Goal: Information Seeking & Learning: Learn about a topic

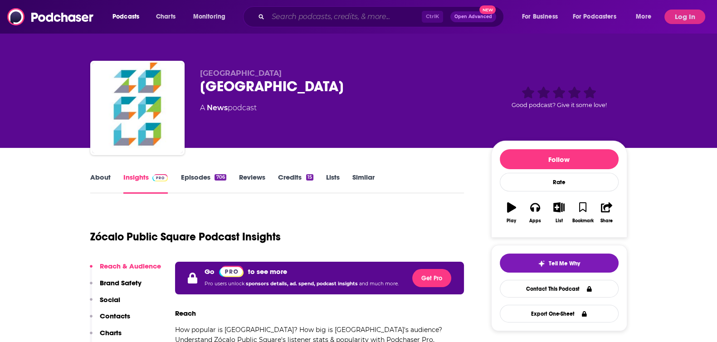
click at [337, 21] on input "Search podcasts, credits, & more..." at bounding box center [345, 17] width 154 height 15
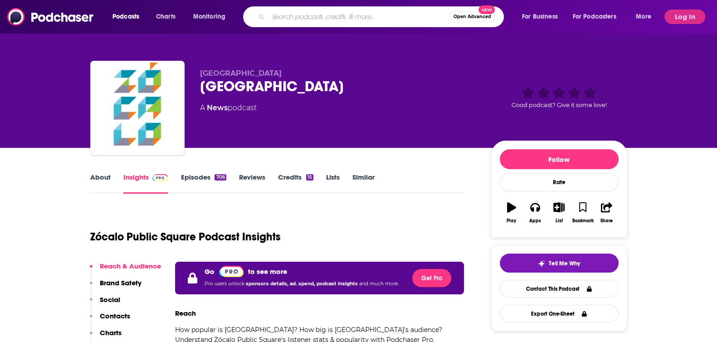
paste input "Born to Talk Radio Show"
type input "Born to Talk Radio Show"
click at [449, 13] on button "Open Advanced New" at bounding box center [454, 16] width 46 height 11
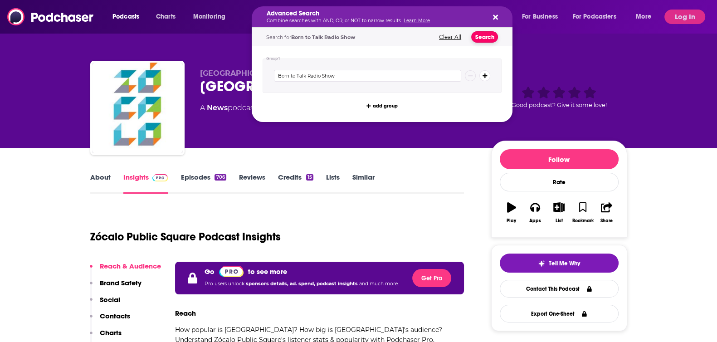
click at [482, 33] on button "Search" at bounding box center [484, 36] width 27 height 11
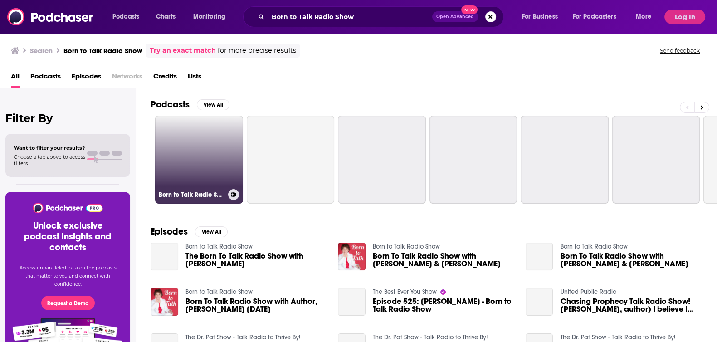
click at [218, 170] on link "Born to Talk Radio Show" at bounding box center [199, 160] width 88 height 88
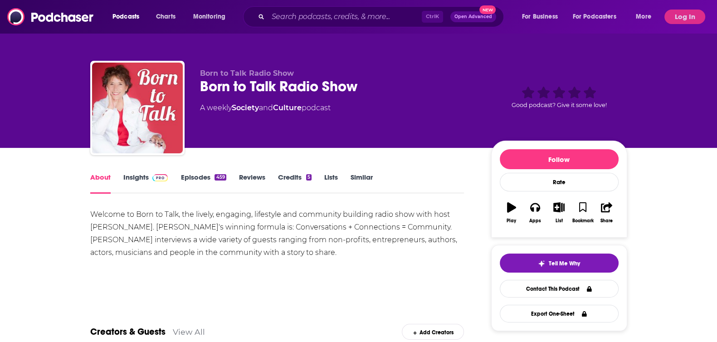
click at [144, 182] on link "Insights" at bounding box center [145, 183] width 45 height 21
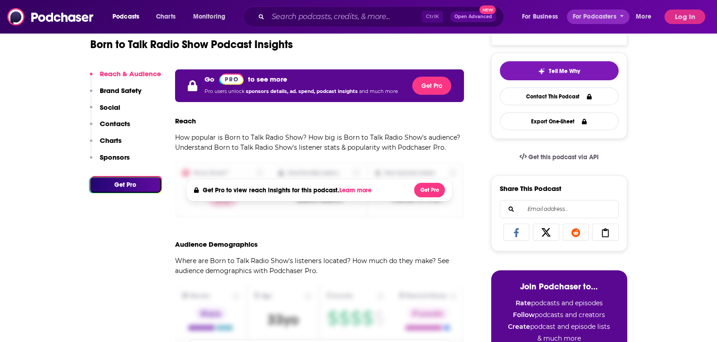
scroll to position [113, 0]
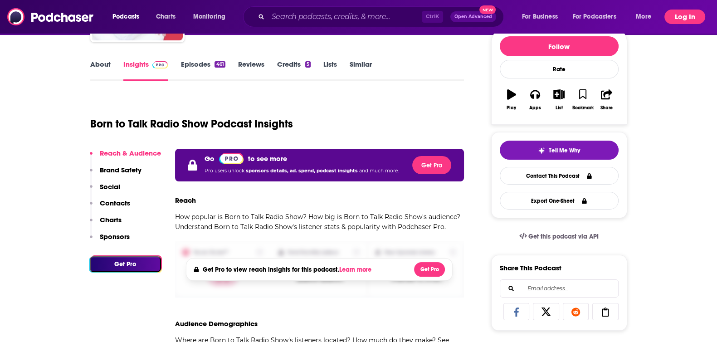
click at [643, 24] on button "Log In" at bounding box center [684, 17] width 41 height 15
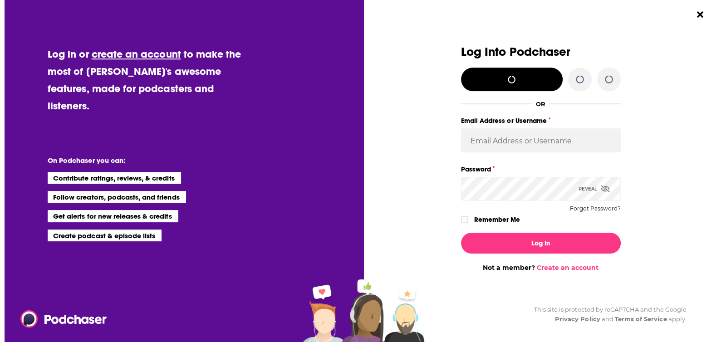
scroll to position [0, 0]
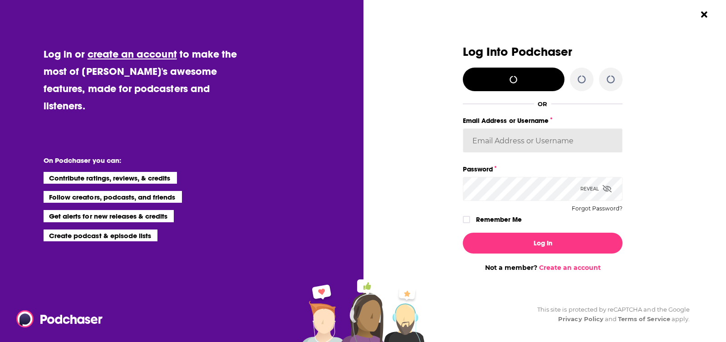
type input "nanda@corioliscompany.com"
click at [512, 214] on label "Remember Me" at bounding box center [499, 220] width 46 height 12
click at [469, 224] on input "rememberMe" at bounding box center [465, 224] width 5 height 0
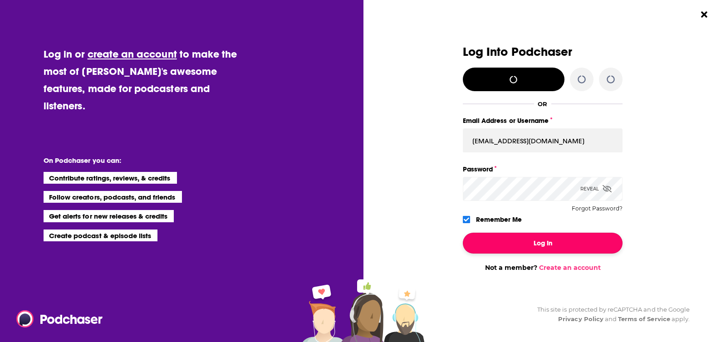
click at [514, 249] on button "Log In" at bounding box center [543, 243] width 160 height 21
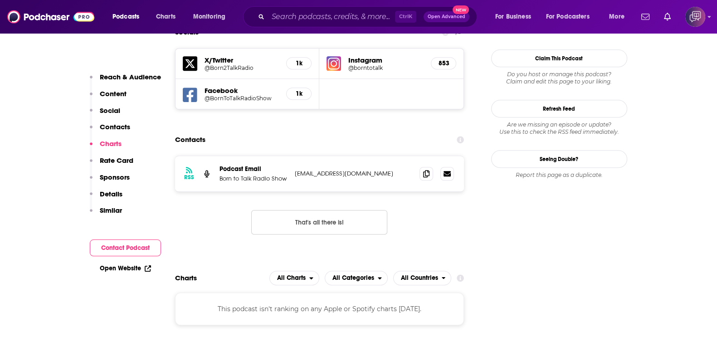
scroll to position [793, 0]
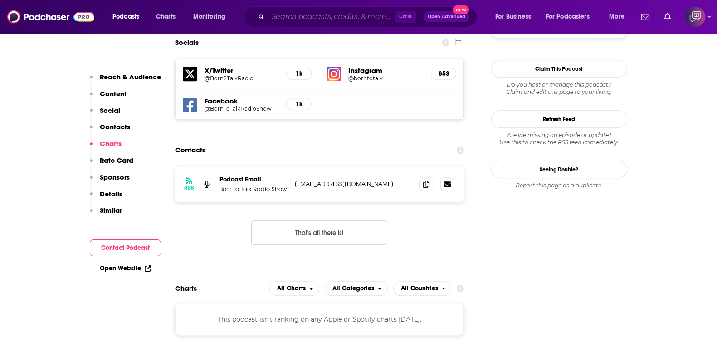
click at [359, 15] on input "Search podcasts, credits, & more..." at bounding box center [331, 17] width 127 height 15
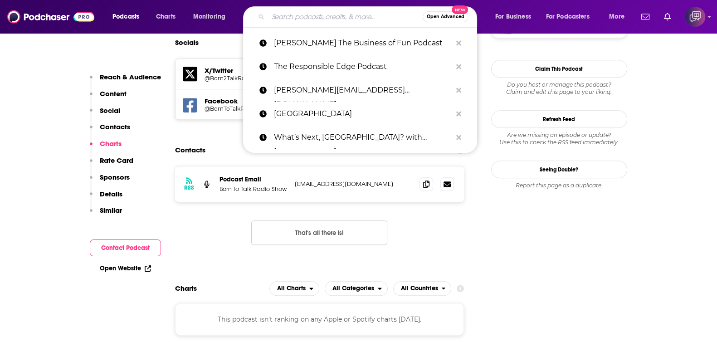
paste input "Entertainment Law Update"
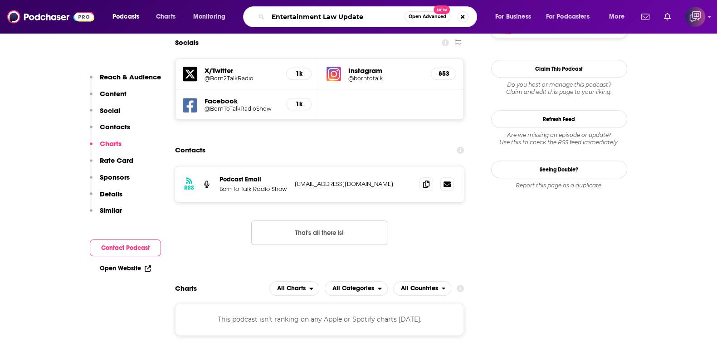
type input "Entertainment Law Update"
click at [423, 15] on span "Open Advanced" at bounding box center [428, 17] width 38 height 5
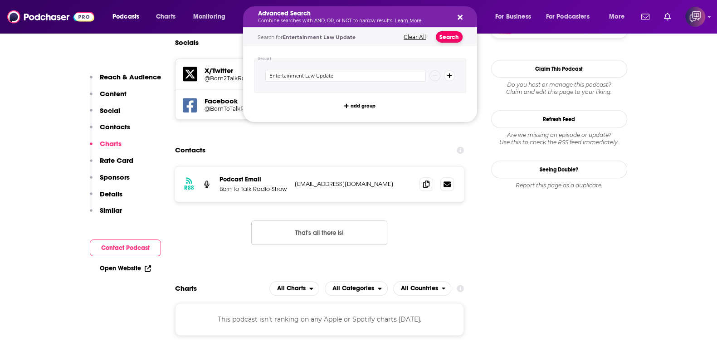
click at [444, 32] on button "Search" at bounding box center [449, 36] width 27 height 11
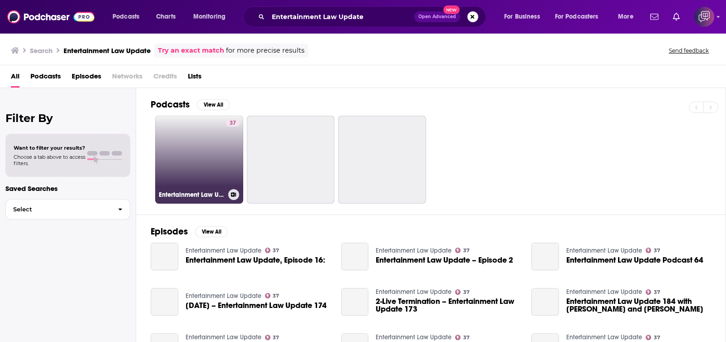
click at [224, 173] on link "37 Entertainment Law Update" at bounding box center [199, 160] width 88 height 88
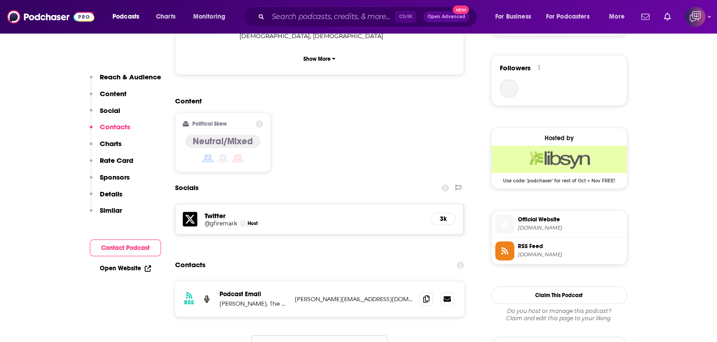
scroll to position [736, 0]
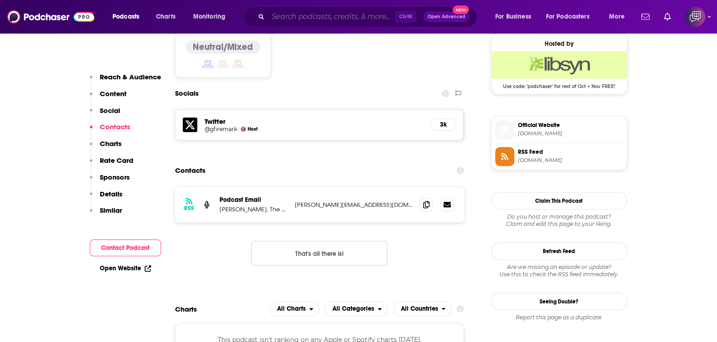
click at [333, 19] on input "Search podcasts, credits, & more..." at bounding box center [331, 17] width 127 height 15
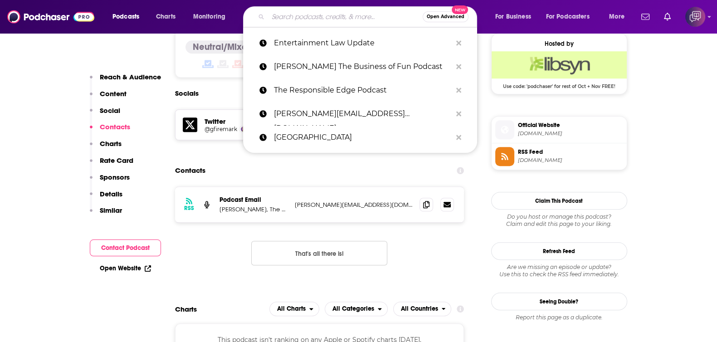
paste input "Dodger Blue Dream"
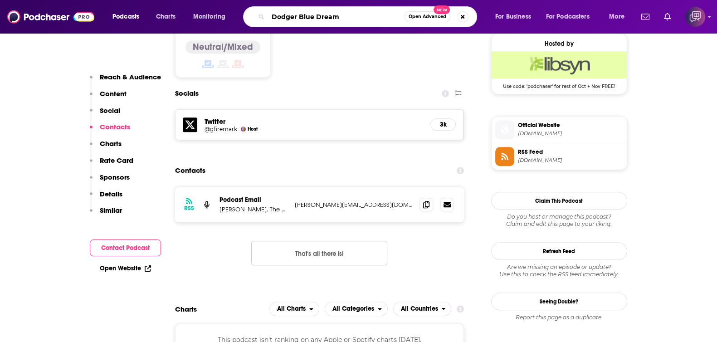
type input "Dodger Blue Dream"
click at [435, 20] on button "Open Advanced New" at bounding box center [427, 16] width 46 height 11
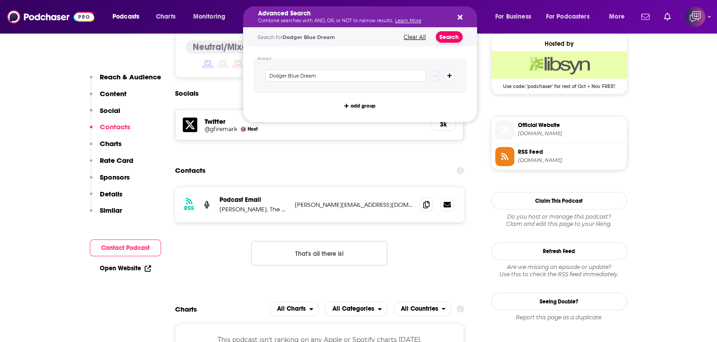
click at [444, 38] on button "Search" at bounding box center [449, 36] width 27 height 11
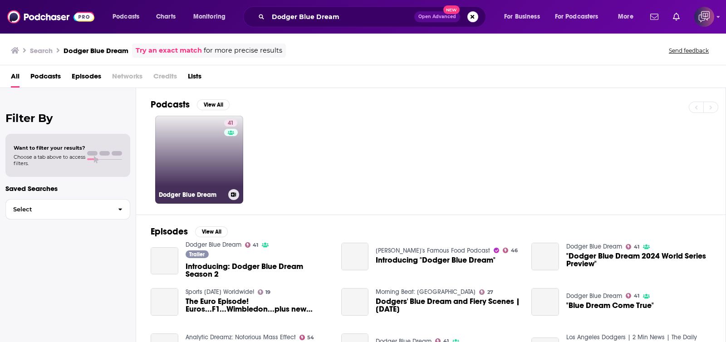
click at [193, 152] on link "41 Dodger Blue Dream" at bounding box center [199, 160] width 88 height 88
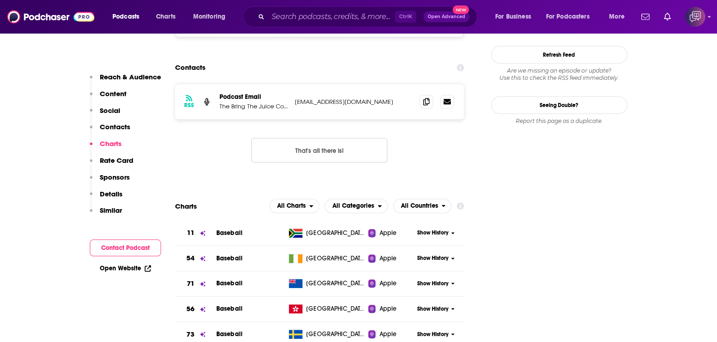
scroll to position [793, 0]
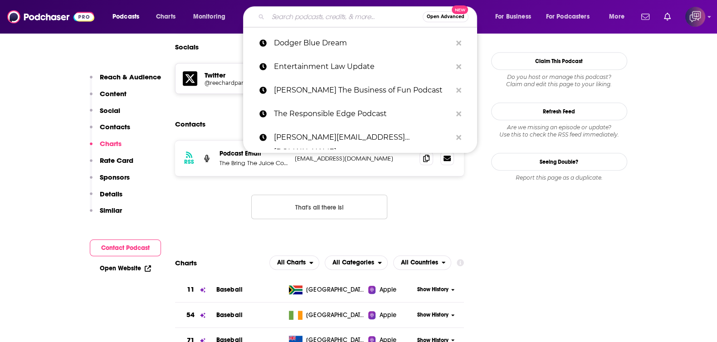
click at [312, 19] on input "Search podcasts, credits, & more..." at bounding box center [345, 17] width 155 height 15
paste input "Another Not Guilty"
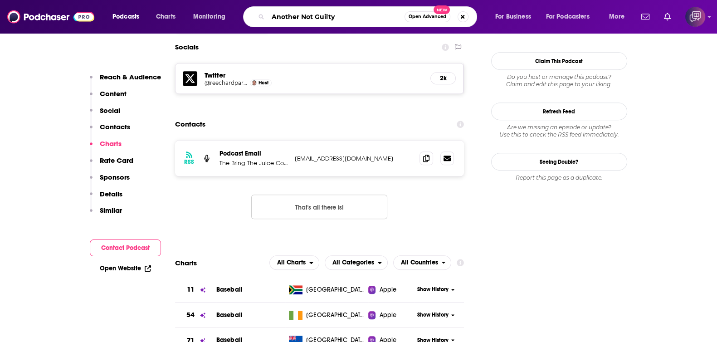
type input "Another Not Guilty"
click at [424, 17] on span "Open Advanced" at bounding box center [428, 17] width 38 height 5
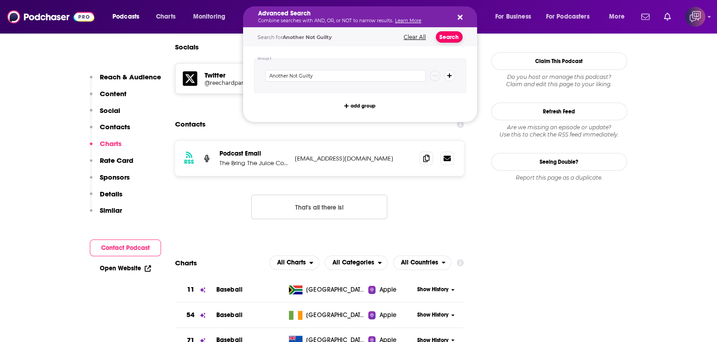
click at [446, 35] on button "Search" at bounding box center [449, 36] width 27 height 11
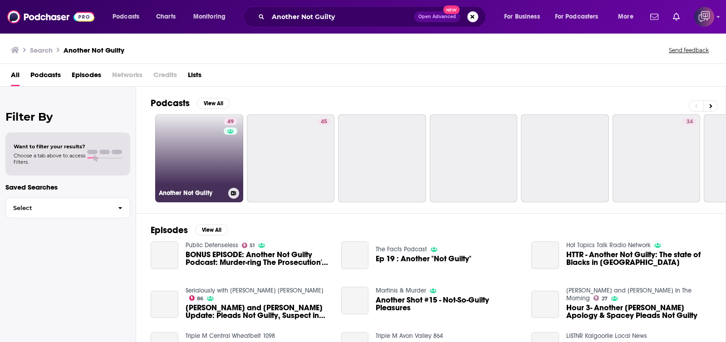
click at [168, 141] on link "49 Another Not Guilty" at bounding box center [199, 158] width 88 height 88
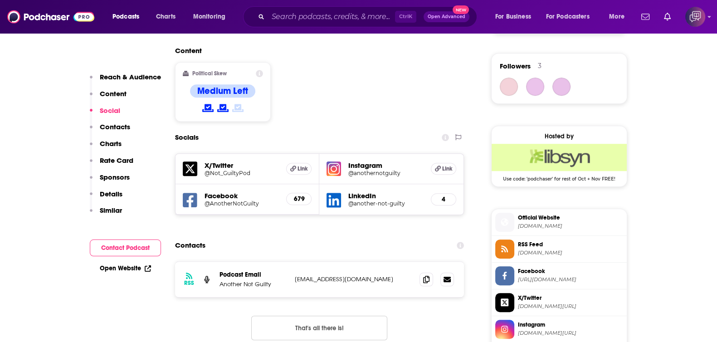
scroll to position [850, 0]
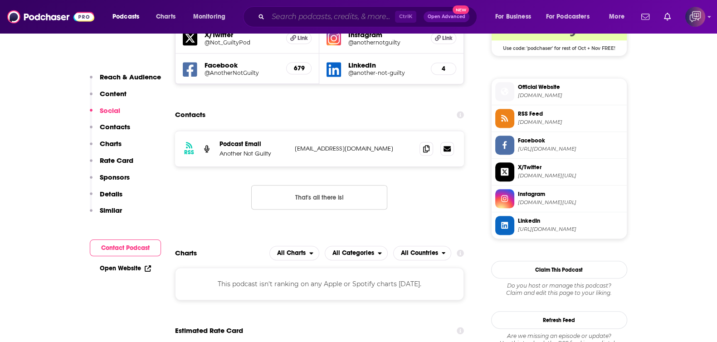
click at [334, 13] on input "Search podcasts, credits, & more..." at bounding box center [331, 17] width 127 height 15
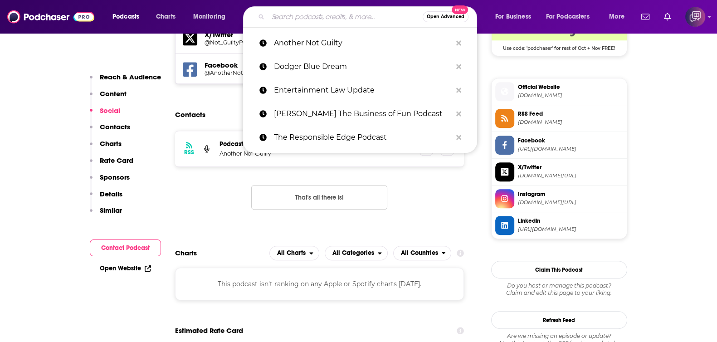
paste input "Sam Pancake Presents the Monday Afternoon Movie"
type input "Sam Pancake Presents the Monday Afternoon Movie"
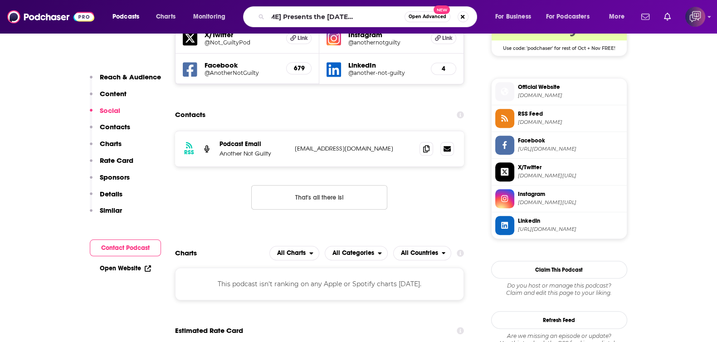
click at [434, 15] on span "Open Advanced" at bounding box center [428, 17] width 38 height 5
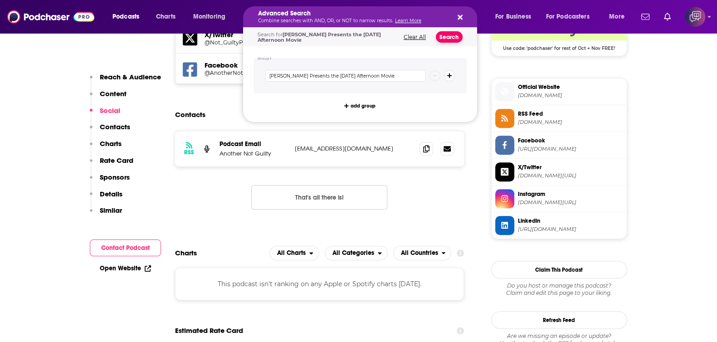
click at [449, 35] on button "Search" at bounding box center [449, 36] width 27 height 11
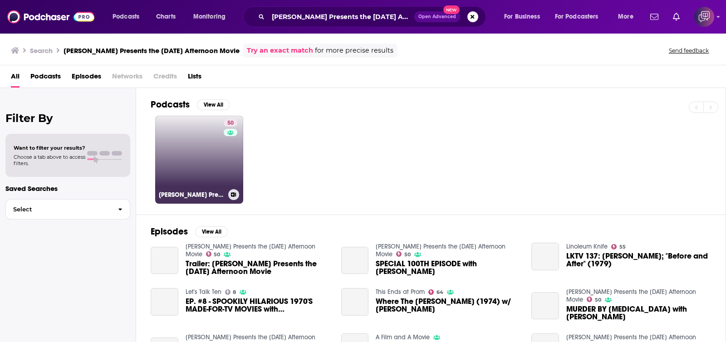
click at [208, 147] on link "50 Sam Pancake Presents the Monday Afternoon Movie" at bounding box center [199, 160] width 88 height 88
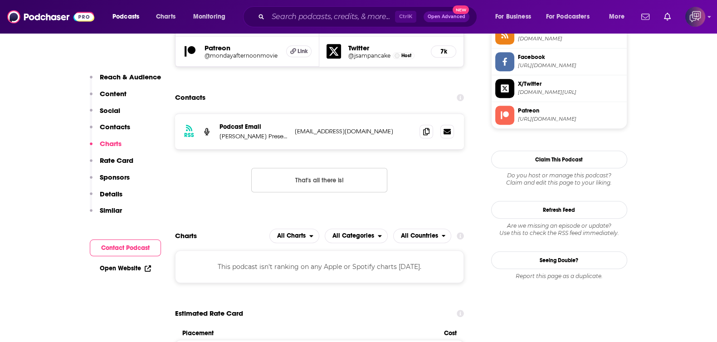
scroll to position [793, 0]
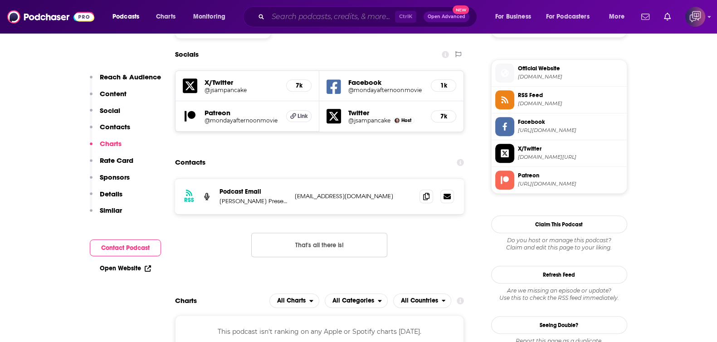
click at [302, 16] on input "Search podcasts, credits, & more..." at bounding box center [331, 17] width 127 height 15
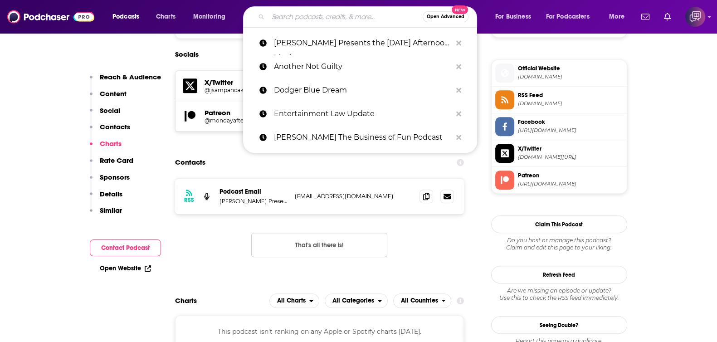
paste input "LA Spinz"
type input "LA Spinz"
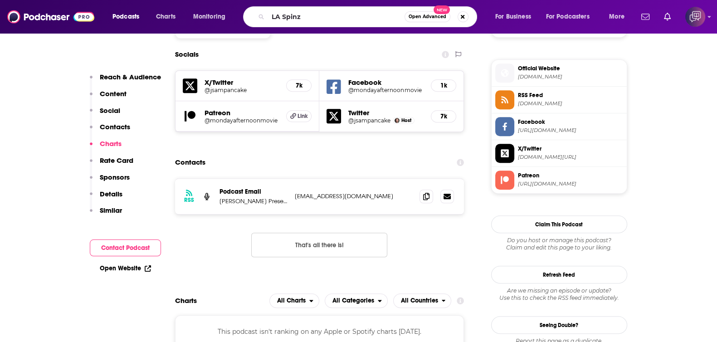
click at [419, 19] on span "Open Advanced" at bounding box center [428, 17] width 38 height 5
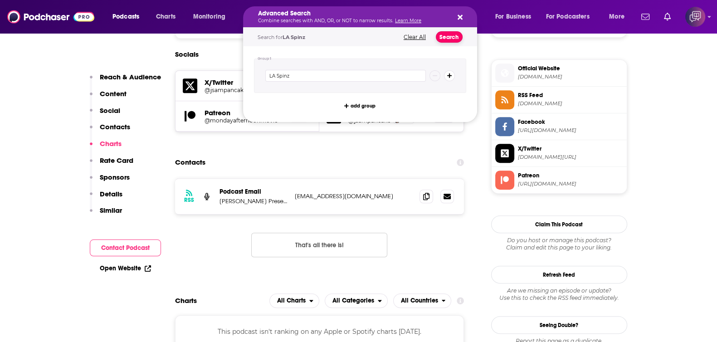
click at [448, 40] on button "Search" at bounding box center [449, 36] width 27 height 11
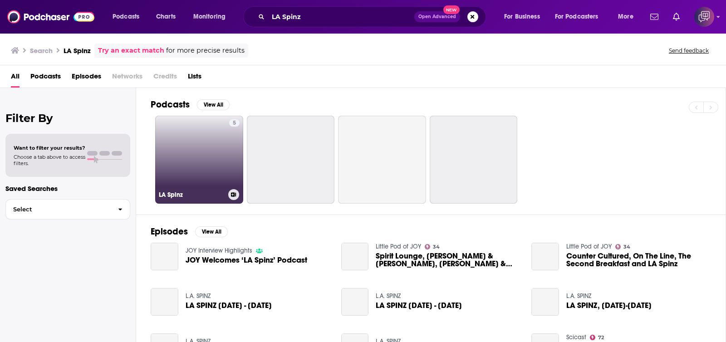
click at [200, 168] on link "5 LA Spinz" at bounding box center [199, 160] width 88 height 88
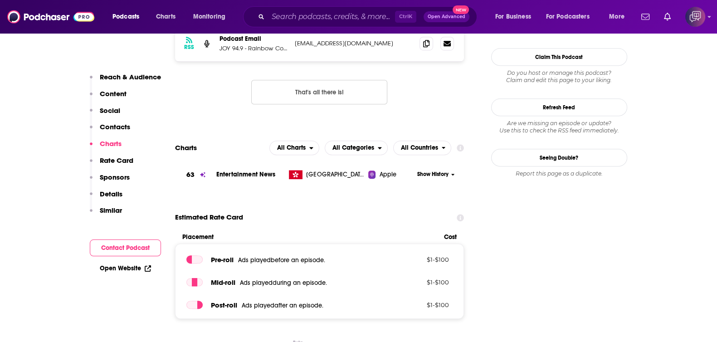
scroll to position [680, 0]
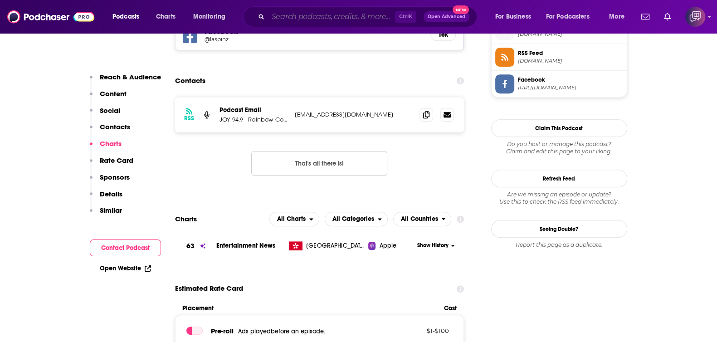
click at [320, 19] on input "Search podcasts, credits, & more..." at bounding box center [331, 17] width 127 height 15
paste input "Watch This With Rick Ramos"
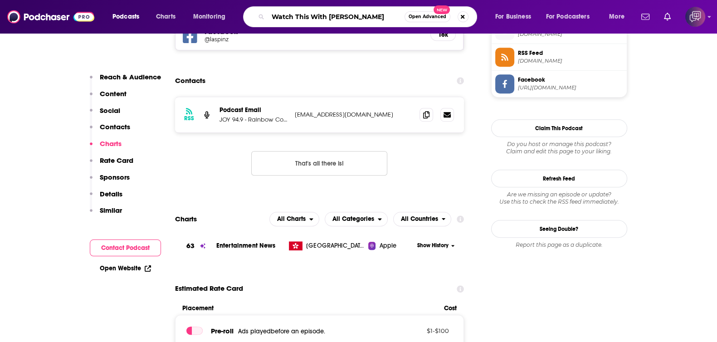
type input "Watch This With Rick Ramos"
click at [431, 13] on button "Open Advanced New" at bounding box center [427, 16] width 46 height 11
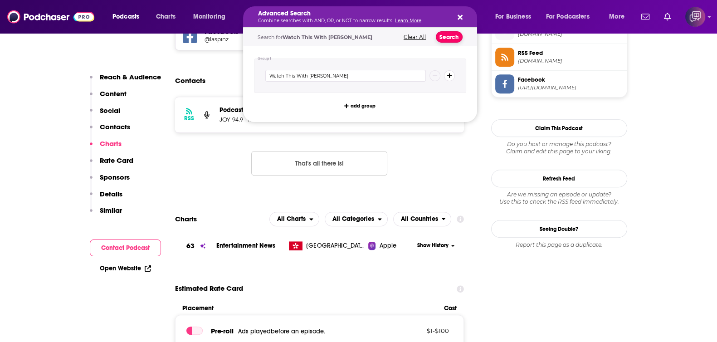
click at [458, 39] on button "Search" at bounding box center [449, 36] width 27 height 11
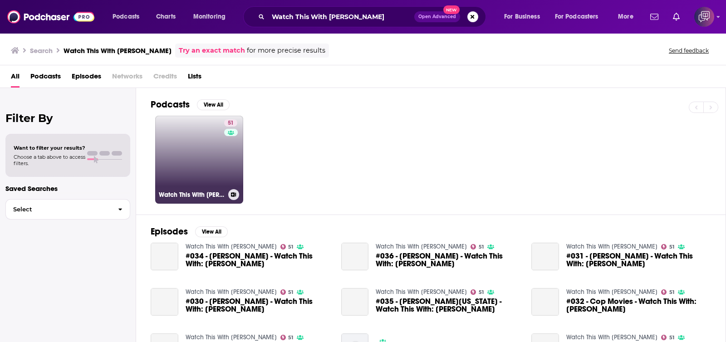
click at [199, 154] on link "51 Watch This With Rick Ramos" at bounding box center [199, 160] width 88 height 88
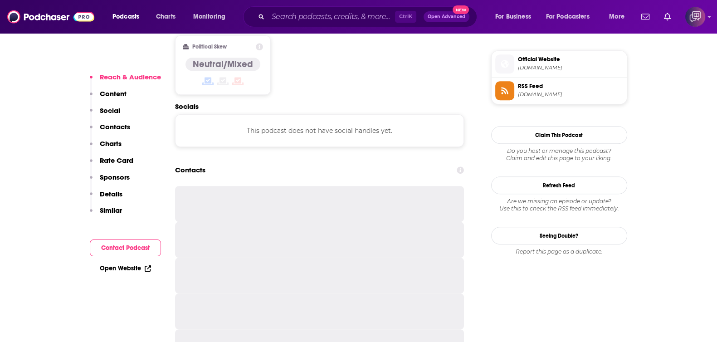
scroll to position [793, 0]
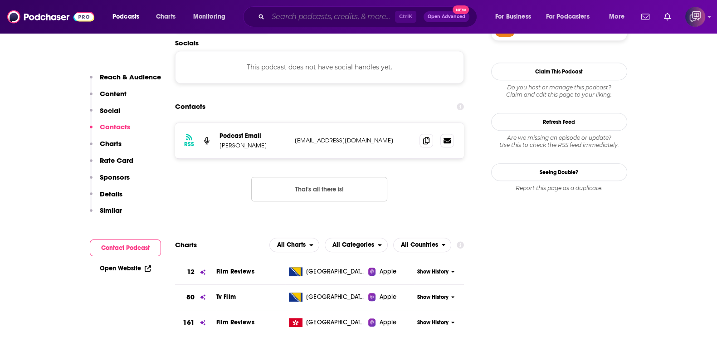
click at [347, 24] on input "Search podcasts, credits, & more..." at bounding box center [331, 17] width 127 height 15
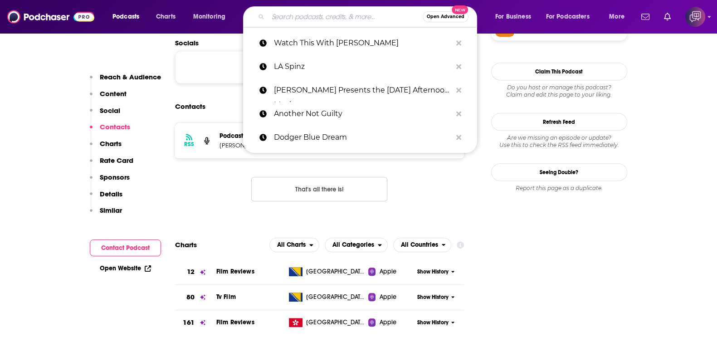
paste input "Hey, Maaan - A Comedy Podcast With Comedians Josh Wolf And Jacob Wolf"
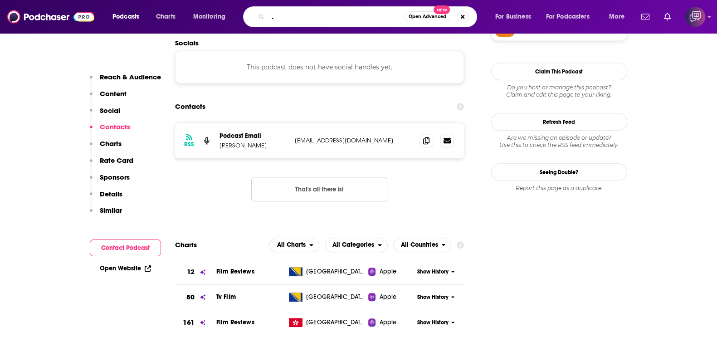
type input "Hey, Maaan - A Comedy Podcast With Comedians Josh Wolf And Jacob Wolf"
click at [432, 19] on span "Open Advanced" at bounding box center [428, 17] width 38 height 5
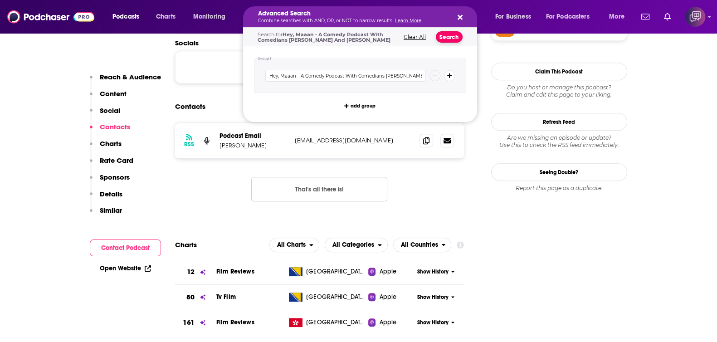
click at [448, 39] on button "Search" at bounding box center [449, 36] width 27 height 11
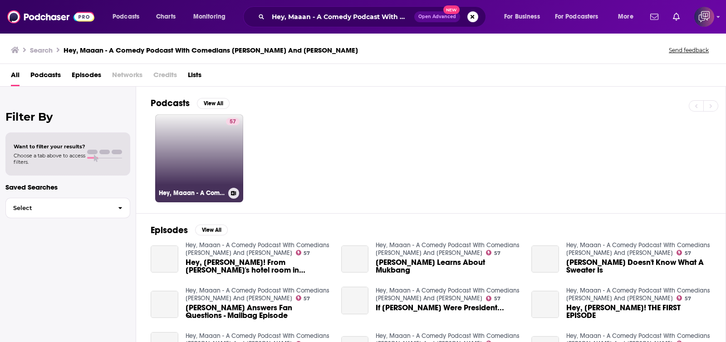
click at [171, 141] on link "57 Hey, Maaan - A Comedy Podcast With Comedians Josh Wolf And Jacob Wolf" at bounding box center [199, 158] width 88 height 88
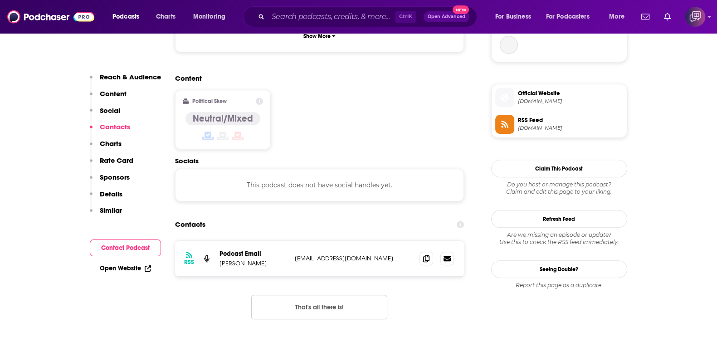
scroll to position [680, 0]
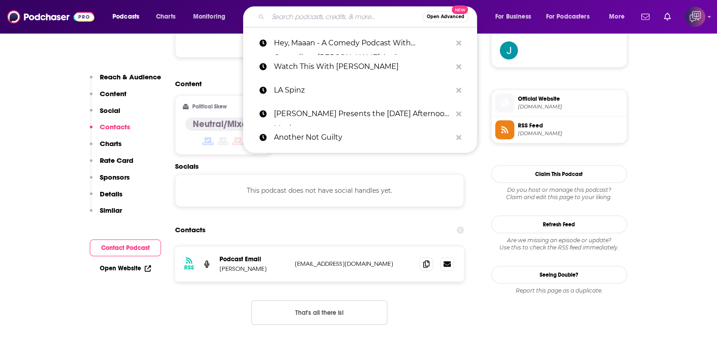
click at [354, 19] on input "Search podcasts, credits, & more..." at bounding box center [345, 17] width 155 height 15
paste input "Best in Fest"
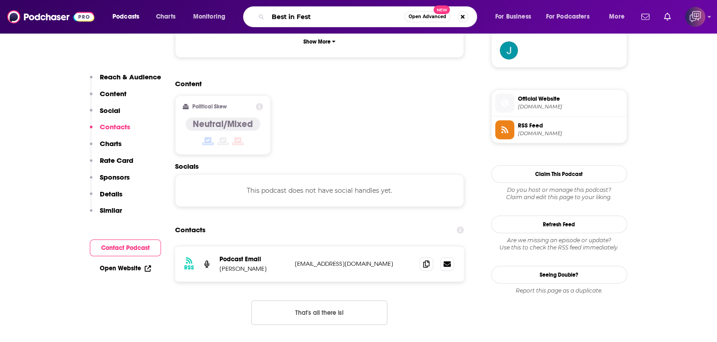
type input "Best in Fest"
click at [433, 15] on span "Open Advanced" at bounding box center [428, 17] width 38 height 5
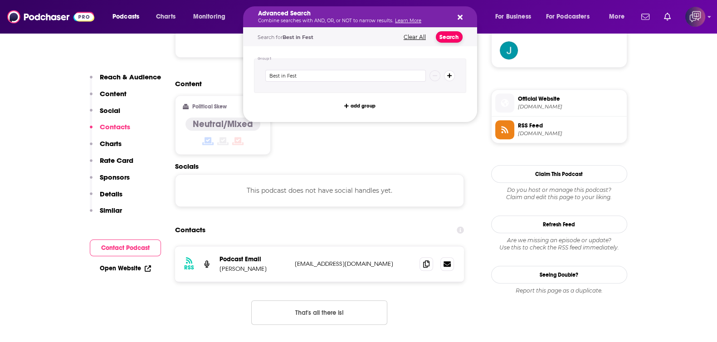
click at [456, 35] on button "Search" at bounding box center [449, 36] width 27 height 11
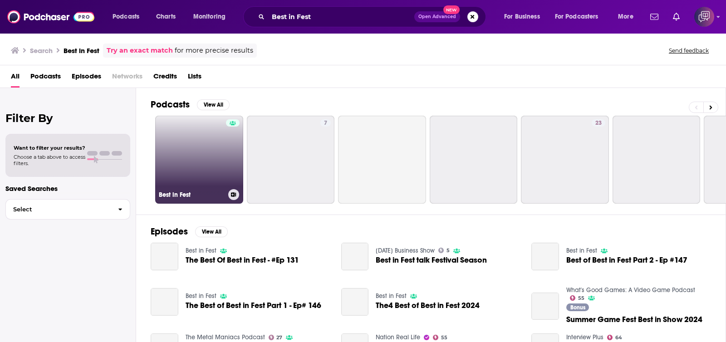
click at [211, 156] on link "Best in Fest" at bounding box center [199, 160] width 88 height 88
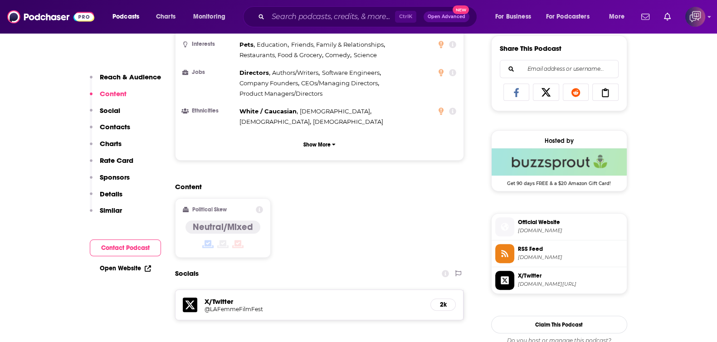
scroll to position [793, 0]
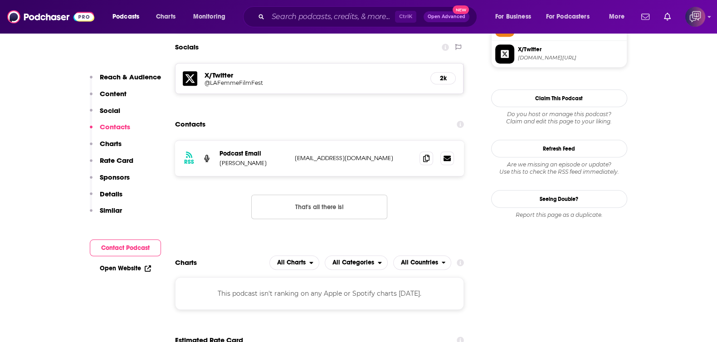
click at [318, 9] on div "Ctrl K Open Advanced New" at bounding box center [360, 16] width 234 height 21
click at [324, 19] on input "Search podcasts, credits, & more..." at bounding box center [331, 17] width 127 height 15
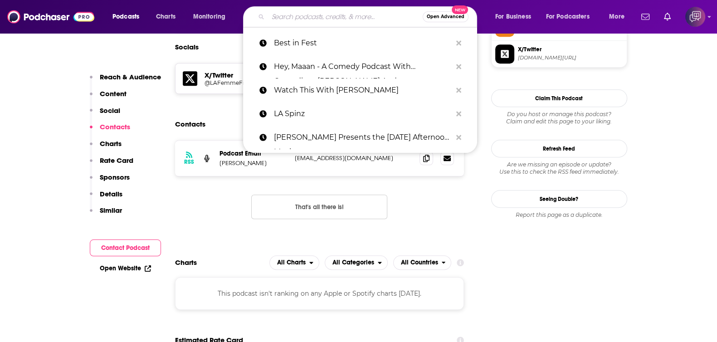
paste input "Horrorwood: True Crime in Tinseltown"
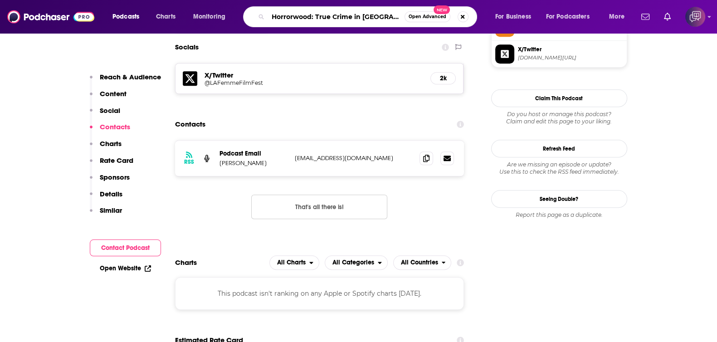
type input "Horrorwood: True Crime in Tinseltown"
click at [432, 19] on button "Open Advanced New" at bounding box center [427, 16] width 46 height 11
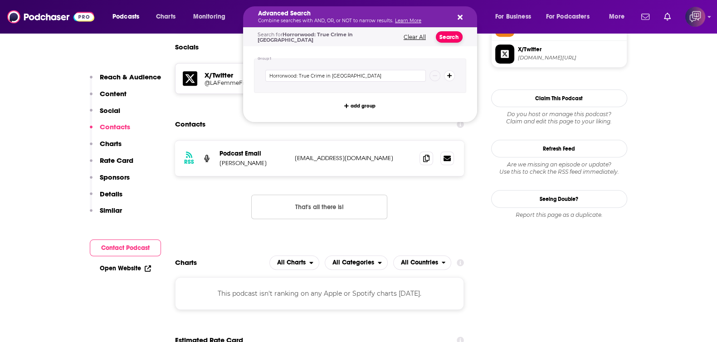
click at [447, 33] on button "Search" at bounding box center [449, 36] width 27 height 11
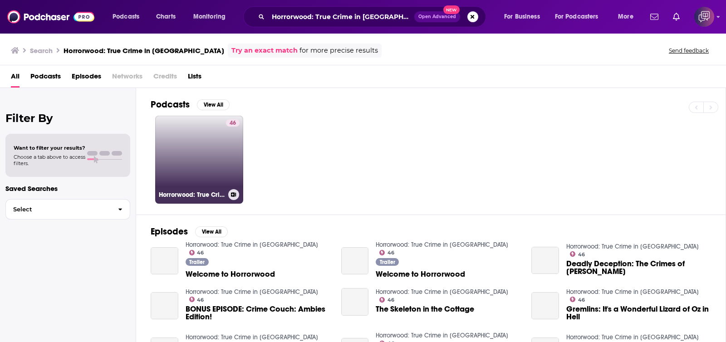
click at [189, 146] on link "46 Horrorwood: True Crime in Tinseltown" at bounding box center [199, 160] width 88 height 88
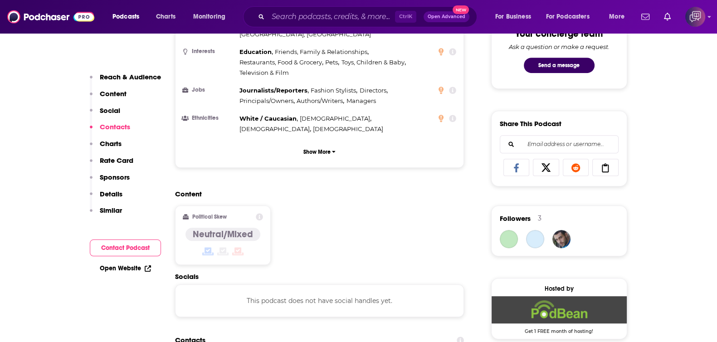
scroll to position [850, 0]
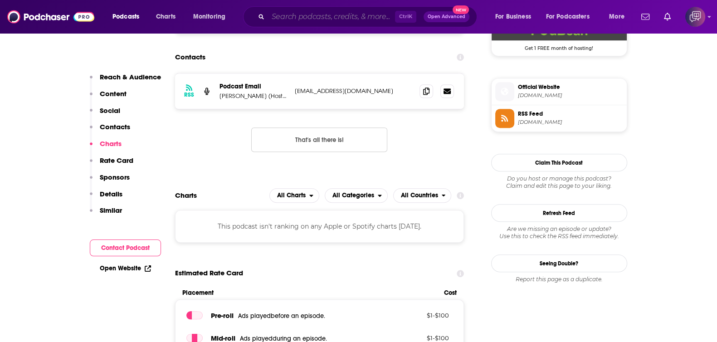
click at [268, 12] on input "Search podcasts, credits, & more..." at bounding box center [331, 17] width 127 height 15
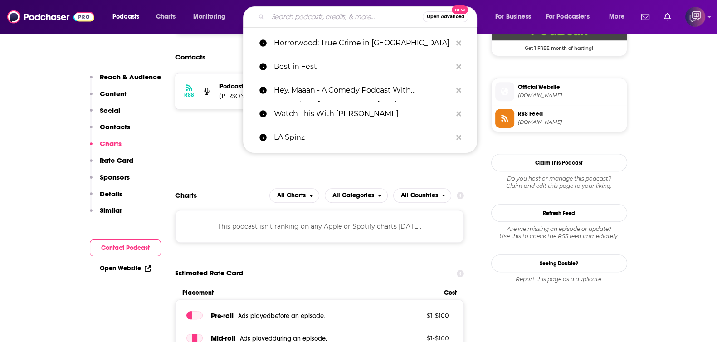
paste input "Norco 80"
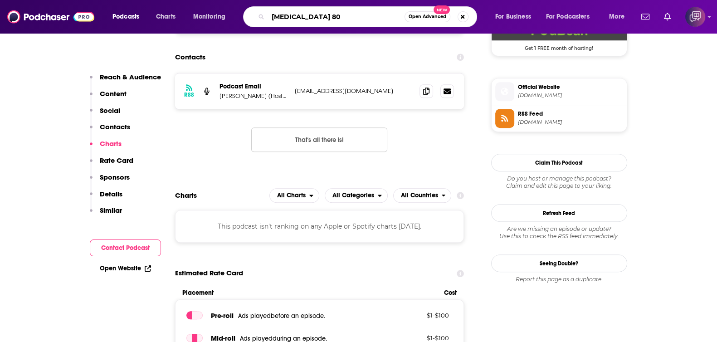
type input "Norco 80"
click at [425, 20] on button "Open Advanced New" at bounding box center [427, 16] width 46 height 11
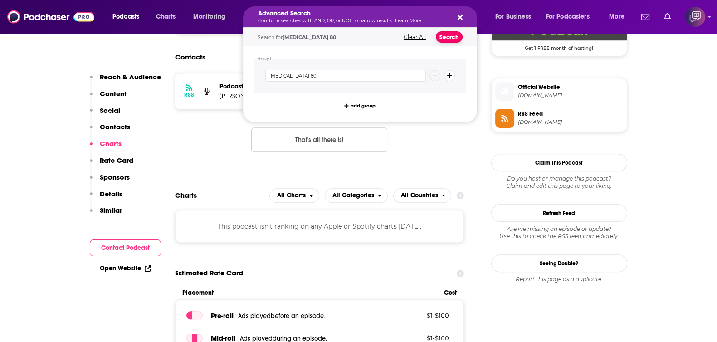
click at [451, 41] on button "Search" at bounding box center [449, 36] width 27 height 11
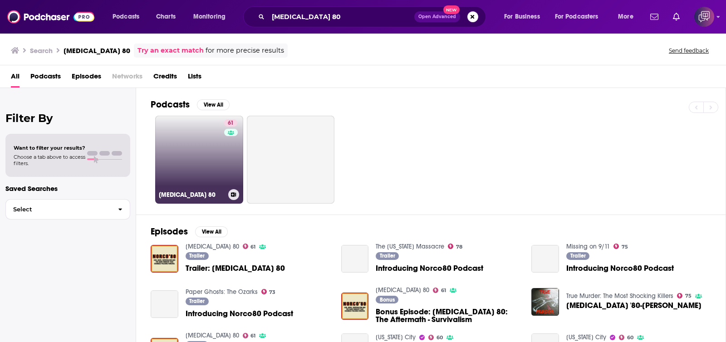
click at [198, 191] on h3 "Norco 80" at bounding box center [192, 195] width 66 height 8
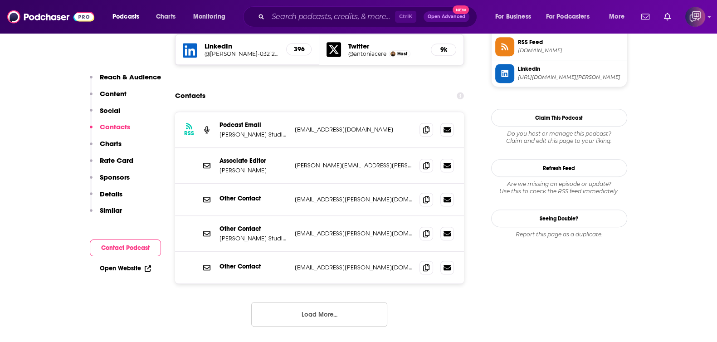
scroll to position [793, 0]
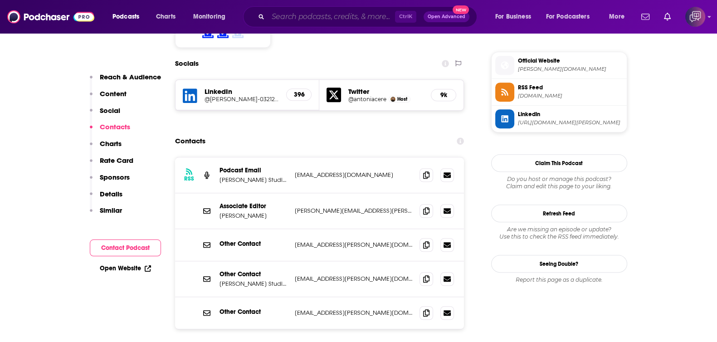
click at [347, 21] on input "Search podcasts, credits, & more..." at bounding box center [331, 17] width 127 height 15
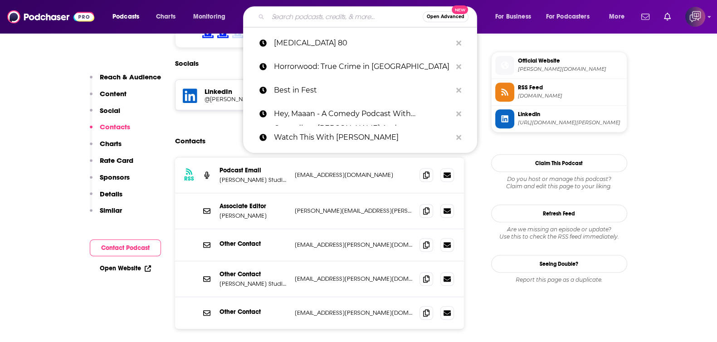
paste input "Englishman In San Diego"
type input "Englishman In San Diego"
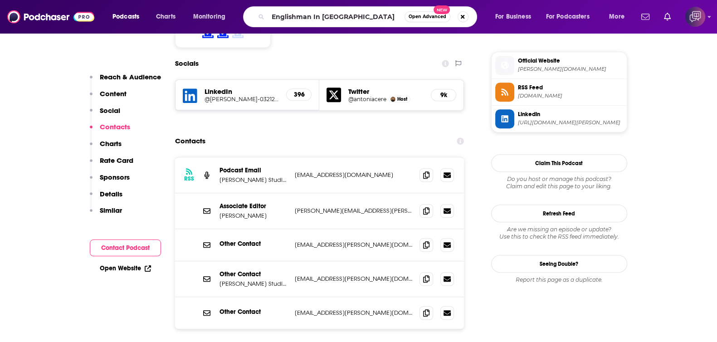
click at [428, 19] on button "Open Advanced New" at bounding box center [427, 16] width 46 height 11
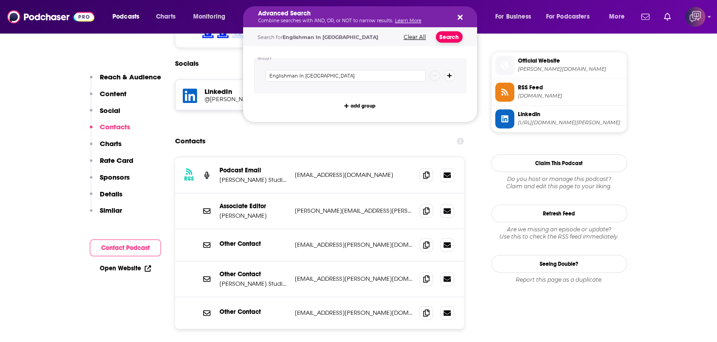
click at [439, 38] on button "Search" at bounding box center [449, 36] width 27 height 11
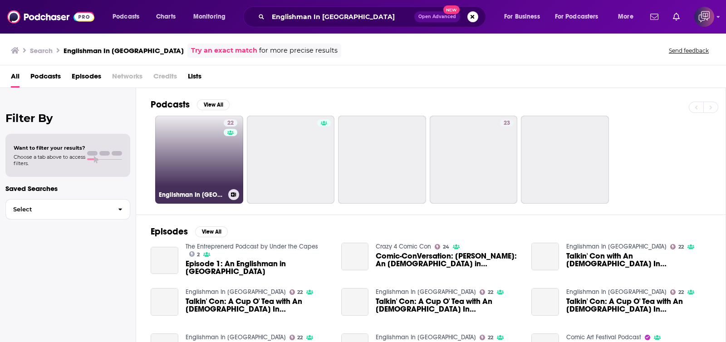
click at [170, 136] on link "22 Englishman In San Diego" at bounding box center [199, 160] width 88 height 88
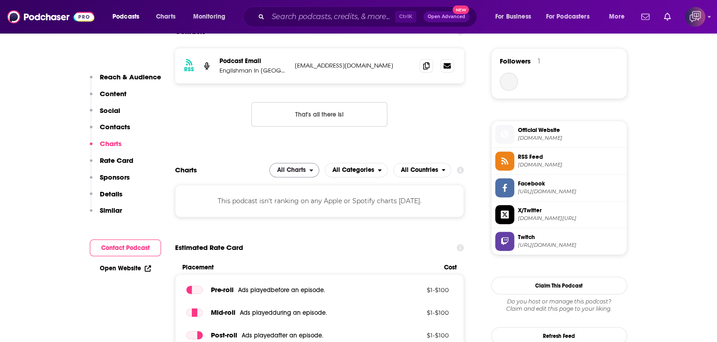
scroll to position [624, 0]
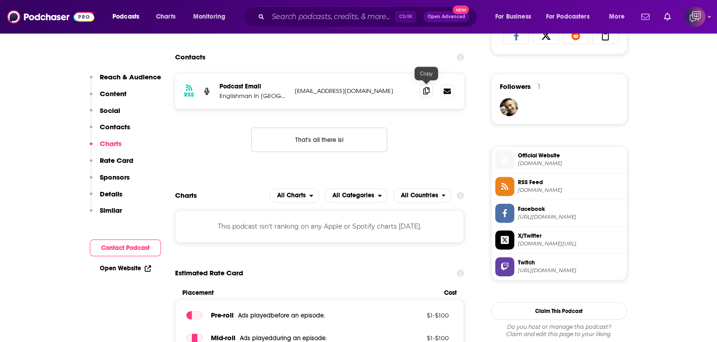
click at [425, 90] on icon at bounding box center [426, 90] width 6 height 7
click at [304, 19] on input "Search podcasts, credits, & more..." at bounding box center [331, 17] width 127 height 15
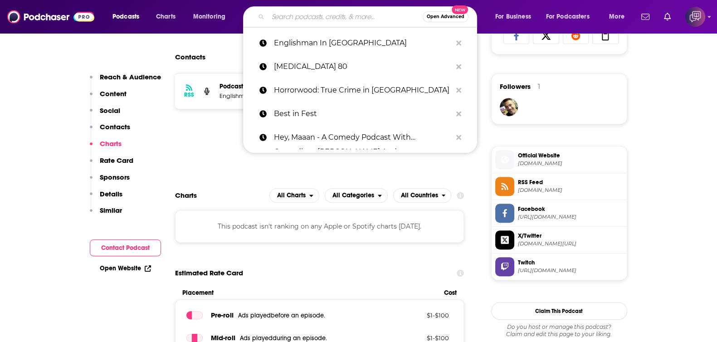
paste input "The Conversation Art Podcast"
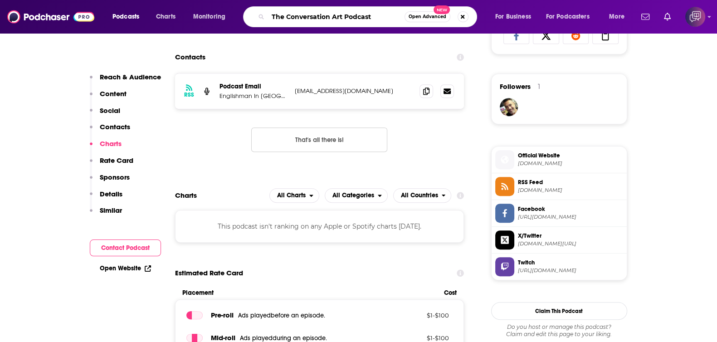
type input "The Conversation Art Podcast"
click at [425, 18] on span "Open Advanced" at bounding box center [428, 17] width 38 height 5
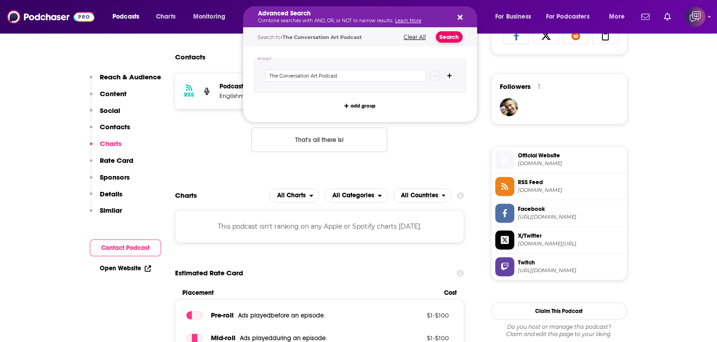
click at [456, 35] on button "Search" at bounding box center [449, 36] width 27 height 11
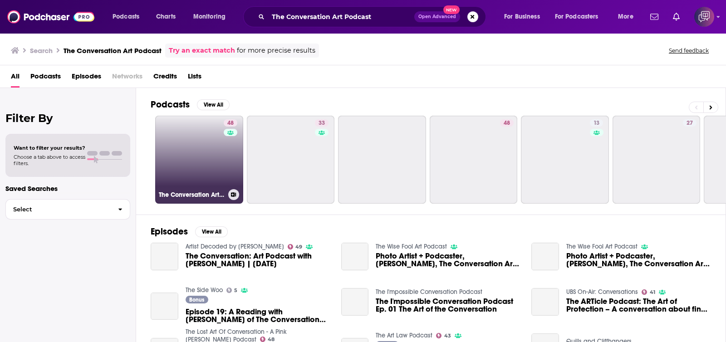
click at [201, 153] on link "48 The Conversation Art Podcast" at bounding box center [199, 160] width 88 height 88
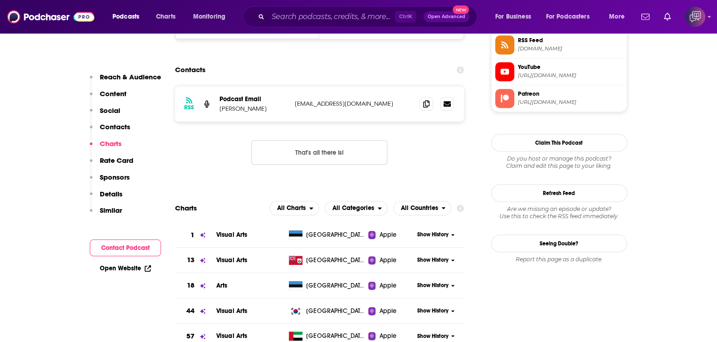
scroll to position [793, 0]
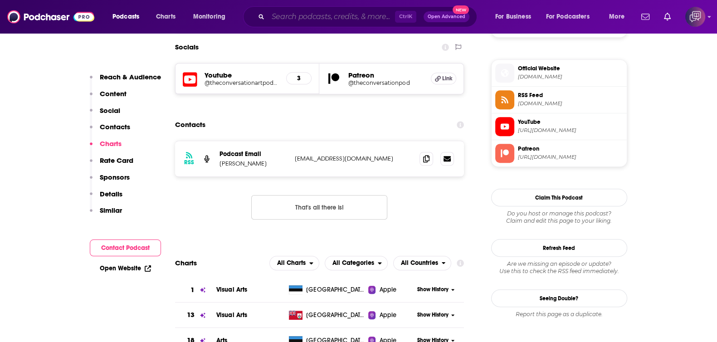
click at [347, 14] on input "Search podcasts, credits, & more..." at bounding box center [331, 17] width 127 height 15
paste input "The 80s Movie Podcast"
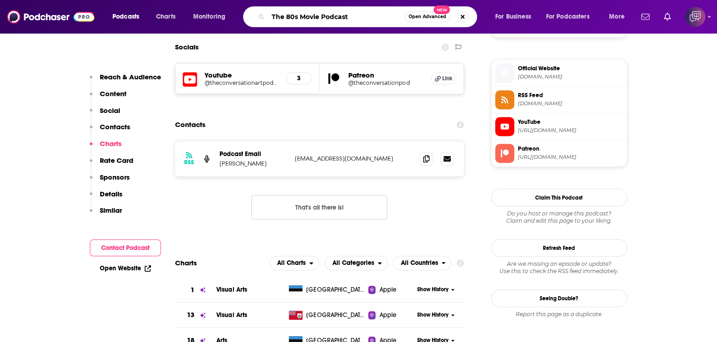
type input "The 80s Movie Podcast"
click at [429, 15] on span "Open Advanced" at bounding box center [428, 17] width 38 height 5
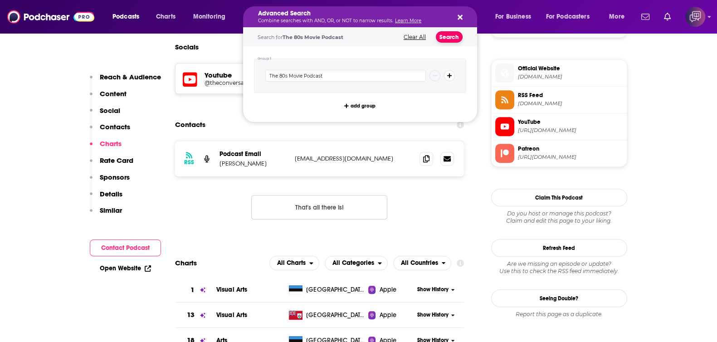
click at [447, 39] on button "Search" at bounding box center [449, 36] width 27 height 11
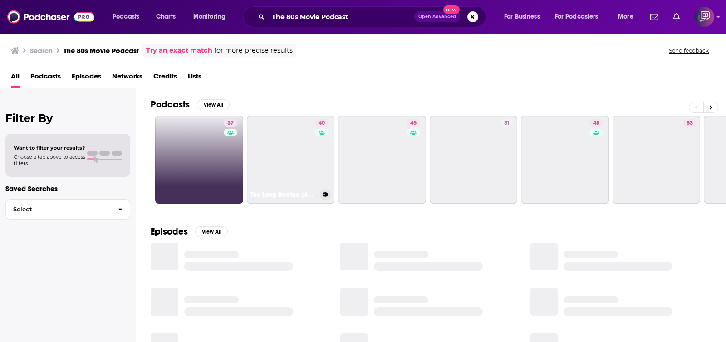
click at [210, 173] on link "37" at bounding box center [199, 160] width 88 height 88
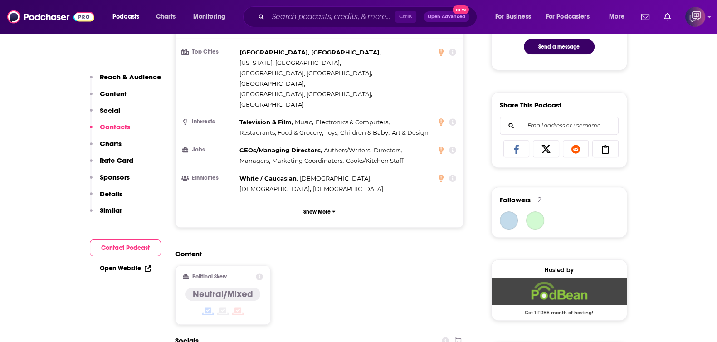
scroll to position [736, 0]
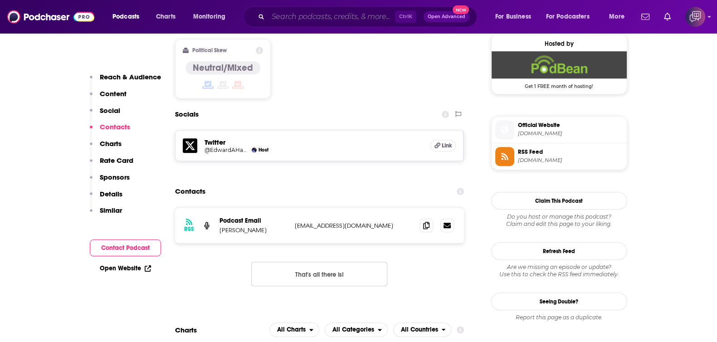
click at [333, 16] on input "Search podcasts, credits, & more..." at bounding box center [331, 17] width 127 height 15
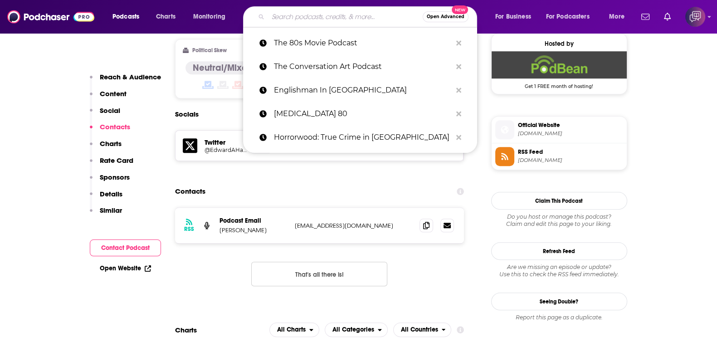
paste input "History For Weirdos"
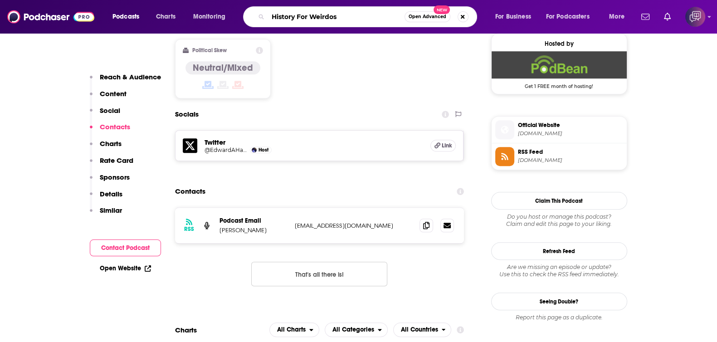
type input "History For Weirdos"
click at [425, 15] on span "Open Advanced" at bounding box center [428, 17] width 38 height 5
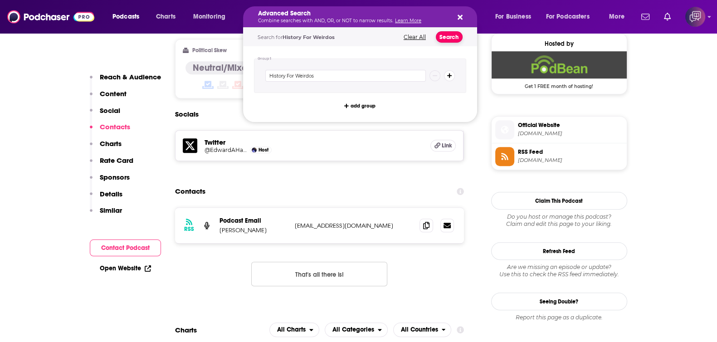
click at [456, 38] on button "Search" at bounding box center [449, 36] width 27 height 11
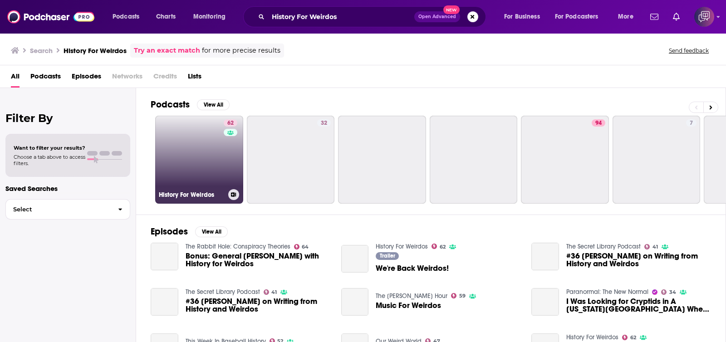
click at [190, 198] on h3 "History For Weirdos" at bounding box center [192, 195] width 66 height 8
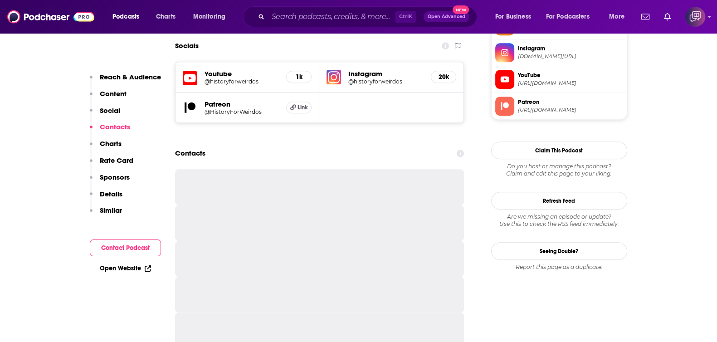
scroll to position [793, 0]
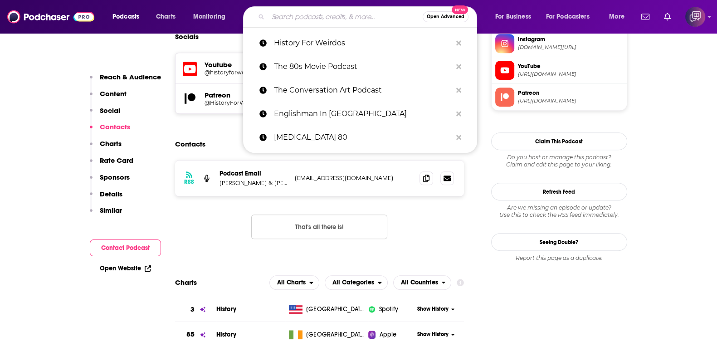
click at [290, 15] on input "Search podcasts, credits, & more..." at bounding box center [345, 17] width 155 height 15
paste input "Michael Parker Media"
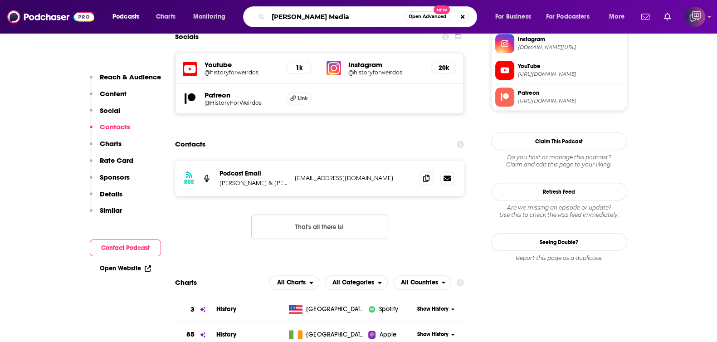
type input "Michael Parker Media"
click at [433, 17] on span "Open Advanced" at bounding box center [428, 17] width 38 height 5
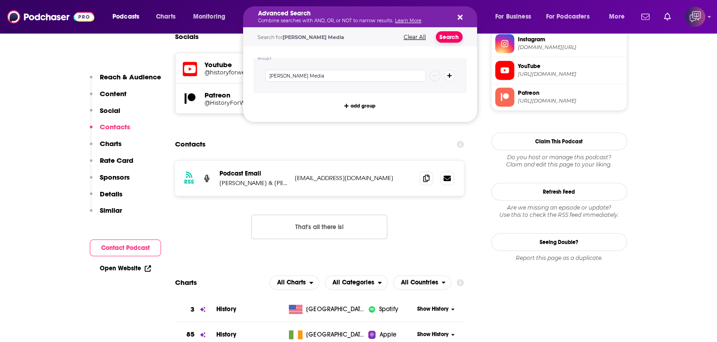
click at [451, 33] on button "Search" at bounding box center [449, 36] width 27 height 11
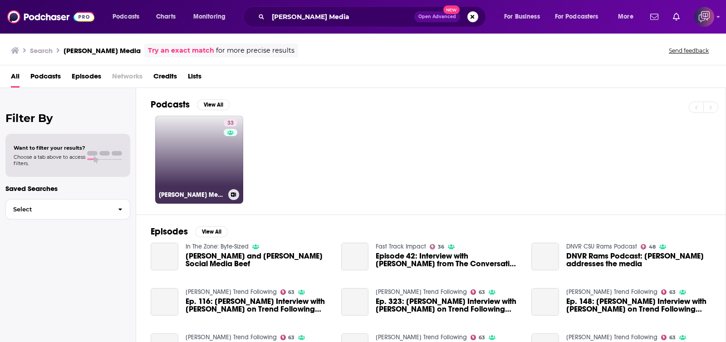
click at [220, 166] on link "33 Michael Parker Media" at bounding box center [199, 160] width 88 height 88
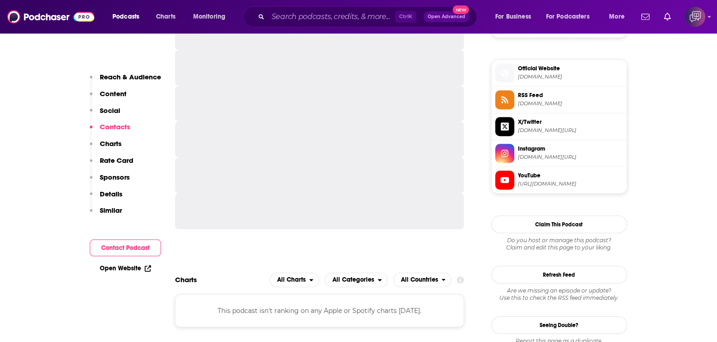
scroll to position [680, 0]
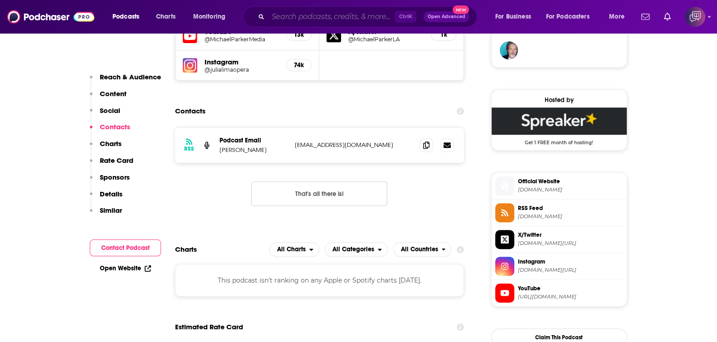
click at [309, 18] on input "Search podcasts, credits, & more..." at bounding box center [331, 17] width 127 height 15
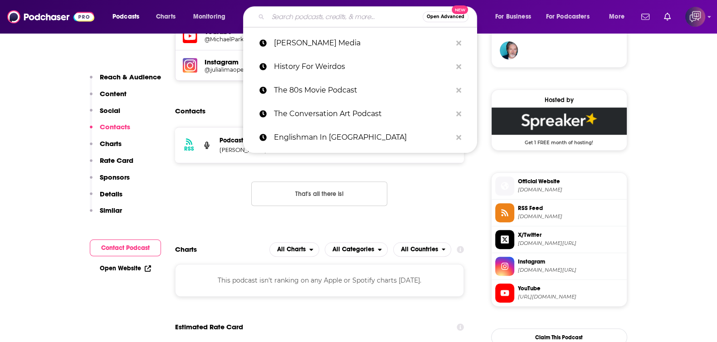
paste input "The Last We Fake"
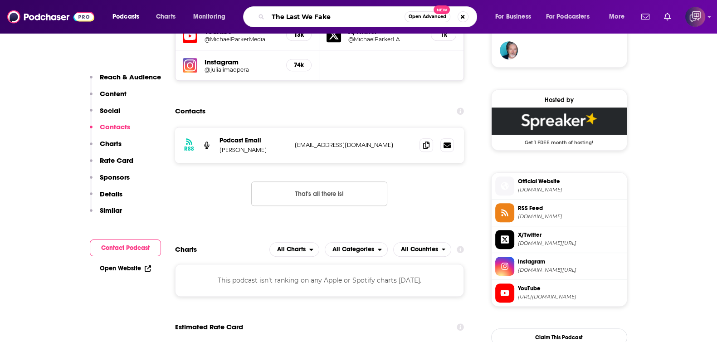
type input "The Last We Fake"
click at [433, 19] on span "Open Advanced" at bounding box center [428, 17] width 38 height 5
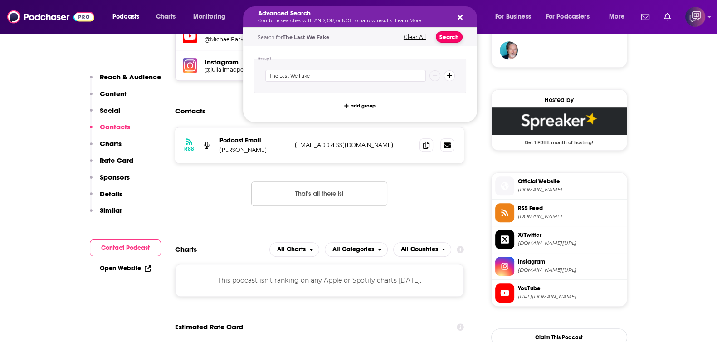
click at [458, 41] on button "Search" at bounding box center [449, 36] width 27 height 11
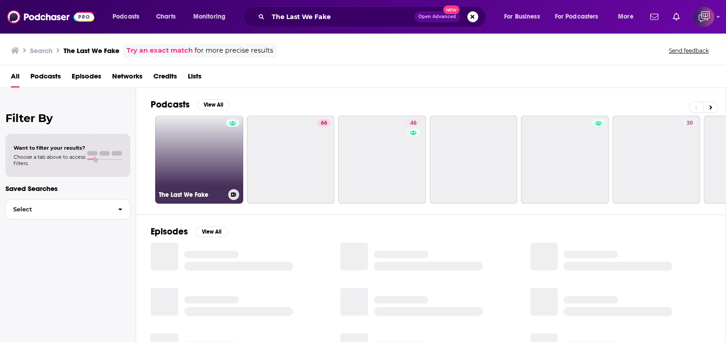
click at [170, 166] on link "The Last We Fake" at bounding box center [199, 160] width 88 height 88
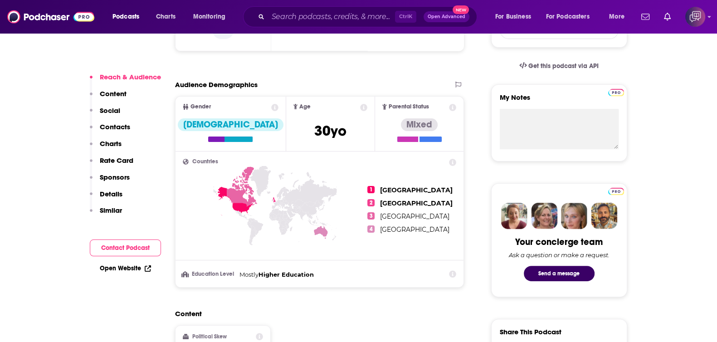
scroll to position [624, 0]
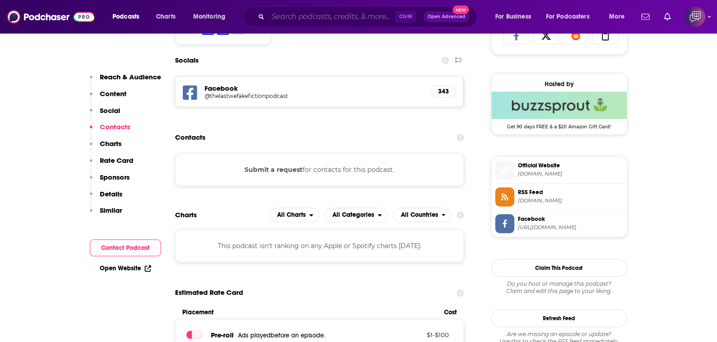
click at [289, 12] on input "Search podcasts, credits, & more..." at bounding box center [331, 17] width 127 height 15
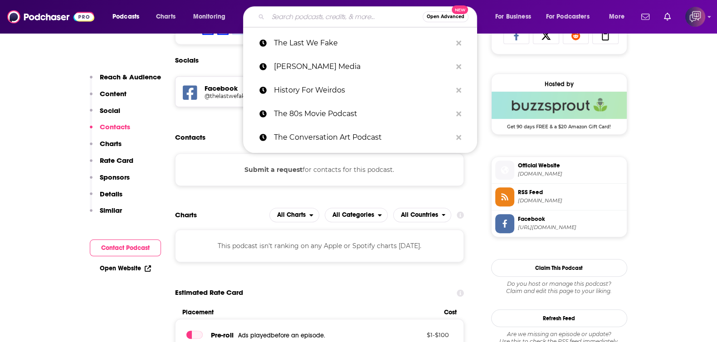
paste input "The Social Primate Podcast"
type input "The Social Primate Podcast"
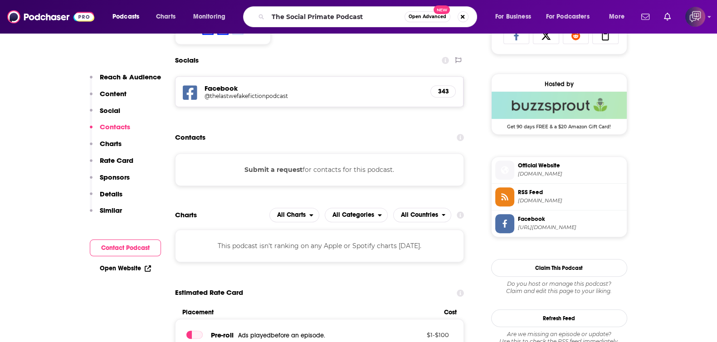
click at [437, 17] on span "Open Advanced" at bounding box center [428, 17] width 38 height 5
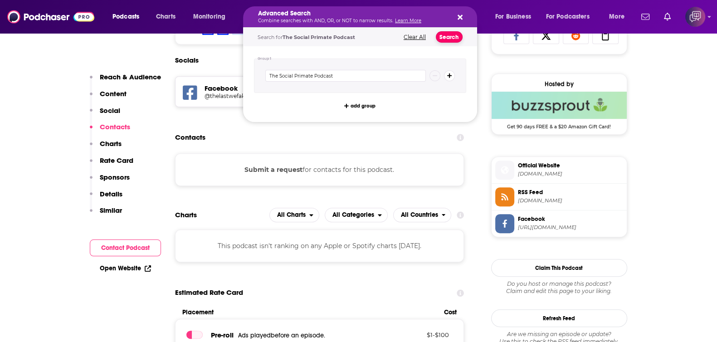
click at [447, 34] on button "Search" at bounding box center [449, 36] width 27 height 11
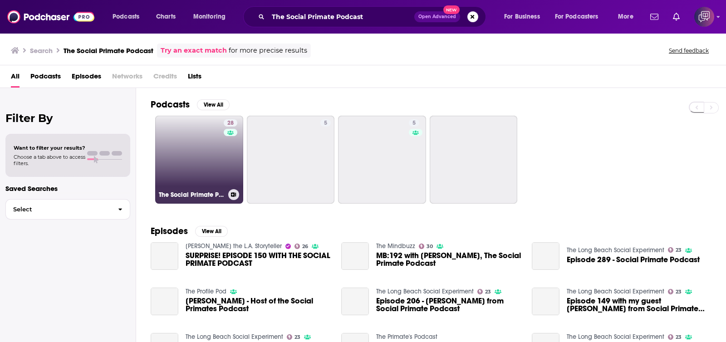
click at [206, 191] on h3 "The Social Primate Podcast" at bounding box center [192, 195] width 66 height 8
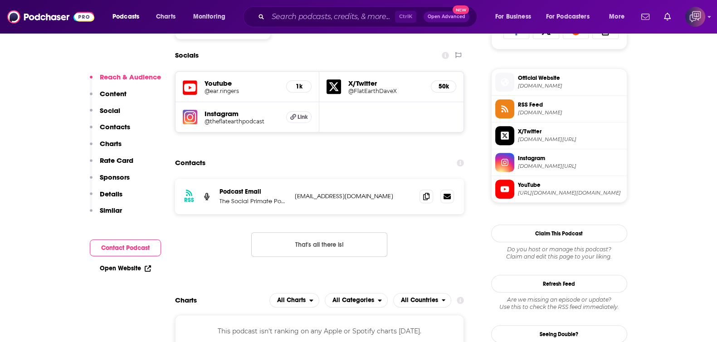
scroll to position [680, 0]
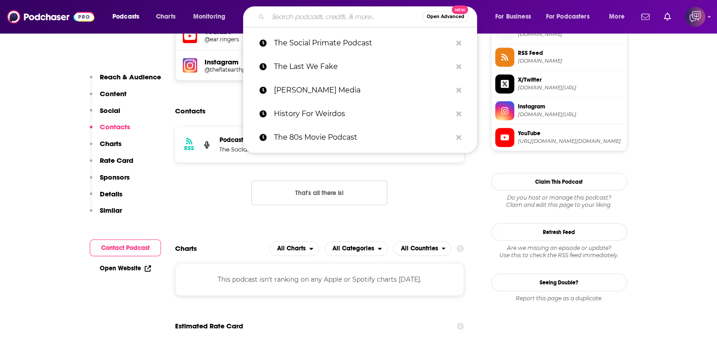
click at [349, 14] on input "Search podcasts, credits, & more..." at bounding box center [345, 17] width 155 height 15
paste input "Re:Work by the UCLA Labor Center"
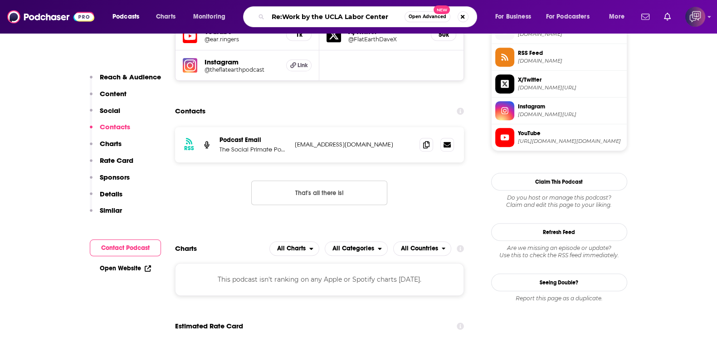
type input "Re:Work by the UCLA Labor Center"
click at [438, 17] on span "Open Advanced" at bounding box center [428, 17] width 38 height 5
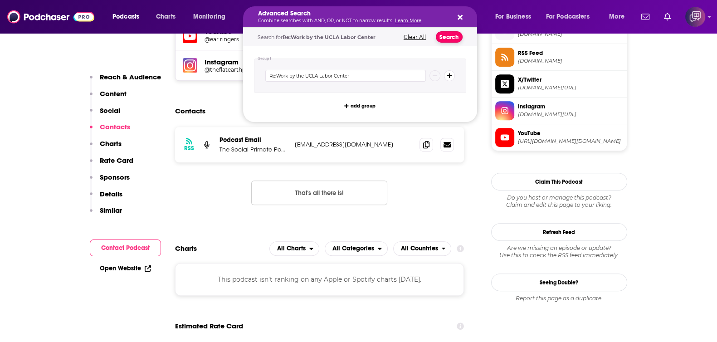
click at [456, 37] on button "Search" at bounding box center [449, 36] width 27 height 11
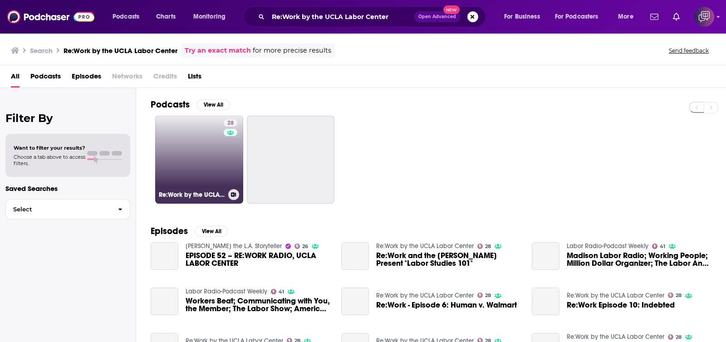
click at [209, 175] on link "28 Re:Work by the UCLA Labor Center" at bounding box center [199, 160] width 88 height 88
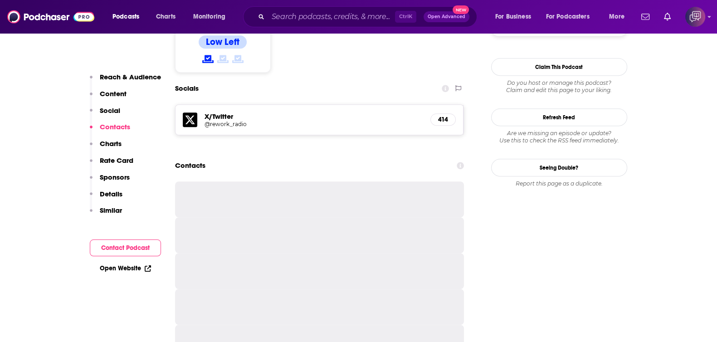
scroll to position [793, 0]
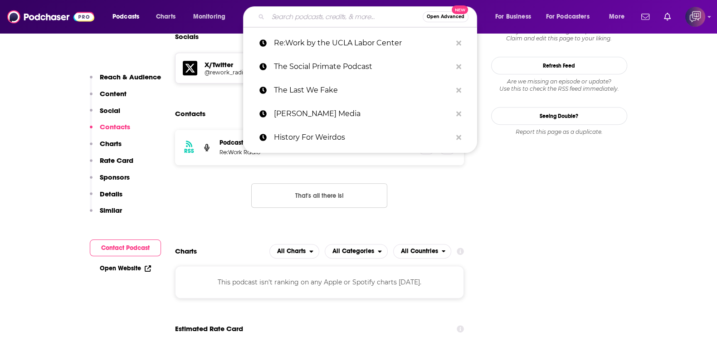
click at [322, 21] on input "Search podcasts, credits, & more..." at bounding box center [345, 17] width 155 height 15
paste input "California Voter Information - AIRSLA"
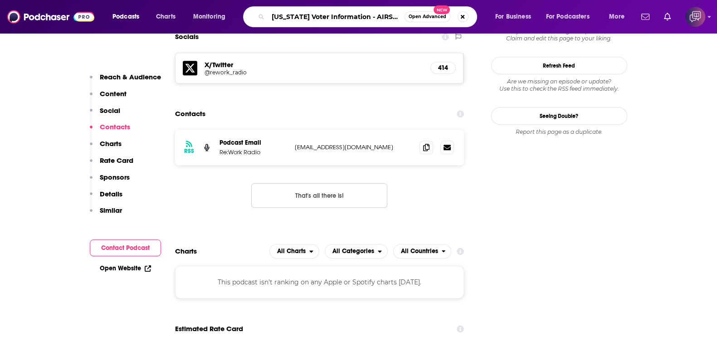
type input "California Voter Information - AIRSLA"
click at [431, 19] on span "Open Advanced" at bounding box center [428, 17] width 38 height 5
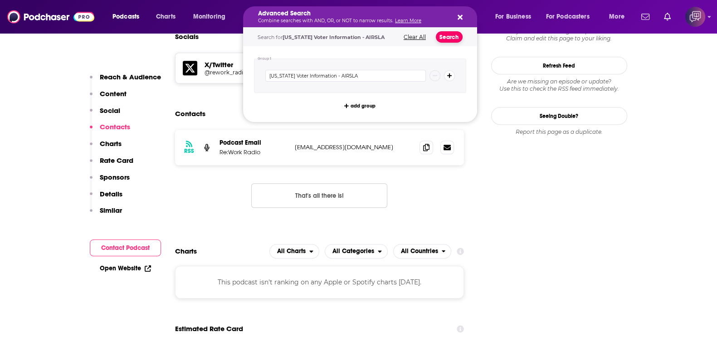
click at [451, 35] on button "Search" at bounding box center [449, 36] width 27 height 11
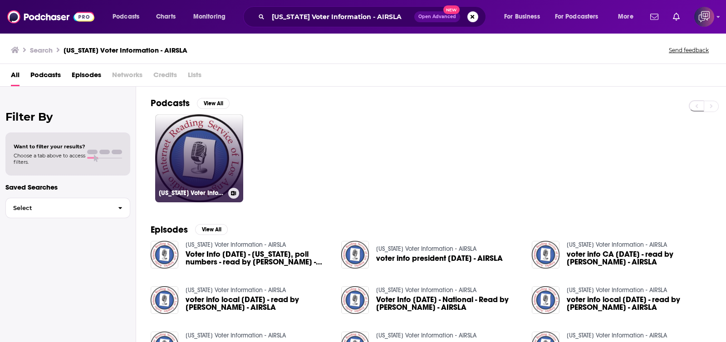
click at [211, 146] on link "California Voter Information - AIRSLA" at bounding box center [199, 158] width 88 height 88
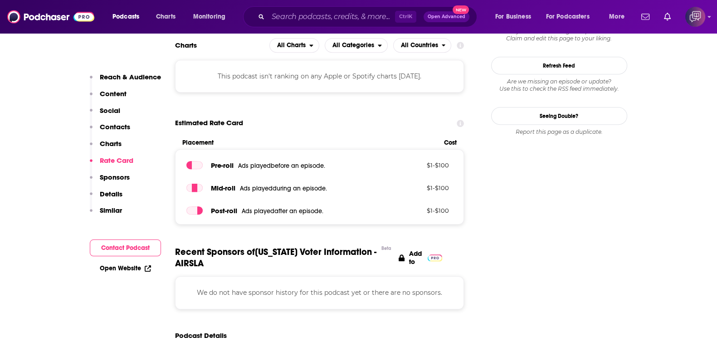
scroll to position [680, 0]
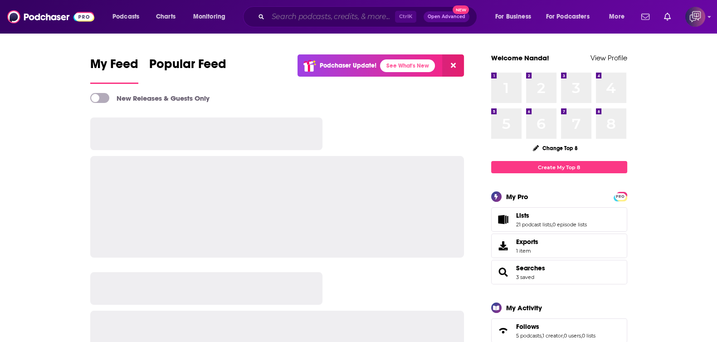
click at [326, 20] on input "Search podcasts, credits, & more..." at bounding box center [331, 17] width 127 height 15
paste input "Take Back Your Mind with [PERSON_NAME]"
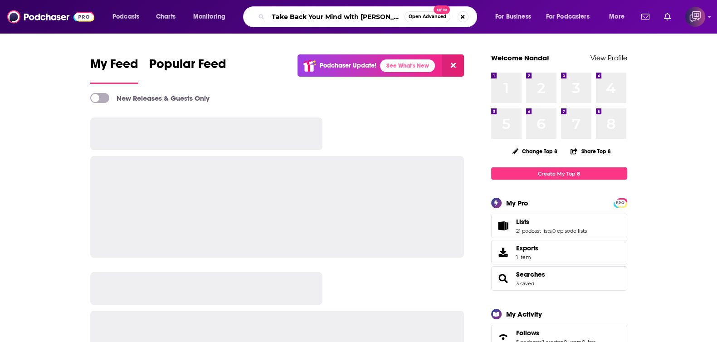
scroll to position [0, 27]
type input "Take Back Your Mind with [PERSON_NAME]"
click at [419, 19] on span "Open Advanced" at bounding box center [428, 17] width 38 height 5
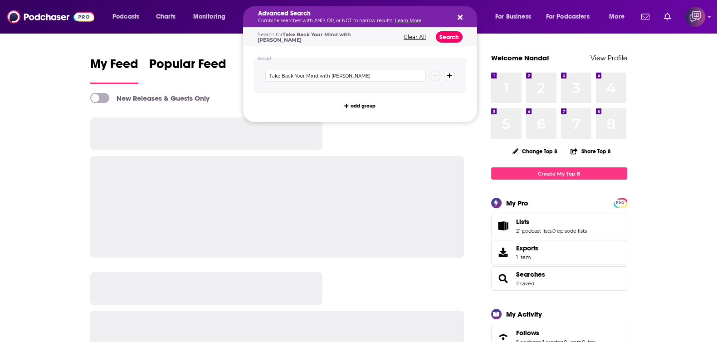
click at [454, 39] on button "Search" at bounding box center [449, 36] width 27 height 11
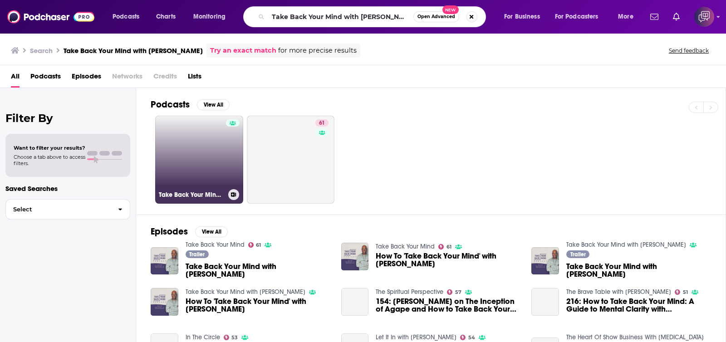
click at [196, 181] on link "Take Back Your Mind with Michael B. Beckwith" at bounding box center [199, 160] width 88 height 88
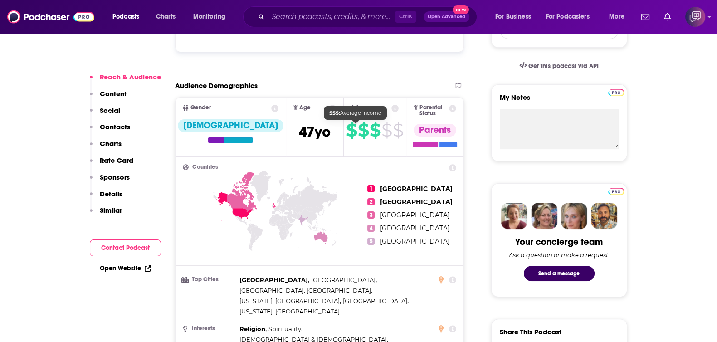
scroll to position [170, 0]
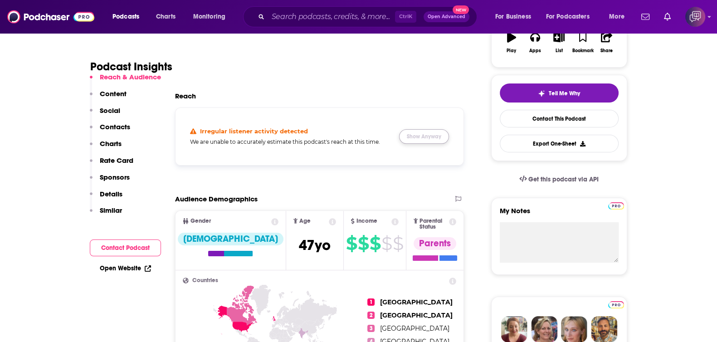
click at [429, 140] on button "Show Anyway" at bounding box center [424, 136] width 50 height 15
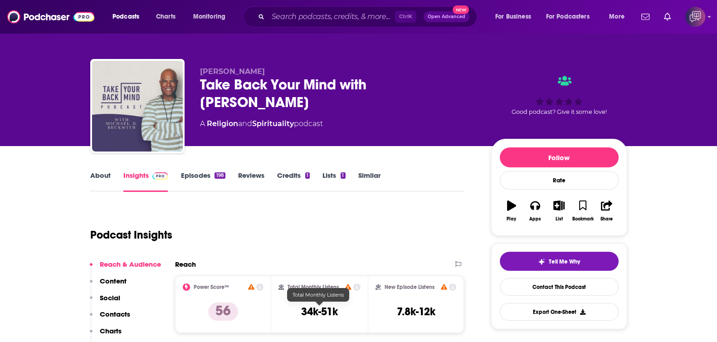
scroll to position [0, 0]
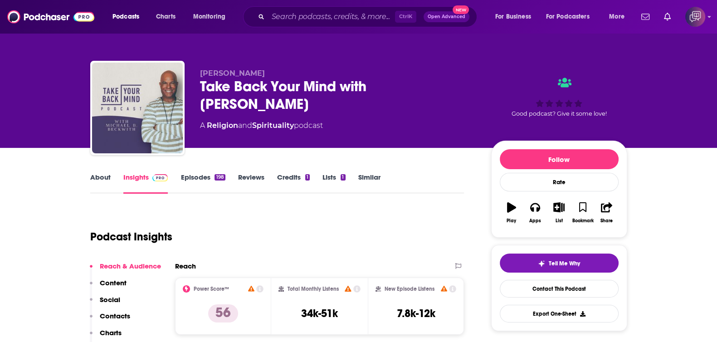
drag, startPoint x: 193, startPoint y: 83, endPoint x: 286, endPoint y: 99, distance: 94.7
click at [286, 99] on div "Michael B. Beckwith Take Back Your Mind with Michael B. Beckwith A Religion and…" at bounding box center [358, 110] width 537 height 98
copy h2 "Take Back Your Mind with Michael B. Beckwith"
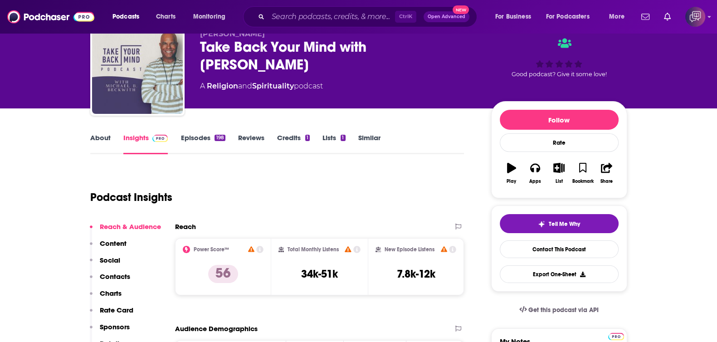
scroll to position [56, 0]
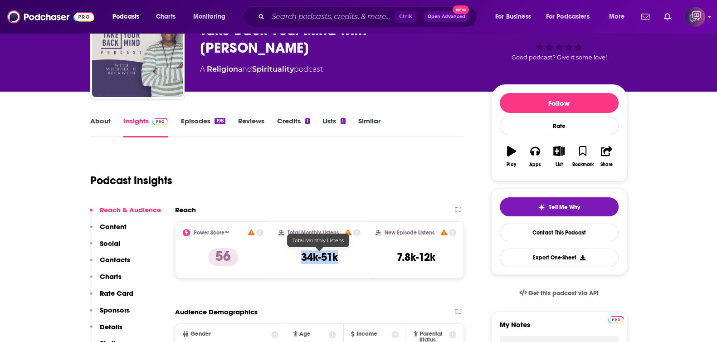
drag, startPoint x: 299, startPoint y: 254, endPoint x: 351, endPoint y: 260, distance: 51.6
click at [351, 260] on div "Total Monthly Listens 34k-51k" at bounding box center [319, 250] width 82 height 42
copy h3 "34k-51k"
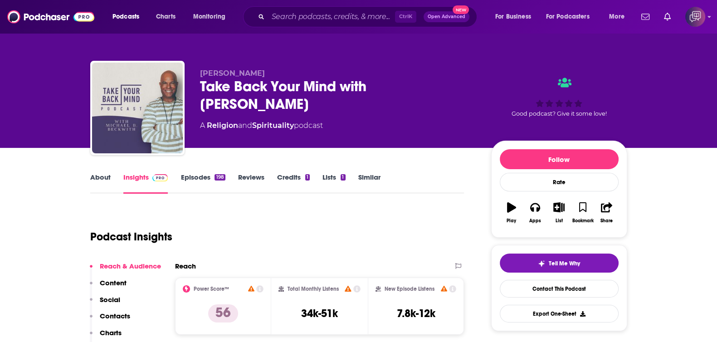
scroll to position [56, 0]
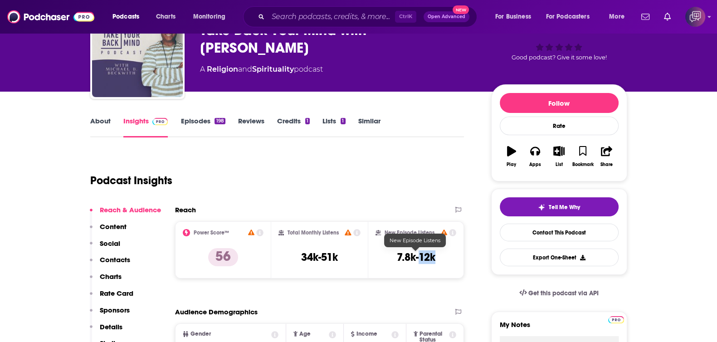
drag, startPoint x: 455, startPoint y: 256, endPoint x: 419, endPoint y: 258, distance: 36.3
click at [419, 258] on div "New Episode Listens 7.8k-12k" at bounding box center [415, 250] width 81 height 42
copy h3 "12k"
click at [399, 182] on div "Podcast Insights" at bounding box center [273, 175] width 367 height 46
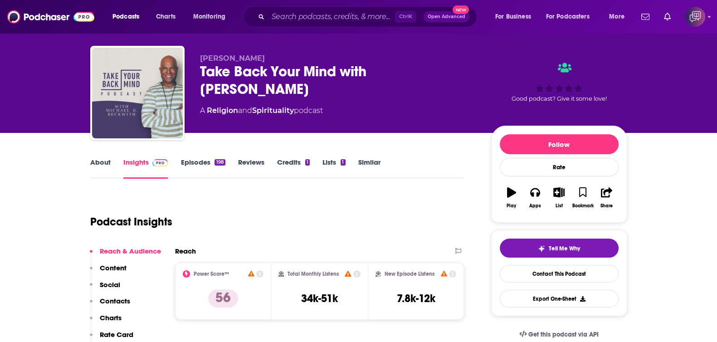
scroll to position [170, 0]
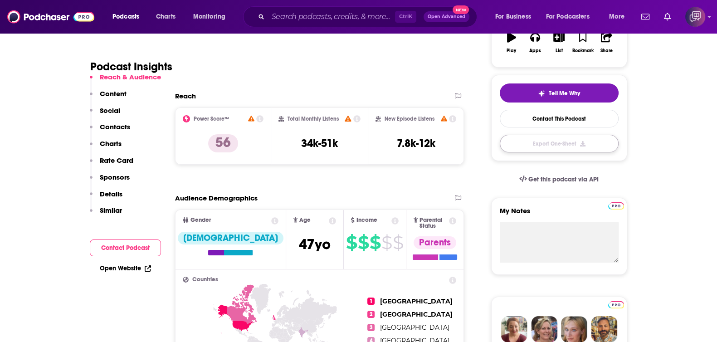
click at [564, 147] on button "Export One-Sheet" at bounding box center [559, 144] width 119 height 18
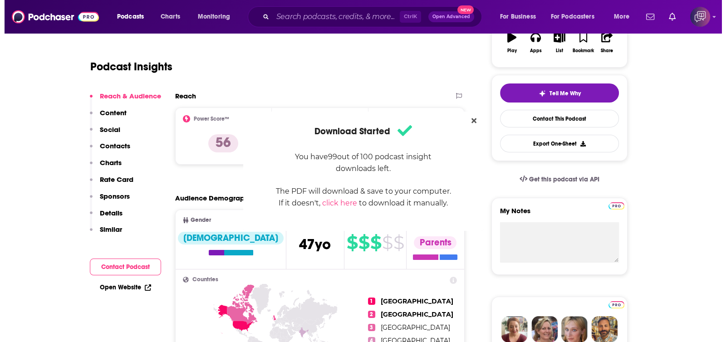
scroll to position [0, 0]
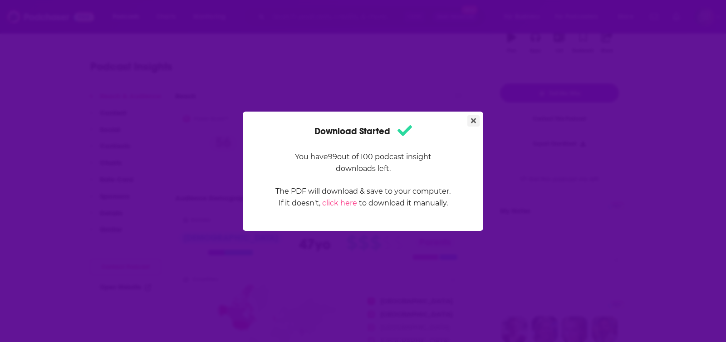
click at [474, 121] on icon "Close" at bounding box center [473, 120] width 5 height 5
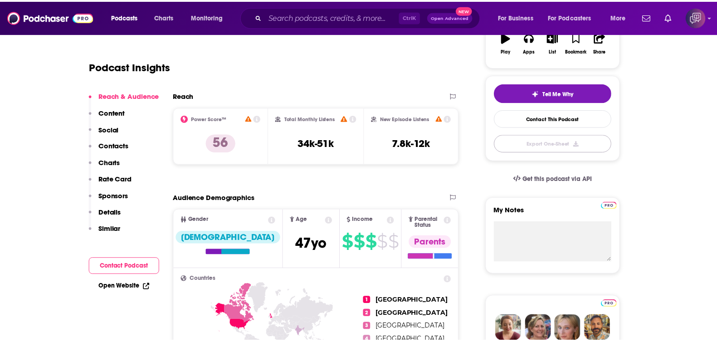
scroll to position [170, 0]
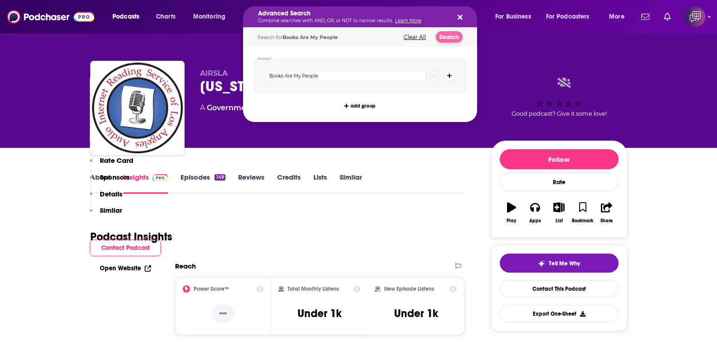
click at [447, 29] on div "Search for Books Are My People Clear All Search" at bounding box center [360, 37] width 234 height 19
click at [447, 35] on button "Search" at bounding box center [449, 36] width 27 height 11
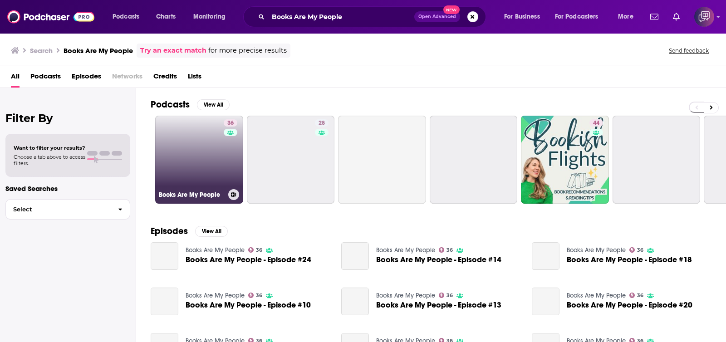
click at [204, 151] on link "36 Books Are My People" at bounding box center [199, 160] width 88 height 88
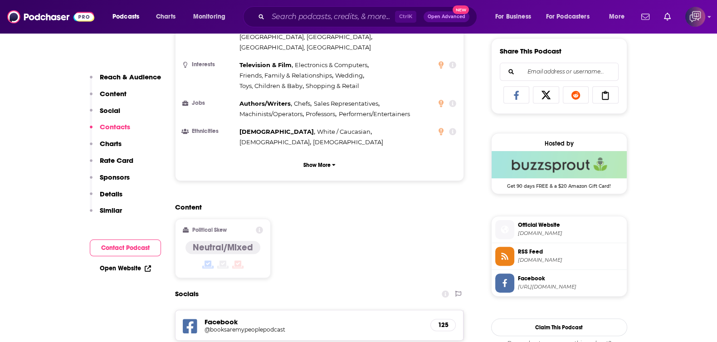
scroll to position [736, 0]
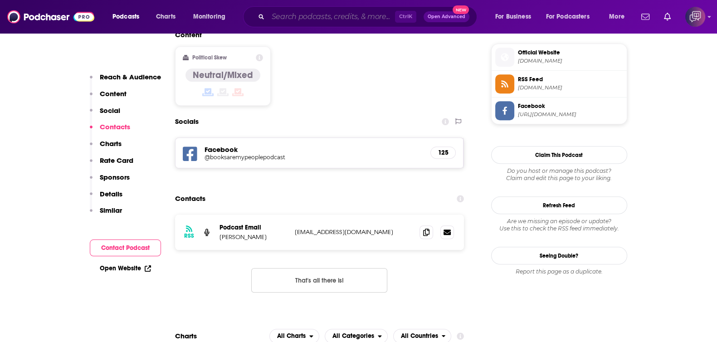
click at [372, 20] on input "Search podcasts, credits, & more..." at bounding box center [331, 17] width 127 height 15
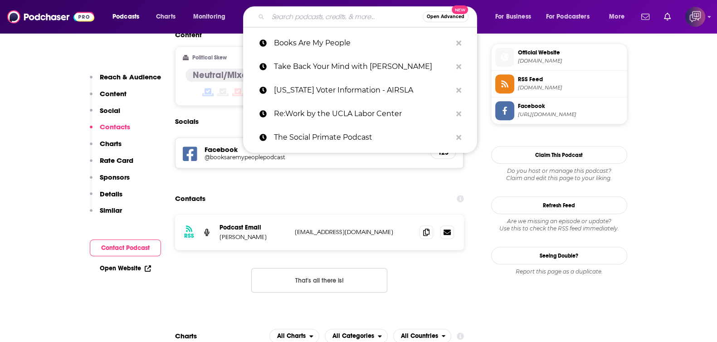
paste input "Food Scene Los Angeles"
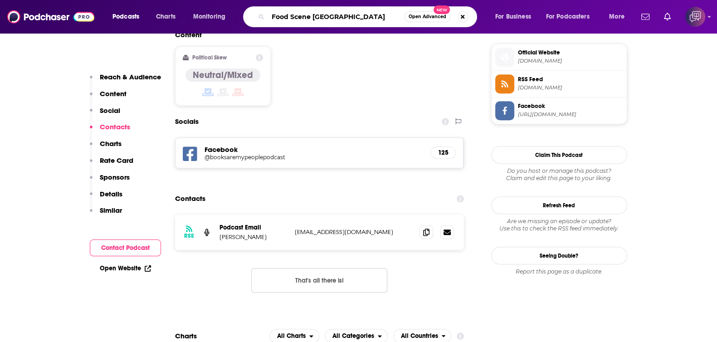
type input "Food Scene Los Angeles"
click at [425, 19] on button "Open Advanced New" at bounding box center [427, 16] width 46 height 11
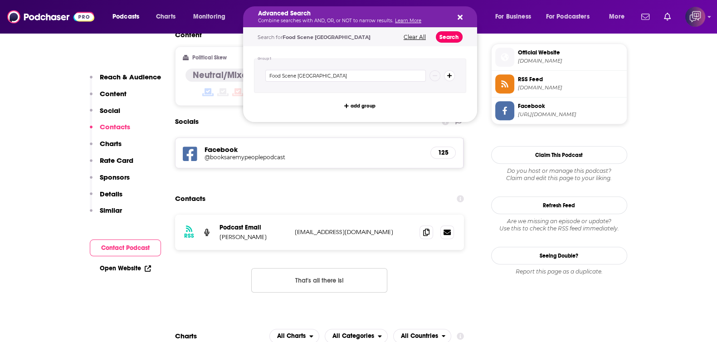
click at [448, 38] on button "Search" at bounding box center [449, 36] width 27 height 11
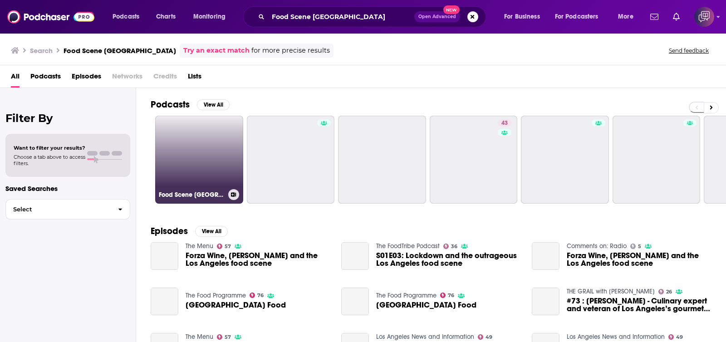
click at [193, 167] on link "Food Scene Los Angeles" at bounding box center [199, 160] width 88 height 88
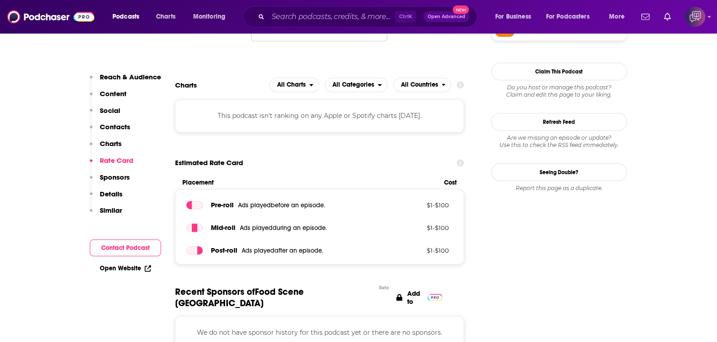
scroll to position [680, 0]
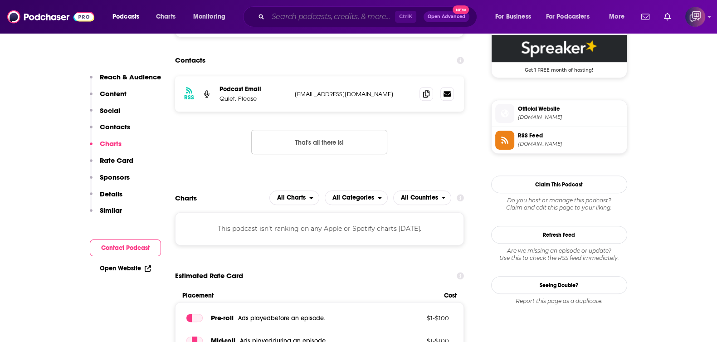
click at [367, 17] on input "Search podcasts, credits, & more..." at bounding box center [331, 17] width 127 height 15
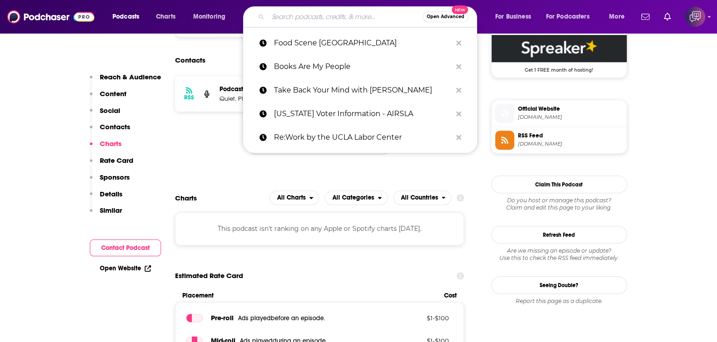
paste input "What’s The Hook with Diane & Andy"
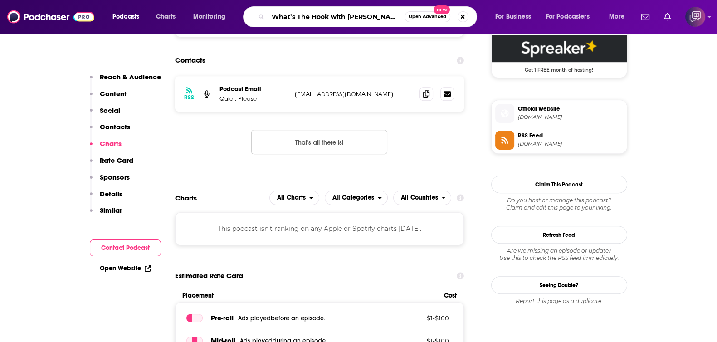
type input "What’s The Hook with Diane & Andy"
click at [422, 19] on button "Open Advanced New" at bounding box center [427, 16] width 46 height 11
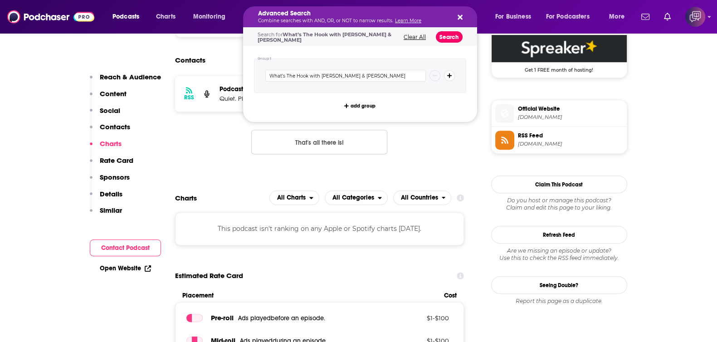
click at [448, 39] on button "Search" at bounding box center [449, 36] width 27 height 11
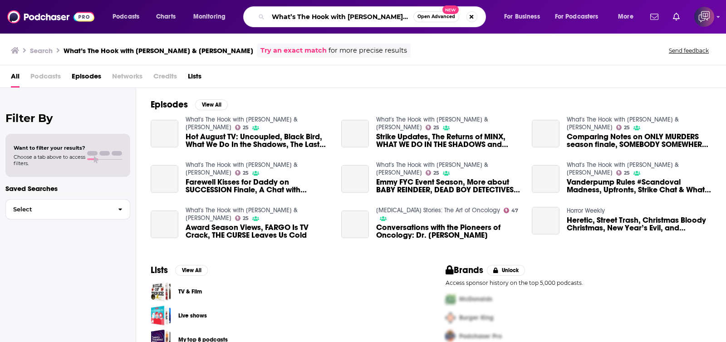
click at [310, 18] on input "What’s The Hook with Diane & Andy" at bounding box center [340, 17] width 145 height 15
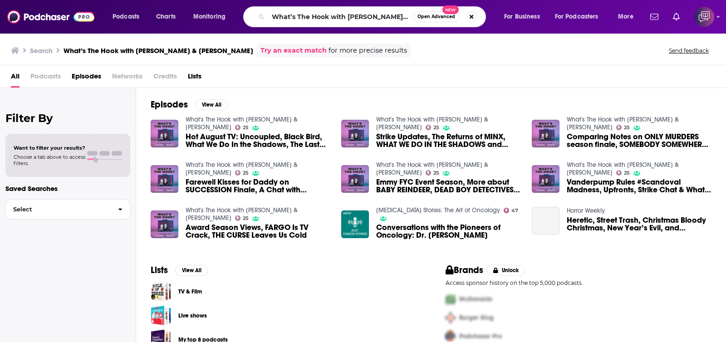
click at [263, 120] on link "What's The Hook with Diane & Andy" at bounding box center [241, 123] width 112 height 15
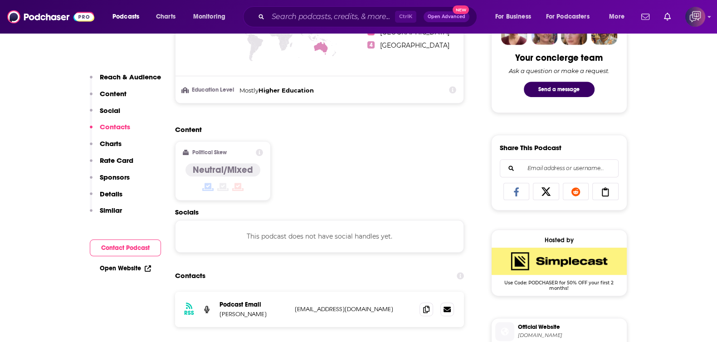
scroll to position [567, 0]
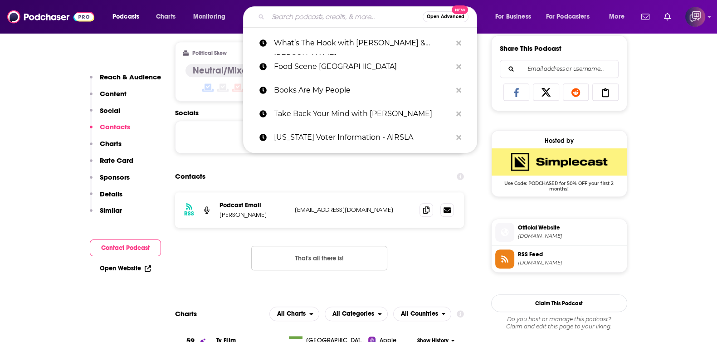
click at [365, 21] on input "Search podcasts, credits, & more..." at bounding box center [345, 17] width 155 height 15
paste input "Luke Ford"
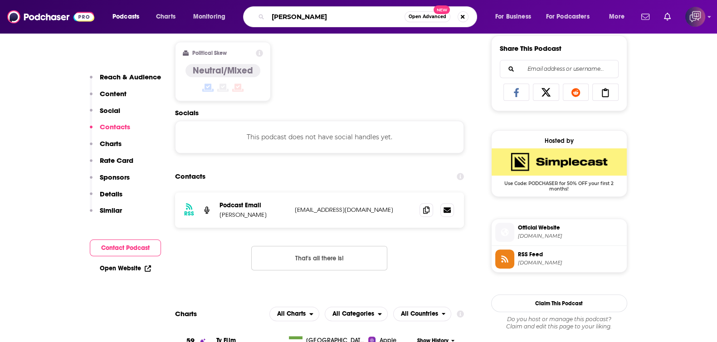
type input "Luke Ford"
click at [425, 19] on span "Open Advanced" at bounding box center [428, 17] width 38 height 5
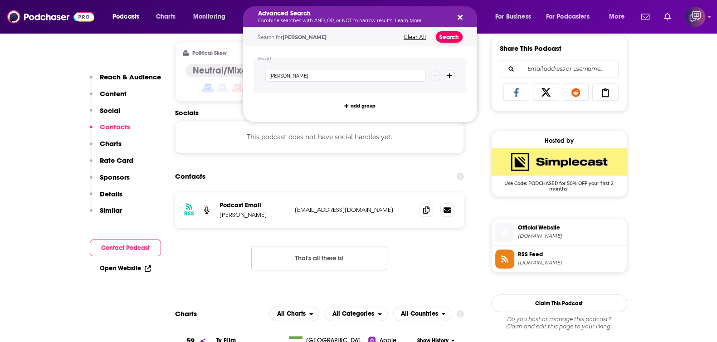
click at [446, 40] on button "Search" at bounding box center [449, 36] width 27 height 11
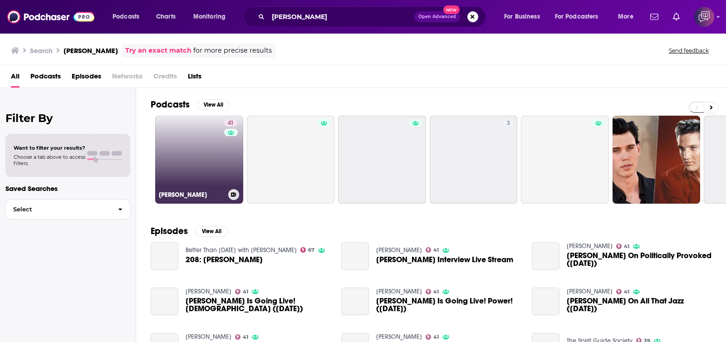
click at [201, 162] on link "41 Luke Ford" at bounding box center [199, 160] width 88 height 88
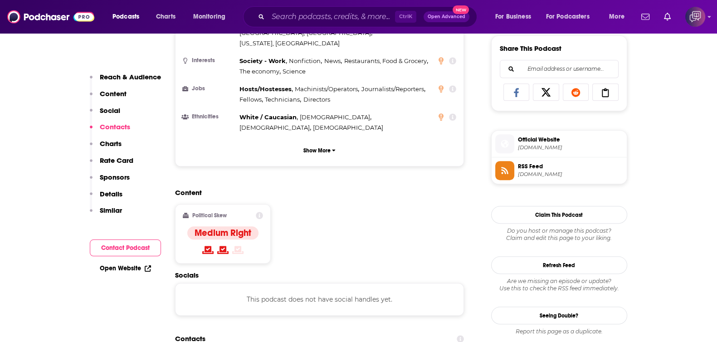
scroll to position [680, 0]
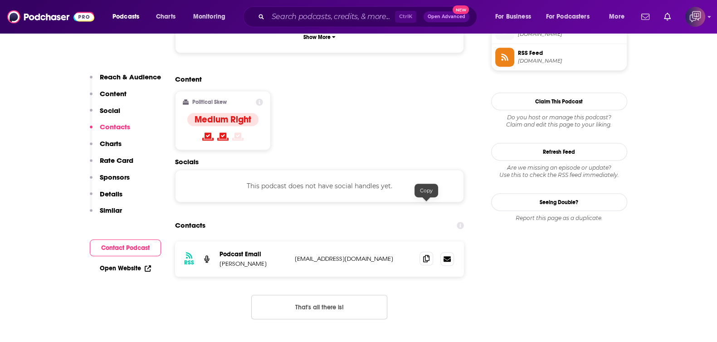
click at [429, 255] on icon at bounding box center [426, 258] width 6 height 7
click at [327, 24] on div "Ctrl K Open Advanced New" at bounding box center [360, 16] width 234 height 21
click at [332, 16] on input "Search podcasts, credits, & more..." at bounding box center [331, 17] width 127 height 15
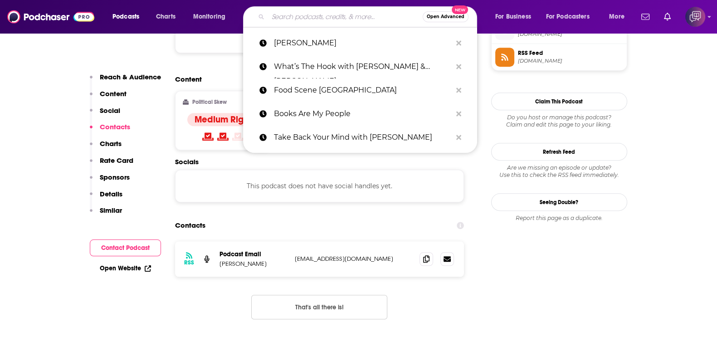
paste input "Cinema Possessed"
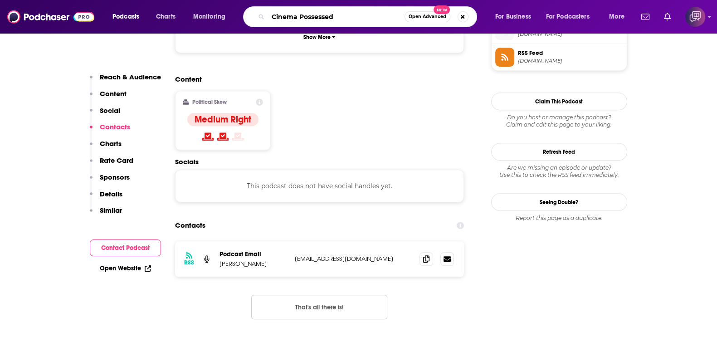
type input "Cinema Possessed"
click at [409, 17] on span "Open Advanced" at bounding box center [428, 17] width 38 height 5
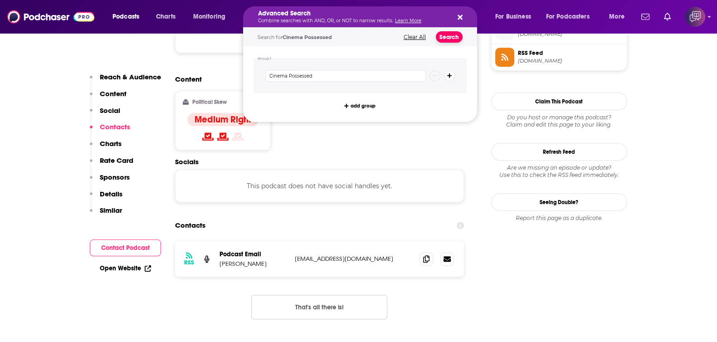
click at [444, 36] on button "Search" at bounding box center [449, 36] width 27 height 11
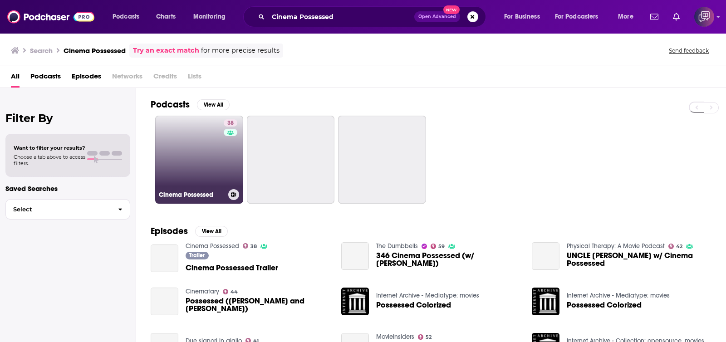
click at [187, 180] on link "38 Cinema Possessed" at bounding box center [199, 160] width 88 height 88
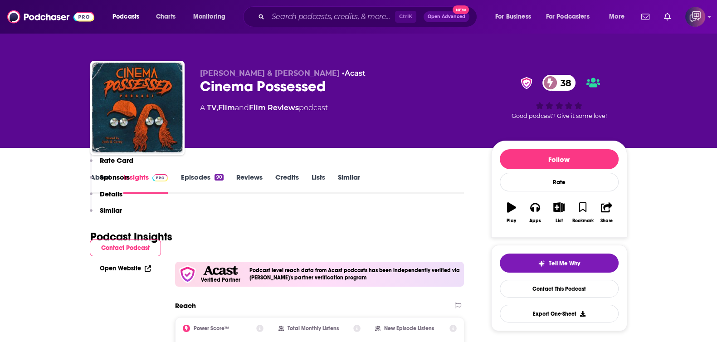
scroll to position [624, 0]
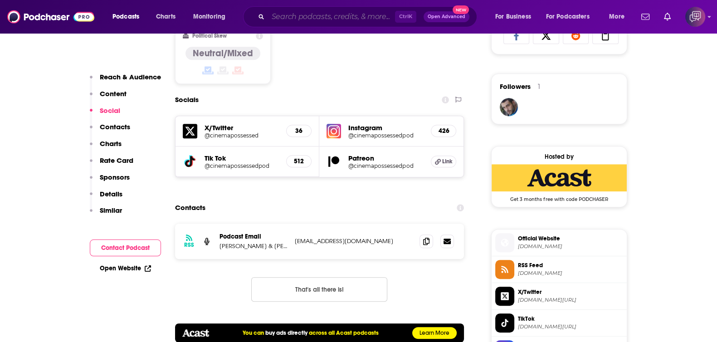
click at [327, 20] on input "Search podcasts, credits, & more..." at bounding box center [331, 17] width 127 height 15
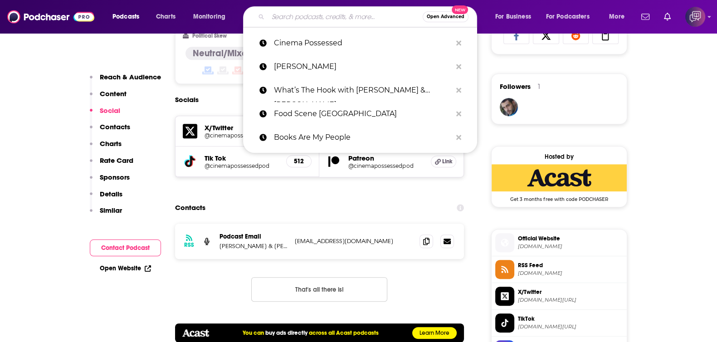
paste input "I Want To Rewatch"
type input "I Want To Rewatch"
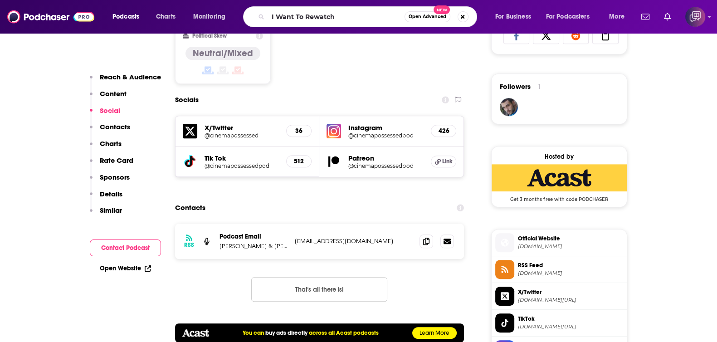
click at [424, 21] on button "Open Advanced New" at bounding box center [427, 16] width 46 height 11
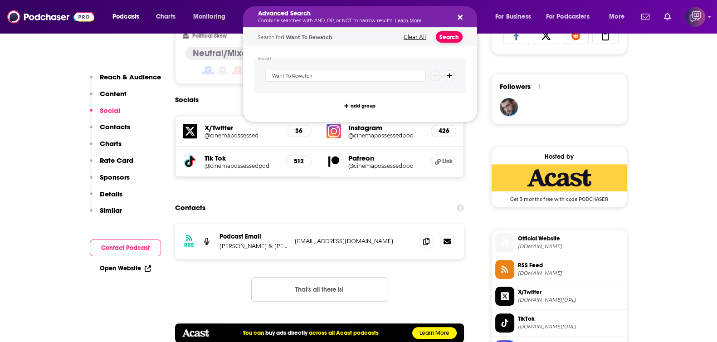
click at [441, 39] on button "Search" at bounding box center [449, 36] width 27 height 11
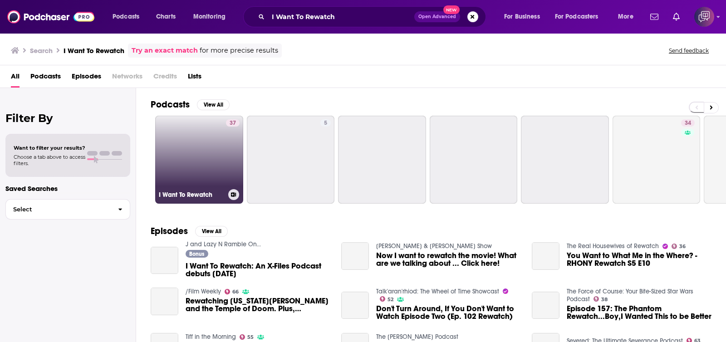
click at [180, 162] on link "37 I Want To Rewatch" at bounding box center [199, 160] width 88 height 88
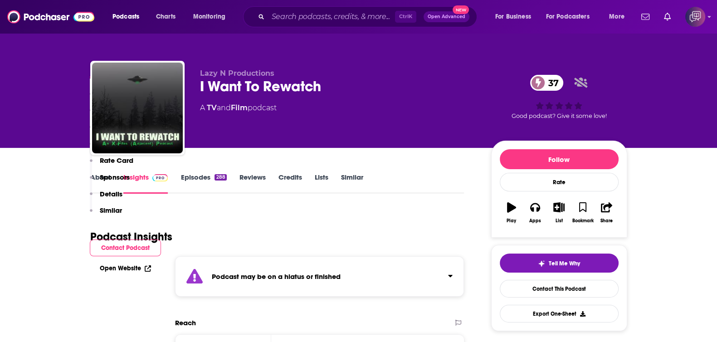
scroll to position [680, 0]
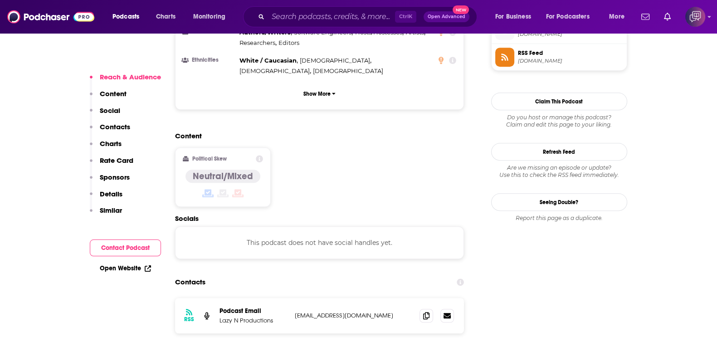
click at [279, 8] on div "Ctrl K Open Advanced New" at bounding box center [360, 16] width 234 height 21
click at [299, 15] on input "Search podcasts, credits, & more..." at bounding box center [331, 17] width 127 height 15
paste input "The Scare Guy Show"
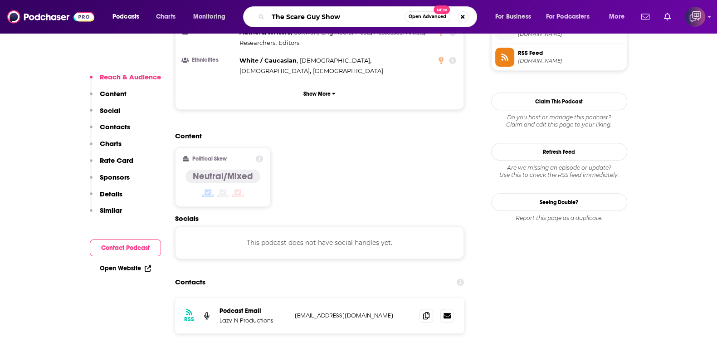
type input "The Scare Guy Show"
click at [433, 15] on span "Open Advanced" at bounding box center [428, 17] width 38 height 5
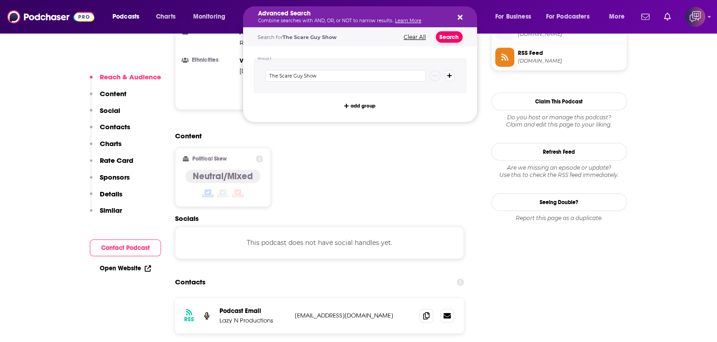
click at [450, 35] on button "Search" at bounding box center [449, 36] width 27 height 11
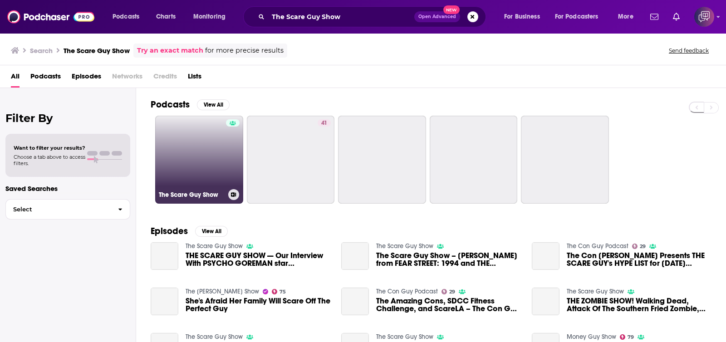
click at [219, 160] on link "The Scare Guy Show" at bounding box center [199, 160] width 88 height 88
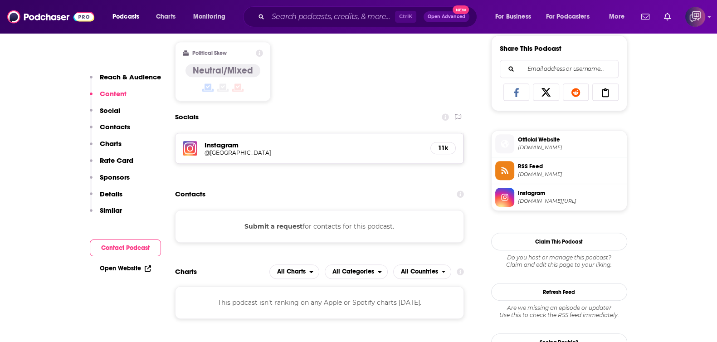
scroll to position [340, 0]
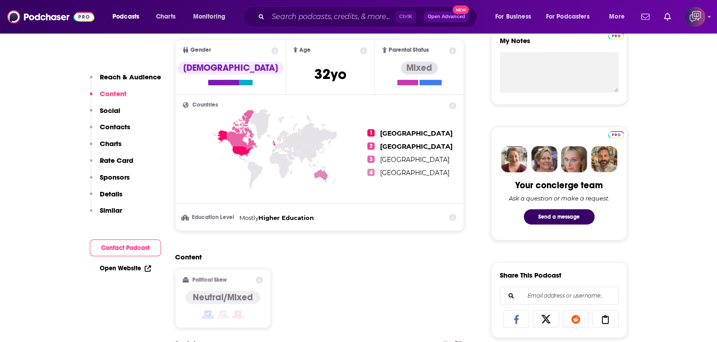
click at [356, 24] on div "Ctrl K Open Advanced New" at bounding box center [360, 16] width 234 height 21
click at [363, 16] on input "Search podcasts, credits, & more..." at bounding box center [331, 17] width 127 height 15
paste input "The Beached White Male Podcast"
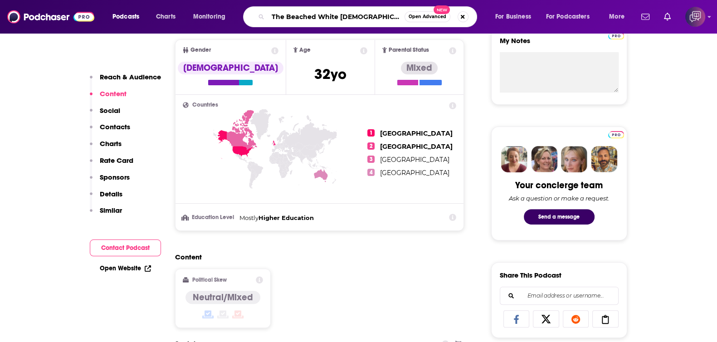
type input "The Beached White Male Podcast"
click at [429, 12] on button "Open Advanced New" at bounding box center [427, 16] width 46 height 11
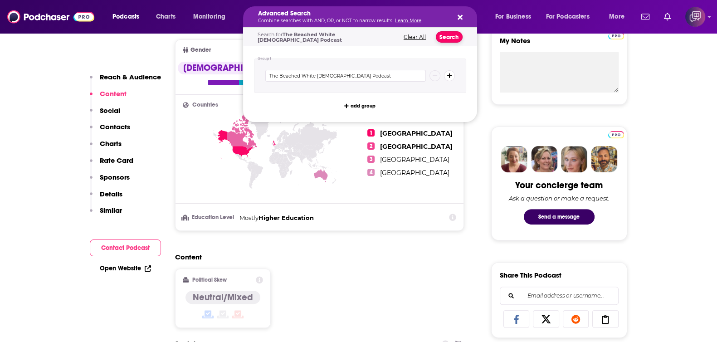
click at [454, 41] on button "Search" at bounding box center [449, 36] width 27 height 11
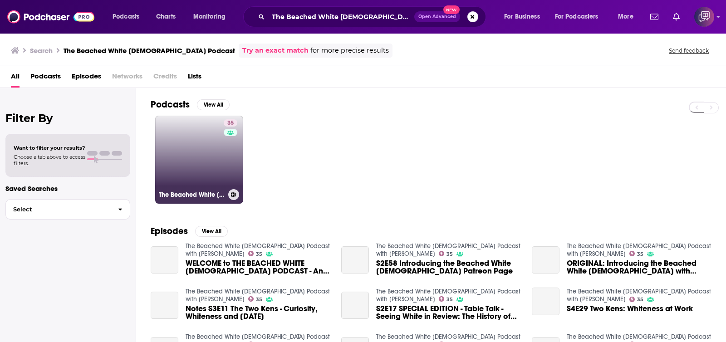
click at [202, 160] on link "35 The Beached White Male Podcast with Ken Kemp" at bounding box center [199, 160] width 88 height 88
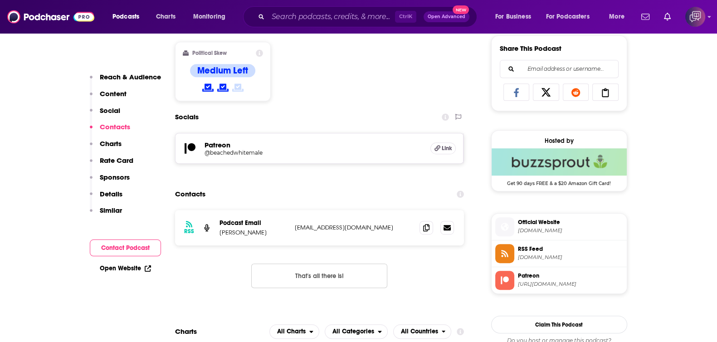
scroll to position [624, 0]
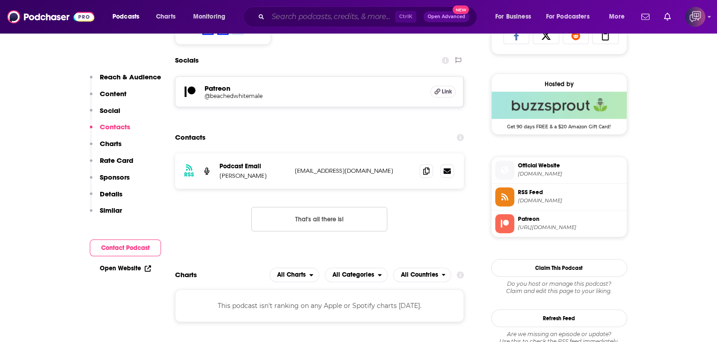
click at [309, 14] on input "Search podcasts, credits, & more..." at bounding box center [331, 17] width 127 height 15
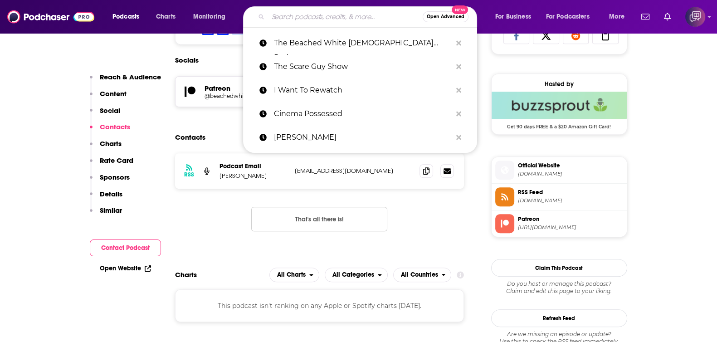
paste input "500 Open Tabs"
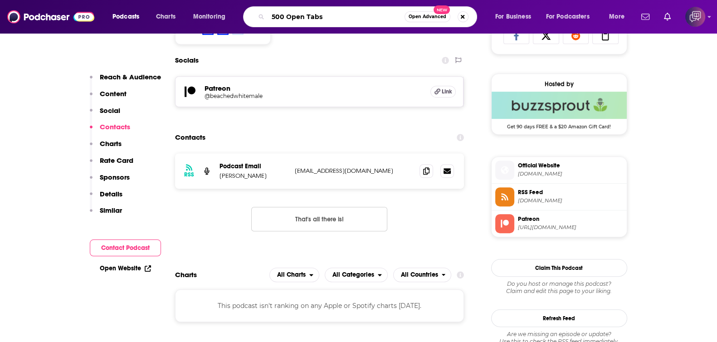
click at [386, 17] on input "500 Open Tabs" at bounding box center [336, 17] width 136 height 15
type input "500 Open Tabs"
click at [417, 17] on span "Open Advanced" at bounding box center [428, 17] width 38 height 5
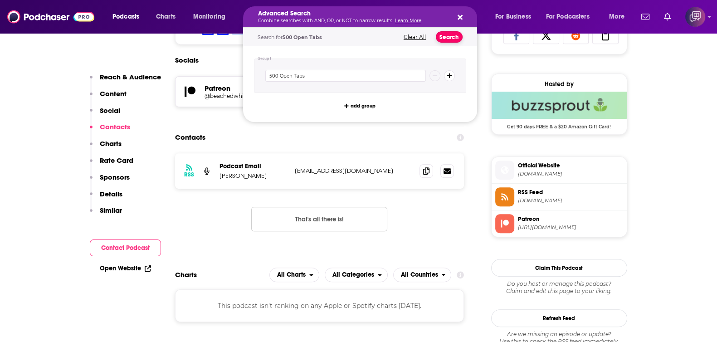
click at [447, 33] on button "Search" at bounding box center [449, 36] width 27 height 11
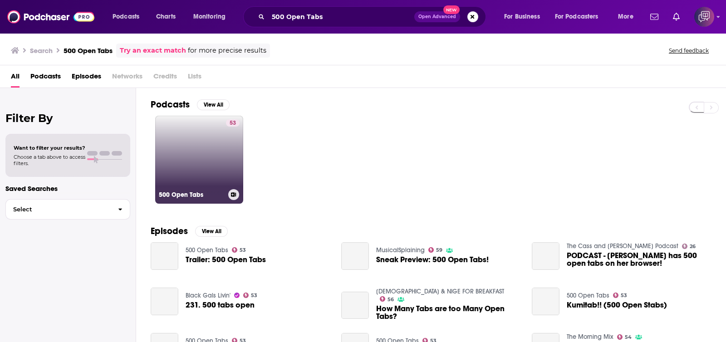
click at [221, 151] on link "53 500 Open Tabs" at bounding box center [199, 160] width 88 height 88
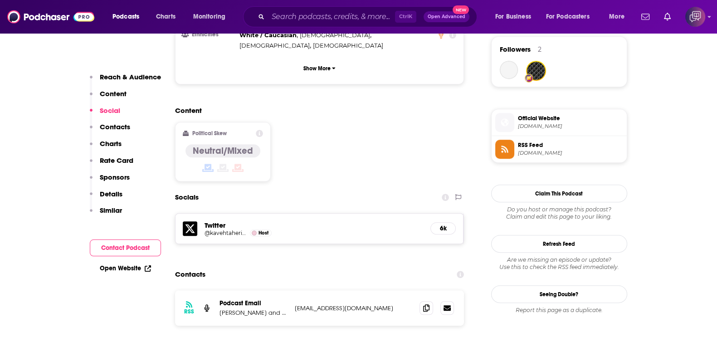
scroll to position [680, 0]
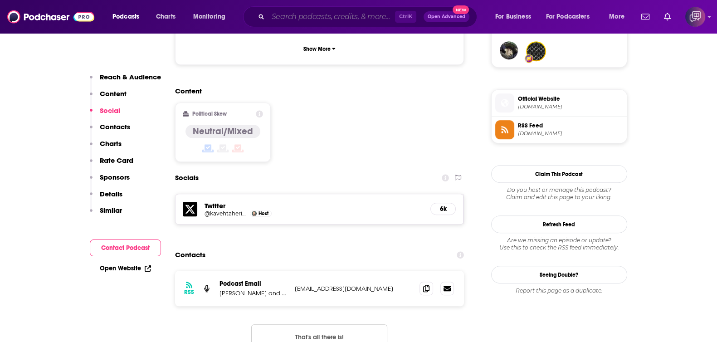
click at [316, 18] on input "Search podcasts, credits, & more..." at bounding box center [331, 17] width 127 height 15
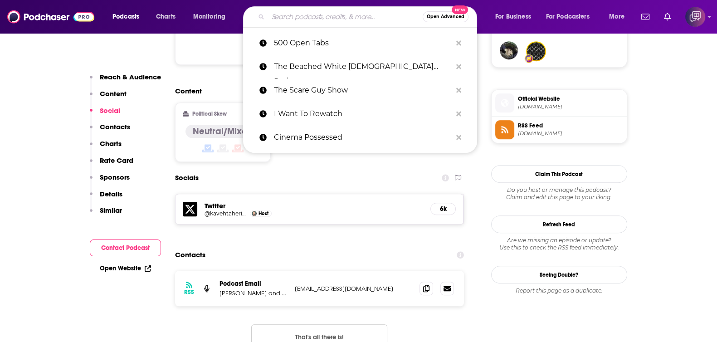
paste input "EventUp"
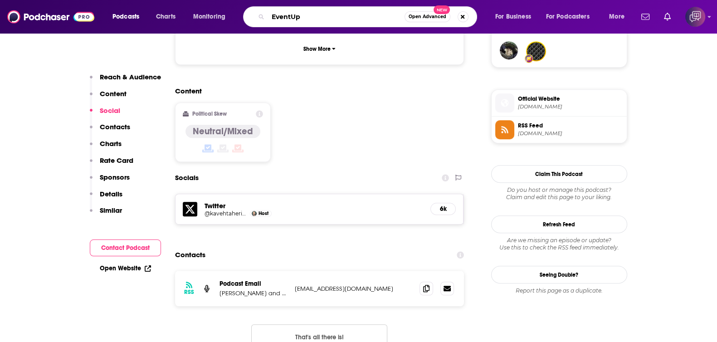
type input "EventUp"
click at [422, 16] on span "Open Advanced" at bounding box center [428, 17] width 38 height 5
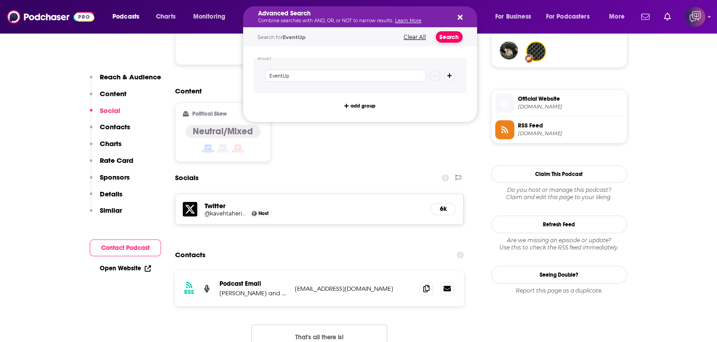
click at [448, 31] on button "Search" at bounding box center [449, 36] width 27 height 11
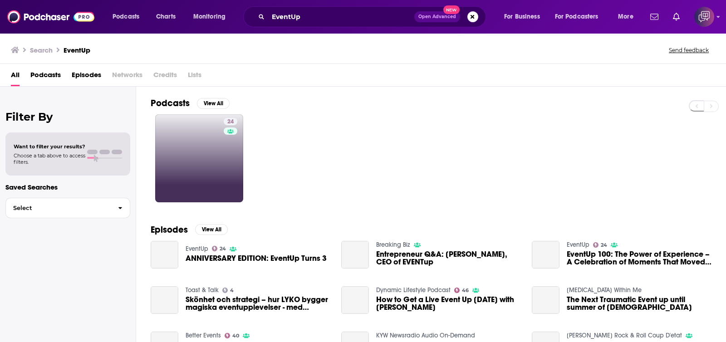
click at [218, 159] on link "24" at bounding box center [199, 158] width 88 height 88
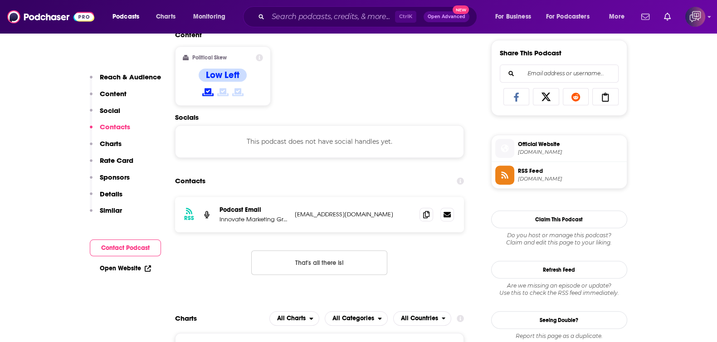
scroll to position [567, 0]
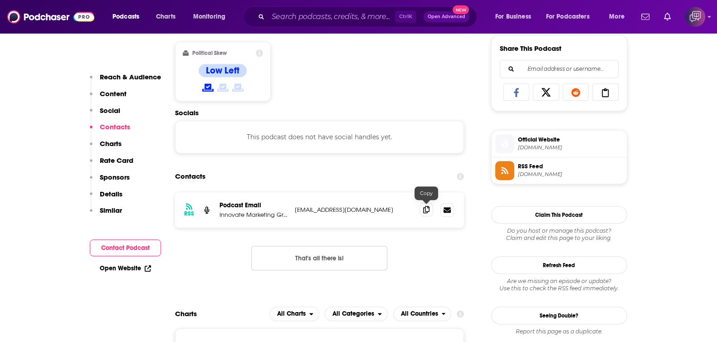
click at [432, 210] on span at bounding box center [426, 210] width 14 height 14
click at [310, 12] on input "Search podcasts, credits, & more..." at bounding box center [331, 17] width 127 height 15
paste input "The Samantha Parker Show"
type input "The Samantha Parker Show"
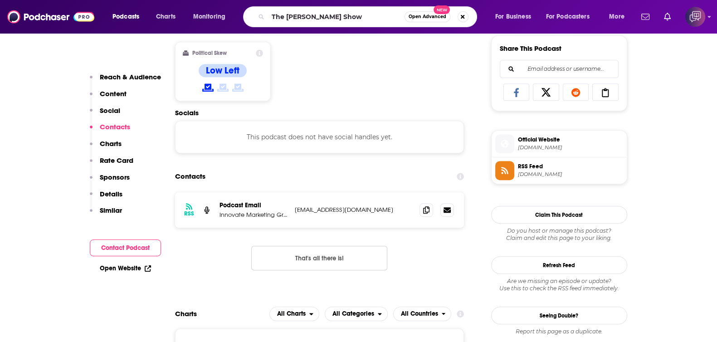
click at [423, 13] on button "Open Advanced New" at bounding box center [427, 16] width 46 height 11
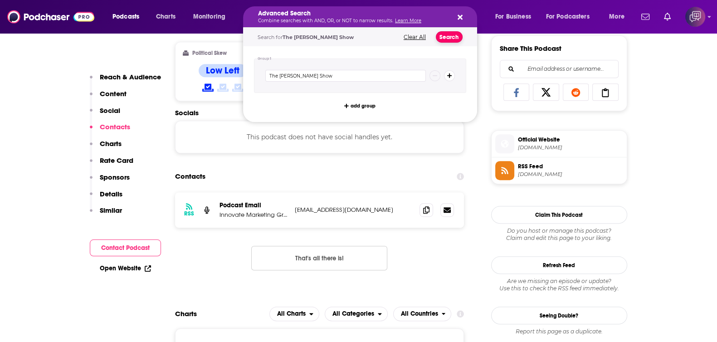
click at [440, 37] on button "Search" at bounding box center [449, 36] width 27 height 11
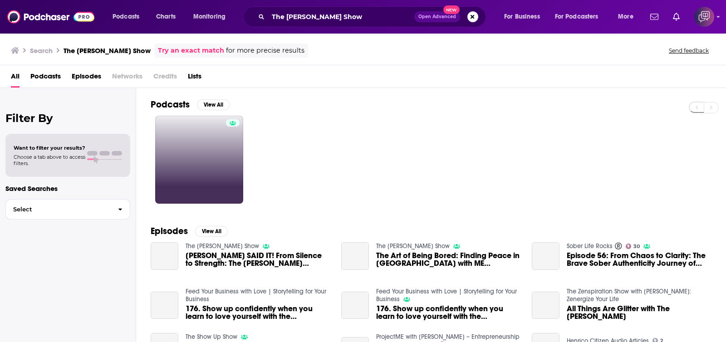
click at [198, 161] on link at bounding box center [199, 160] width 88 height 88
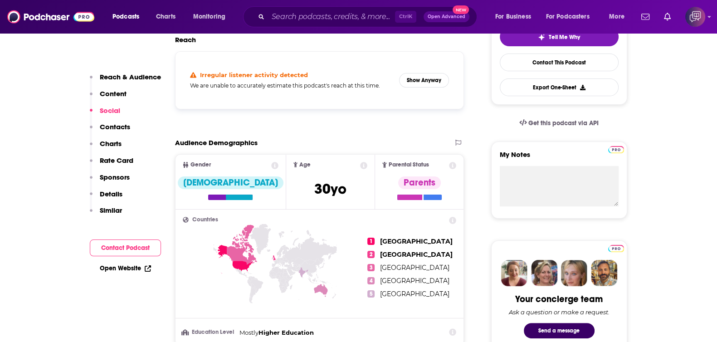
scroll to position [680, 0]
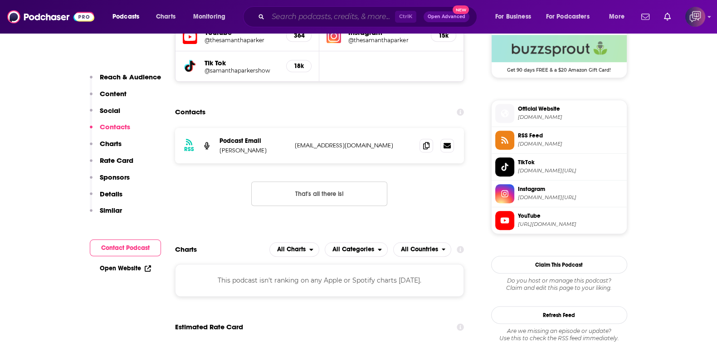
click at [351, 10] on input "Search podcasts, credits, & more..." at bounding box center [331, 17] width 127 height 15
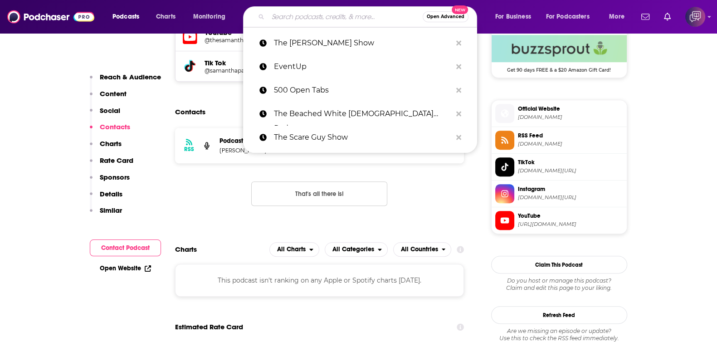
paste input "Garza Podcast"
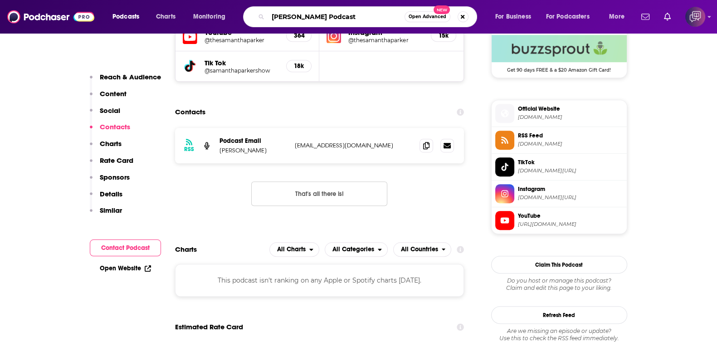
type input "Garza Podcast"
click at [429, 21] on button "Open Advanced New" at bounding box center [427, 16] width 46 height 11
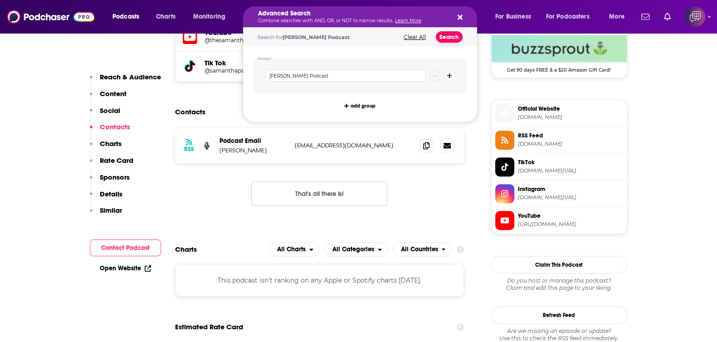
click at [453, 36] on button "Search" at bounding box center [449, 36] width 27 height 11
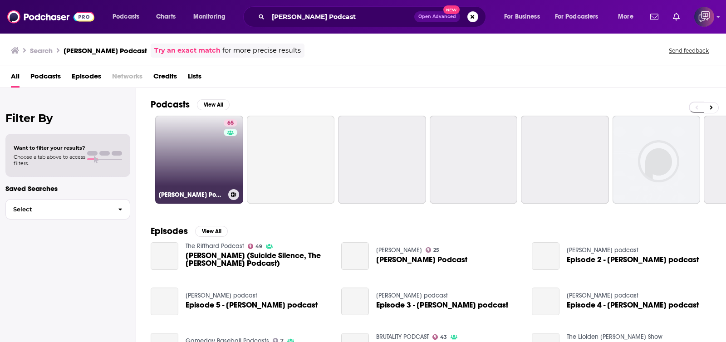
click at [211, 151] on link "65 Garza Podcast" at bounding box center [199, 160] width 88 height 88
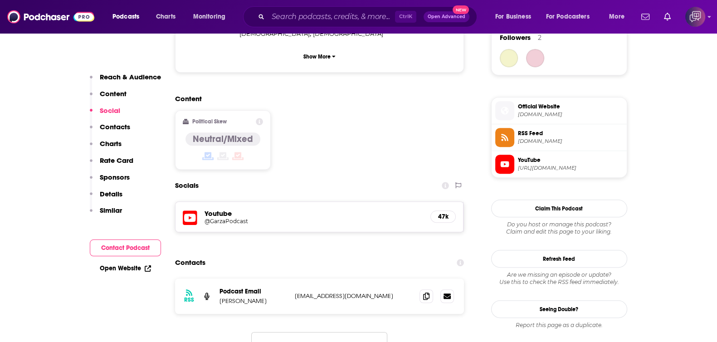
scroll to position [736, 0]
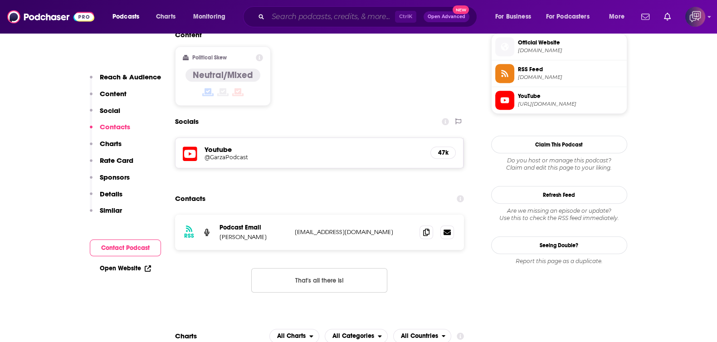
click at [339, 17] on input "Search podcasts, credits, & more..." at bounding box center [331, 17] width 127 height 15
paste input "MMA Homie Podcast"
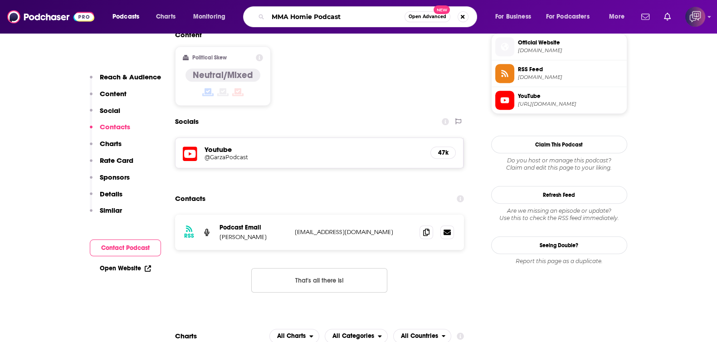
type input "MMA Homie Podcast"
click at [430, 16] on span "Open Advanced" at bounding box center [428, 17] width 38 height 5
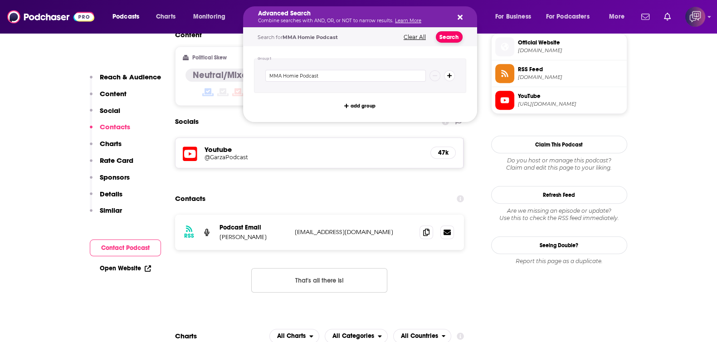
click at [452, 37] on button "Search" at bounding box center [449, 36] width 27 height 11
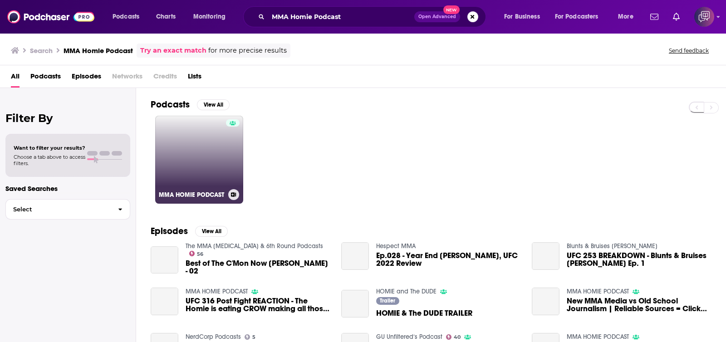
click at [218, 133] on link "MMA HOMIE PODCAST" at bounding box center [199, 160] width 88 height 88
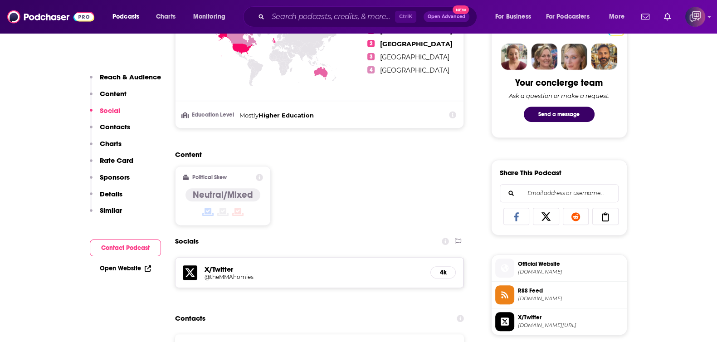
scroll to position [510, 0]
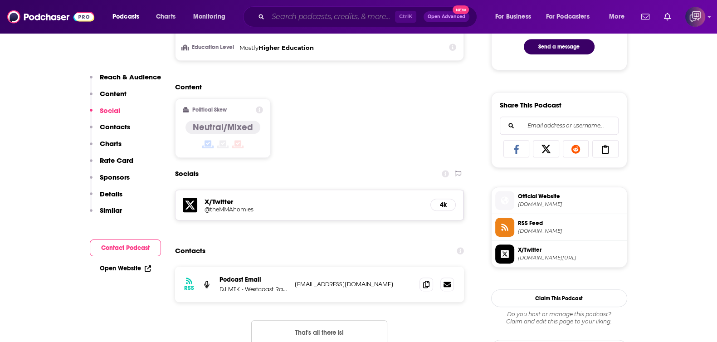
click at [313, 15] on input "Search podcasts, credits, & more..." at bounding box center [331, 17] width 127 height 15
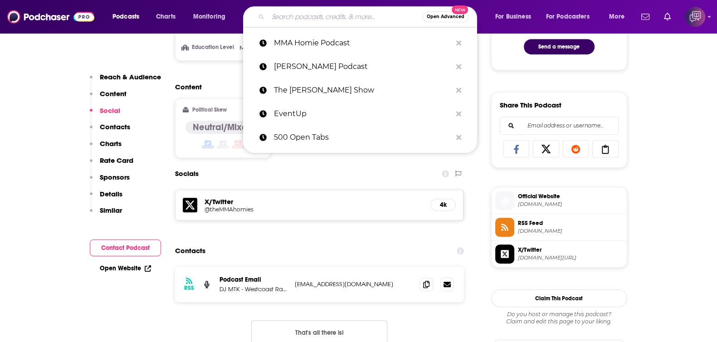
paste input "5CAST w/ Andrew Callaghan"
type input "5CAST w/ Andrew Callaghan"
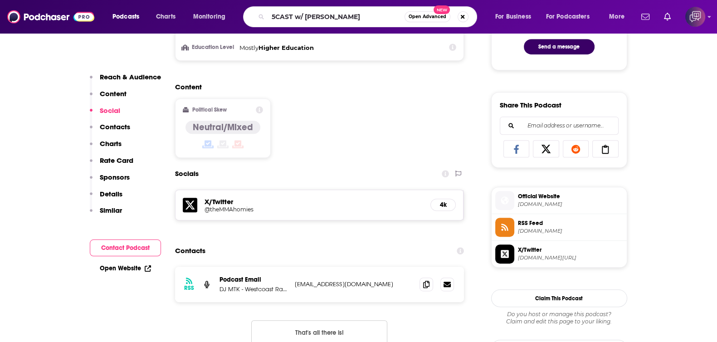
click at [438, 15] on span "Open Advanced" at bounding box center [428, 17] width 38 height 5
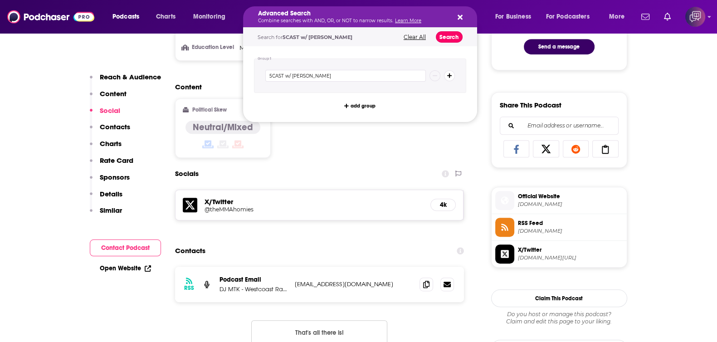
click at [444, 35] on button "Search" at bounding box center [449, 36] width 27 height 11
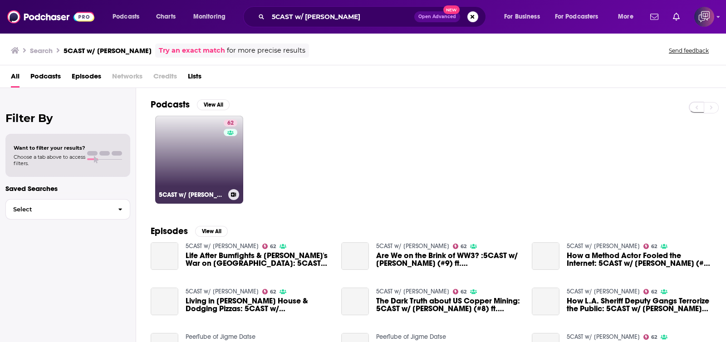
click at [200, 145] on link "62 5CAST w/ Andrew Callaghan" at bounding box center [199, 160] width 88 height 88
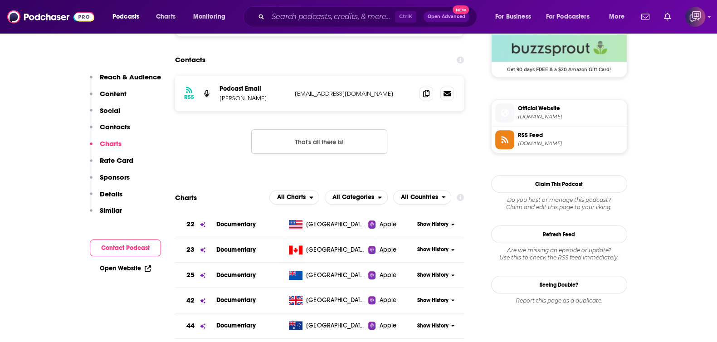
scroll to position [680, 0]
click at [367, 18] on input "Search podcasts, credits, & more..." at bounding box center [331, 17] width 127 height 15
paste input "Film Festival Radio"
type input "Film Festival Radio"
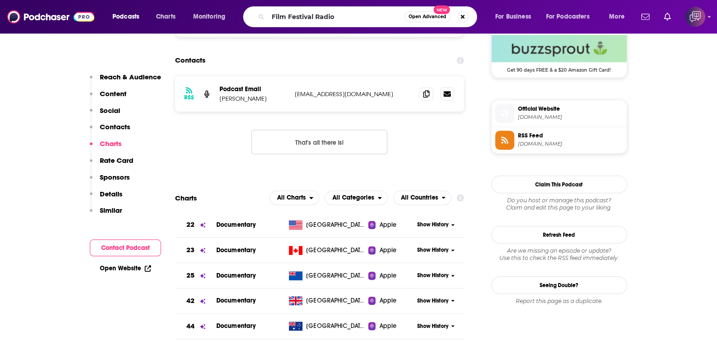
click at [429, 19] on span "Open Advanced" at bounding box center [428, 17] width 38 height 5
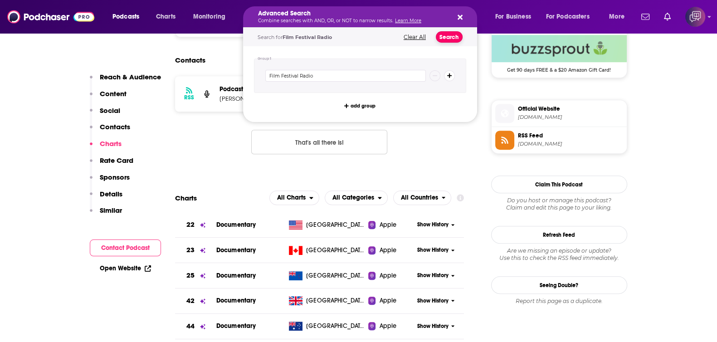
click at [451, 34] on button "Search" at bounding box center [449, 36] width 27 height 11
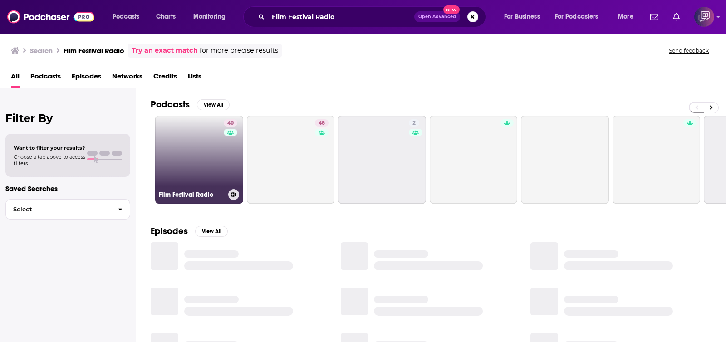
click at [180, 155] on link "40 Film Festival Radio" at bounding box center [199, 160] width 88 height 88
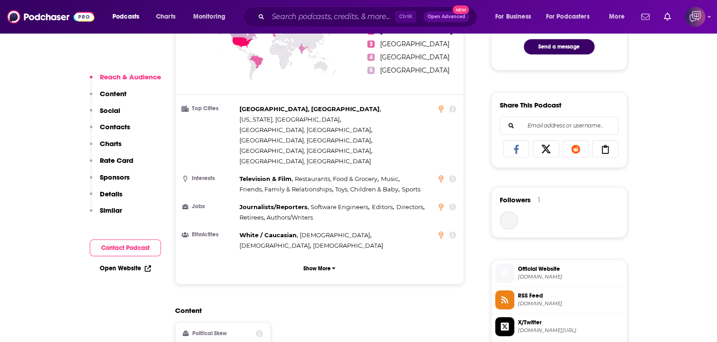
scroll to position [736, 0]
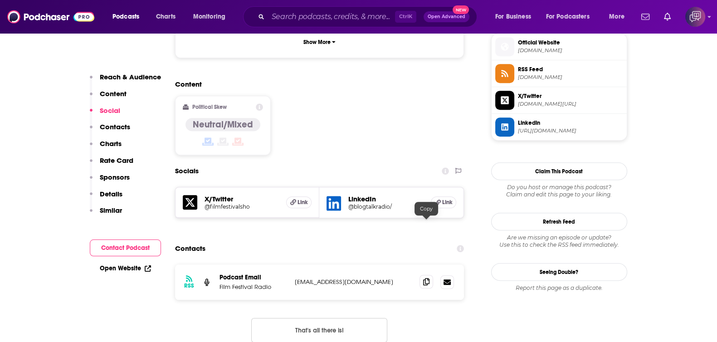
click at [424, 278] on icon at bounding box center [426, 281] width 6 height 7
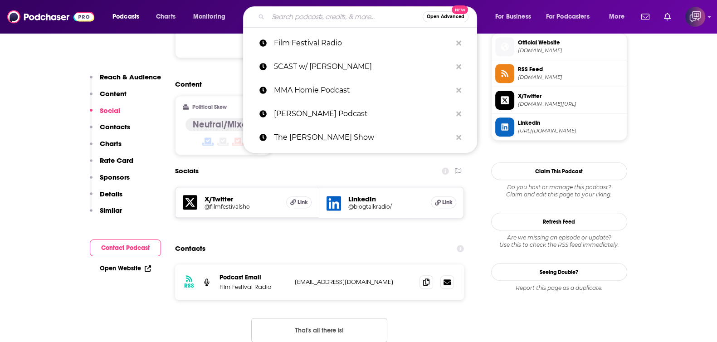
click at [331, 15] on input "Search podcasts, credits, & more..." at bounding box center [345, 17] width 155 height 15
paste input "To Life! The Hope Behind the Headlines"
type input "To Life! The Hope Behind the Headlines"
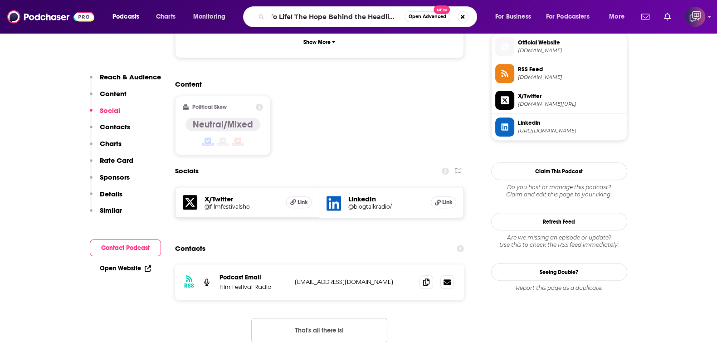
click at [431, 13] on button "Open Advanced New" at bounding box center [427, 16] width 46 height 11
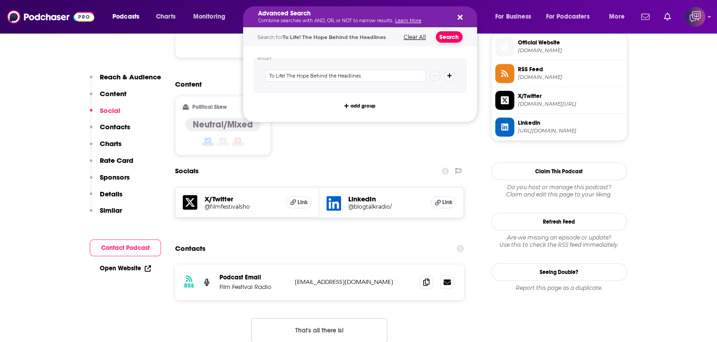
click at [444, 41] on button "Search" at bounding box center [449, 36] width 27 height 11
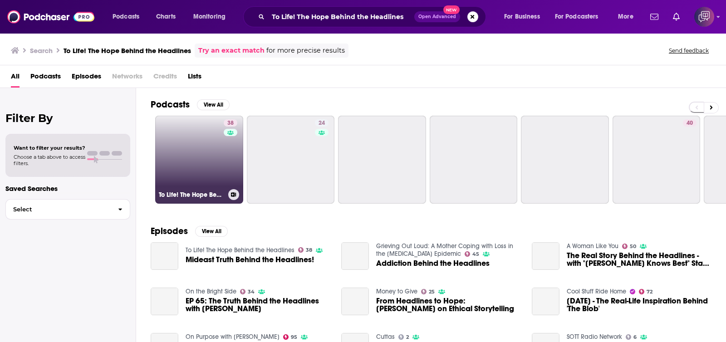
click at [218, 164] on link "38 To Life! The Hope Behind the Headlines" at bounding box center [199, 160] width 88 height 88
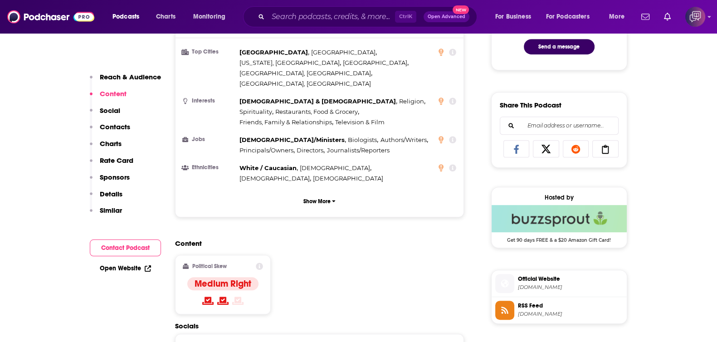
scroll to position [680, 0]
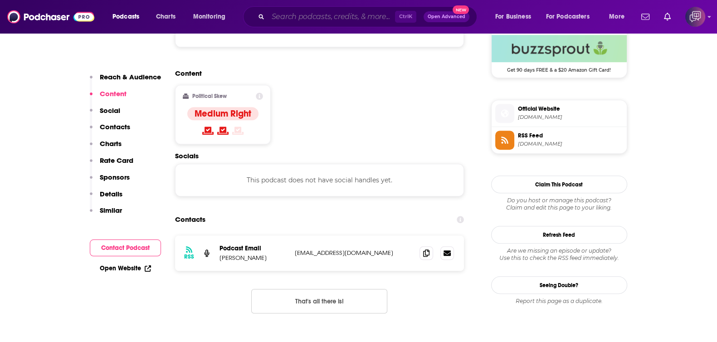
click at [359, 14] on input "Search podcasts, credits, & more..." at bounding box center [331, 17] width 127 height 15
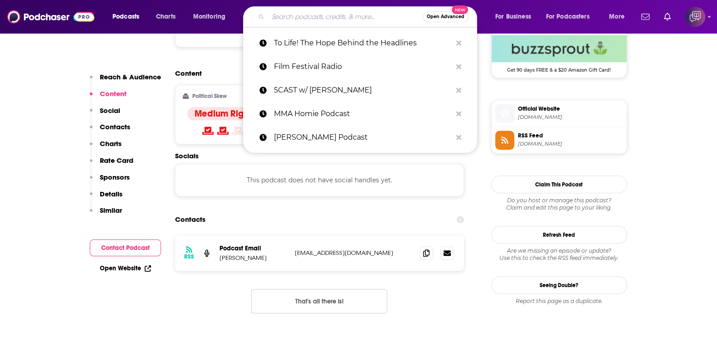
paste input "Democracy in Color with Steve Phillips"
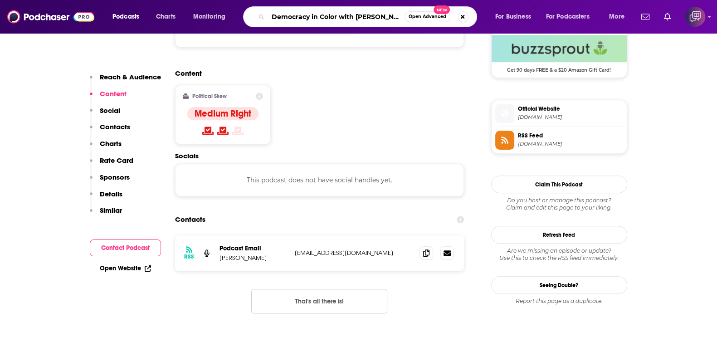
type input "Democracy in Color with Steve Phillips"
click at [432, 17] on span "Open Advanced" at bounding box center [428, 17] width 38 height 5
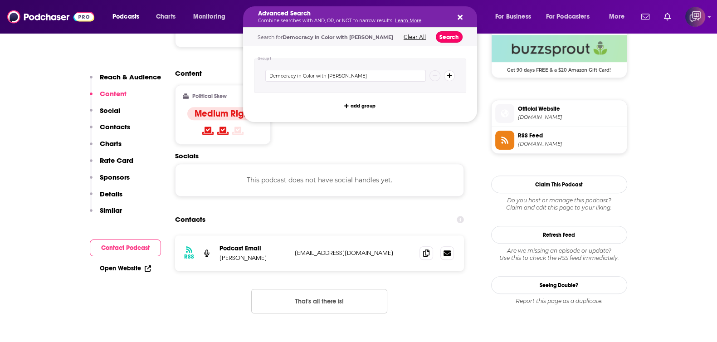
click at [450, 36] on button "Search" at bounding box center [449, 36] width 27 height 11
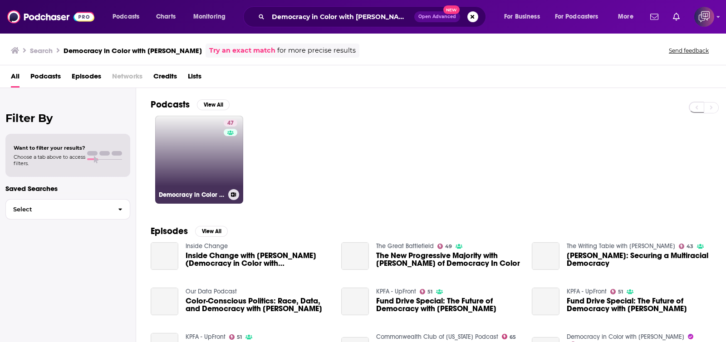
click at [226, 158] on div "47" at bounding box center [232, 154] width 16 height 70
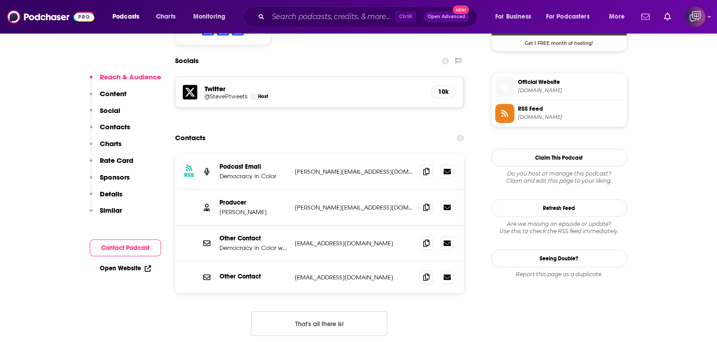
scroll to position [736, 0]
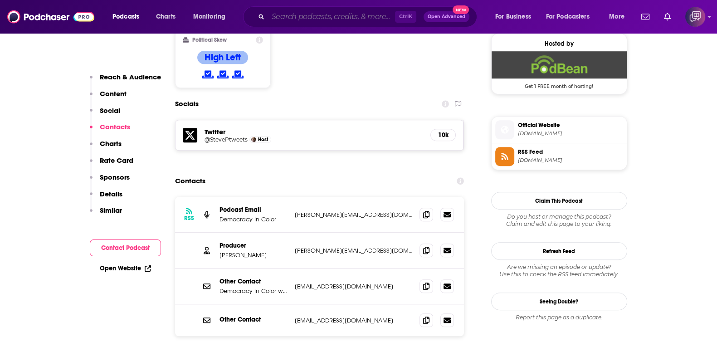
click at [308, 19] on input "Search podcasts, credits, & more..." at bounding box center [331, 17] width 127 height 15
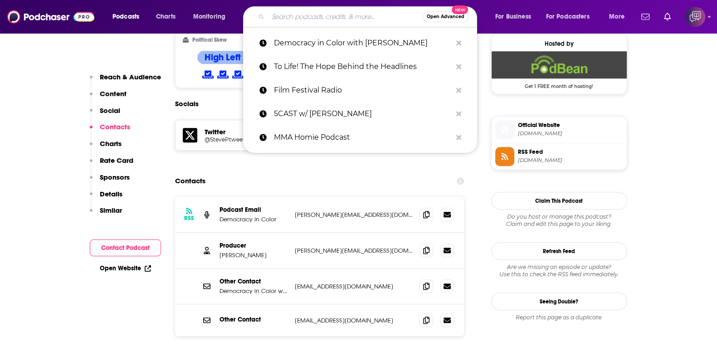
paste input "DJ Alex Taylor Podcasts"
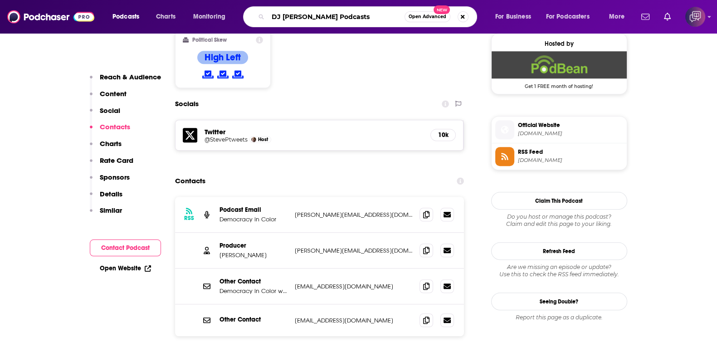
type input "DJ Alex Taylor Podcasts"
click at [421, 18] on span "Open Advanced" at bounding box center [428, 17] width 38 height 5
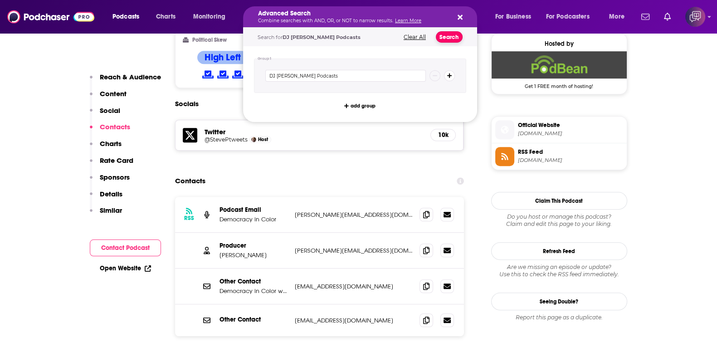
click at [448, 35] on button "Search" at bounding box center [449, 36] width 27 height 11
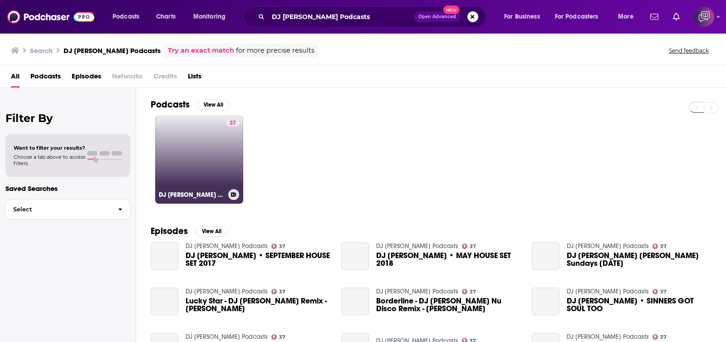
click at [208, 134] on link "37 DJ Alex Taylor Podcasts" at bounding box center [199, 160] width 88 height 88
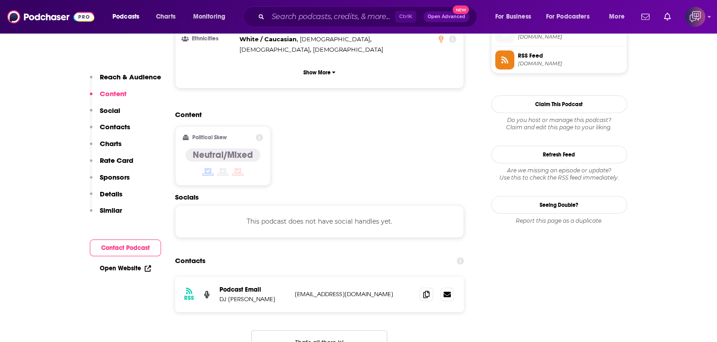
scroll to position [680, 0]
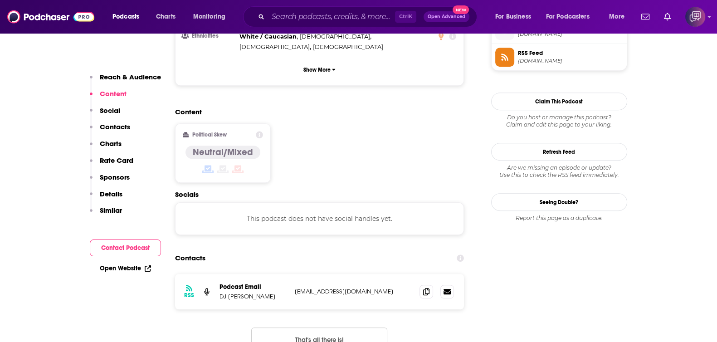
click at [322, 8] on div "Ctrl K Open Advanced New" at bounding box center [360, 16] width 234 height 21
click at [360, 17] on input "Search podcasts, credits, & more..." at bounding box center [331, 17] width 127 height 15
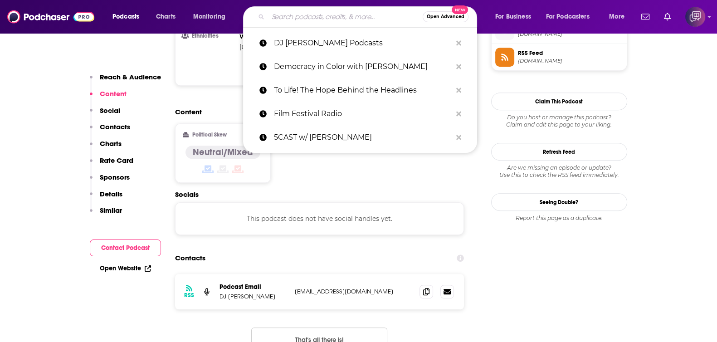
paste input "Walk-In Talk Podcast"
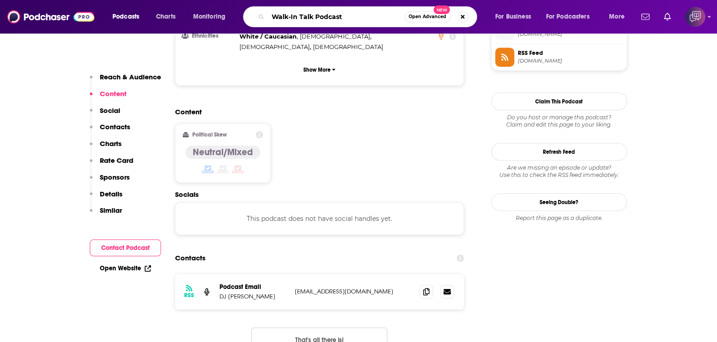
type input "Walk-In Talk Podcast"
click at [417, 17] on span "Open Advanced" at bounding box center [428, 17] width 38 height 5
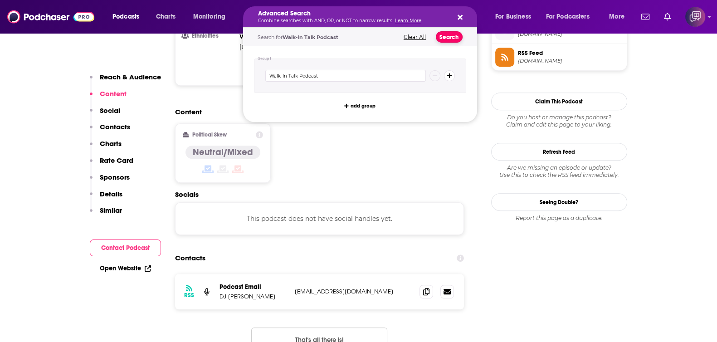
click at [453, 39] on button "Search" at bounding box center [449, 36] width 27 height 11
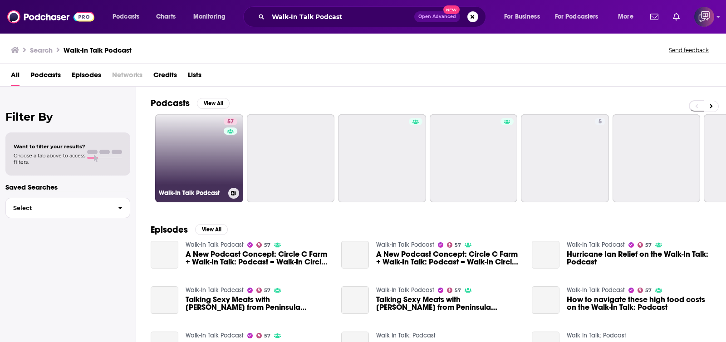
click at [196, 159] on link "57 Walk-In Talk Podcast" at bounding box center [199, 158] width 88 height 88
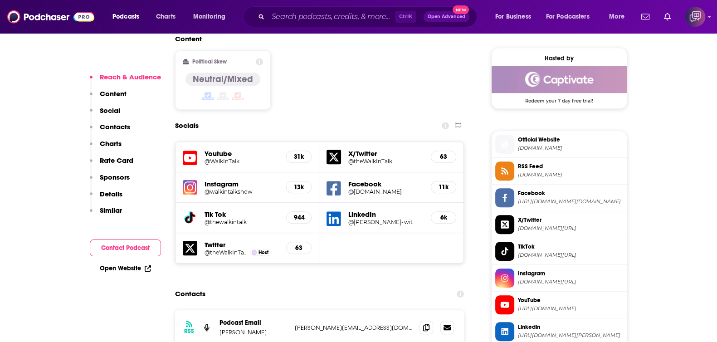
scroll to position [736, 0]
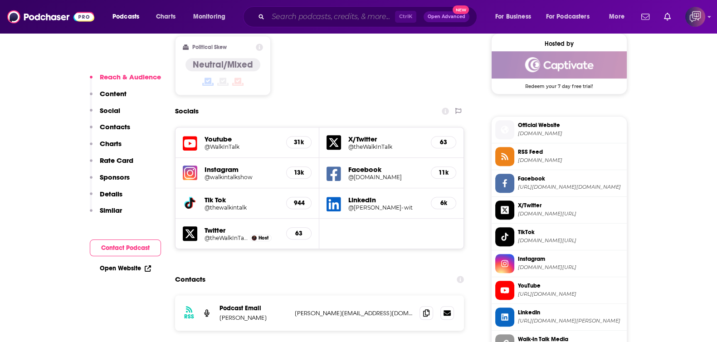
click at [342, 14] on input "Search podcasts, credits, & more..." at bounding box center [331, 17] width 127 height 15
paste input "Cool Cool Cool"
type input "Cool Cool Cool"
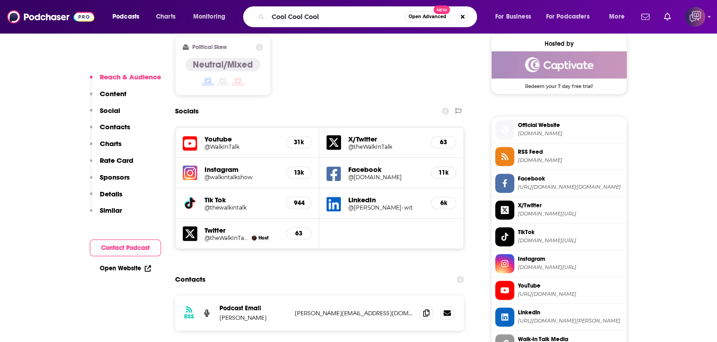
click at [429, 15] on span "Open Advanced" at bounding box center [428, 17] width 38 height 5
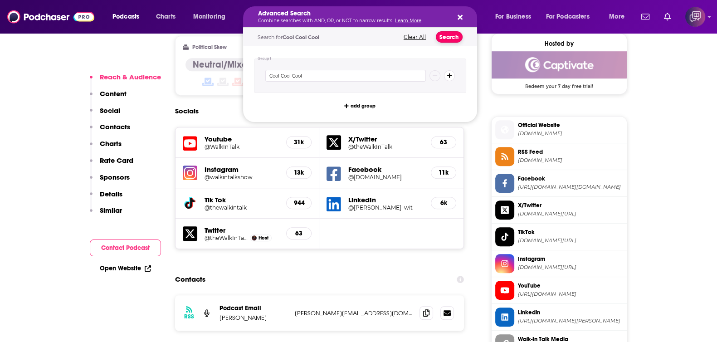
click at [450, 39] on button "Search" at bounding box center [449, 36] width 27 height 11
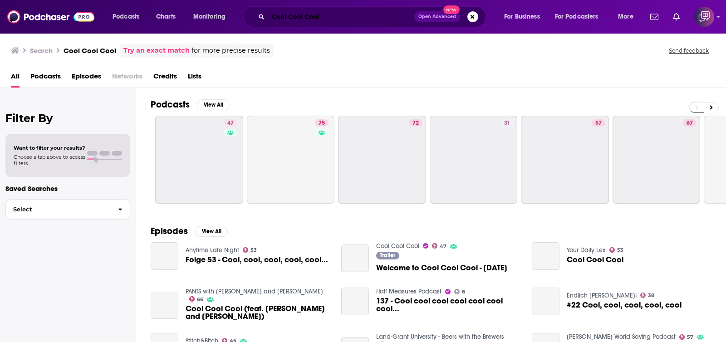
click at [345, 19] on input "Cool Cool Cool" at bounding box center [341, 17] width 146 height 15
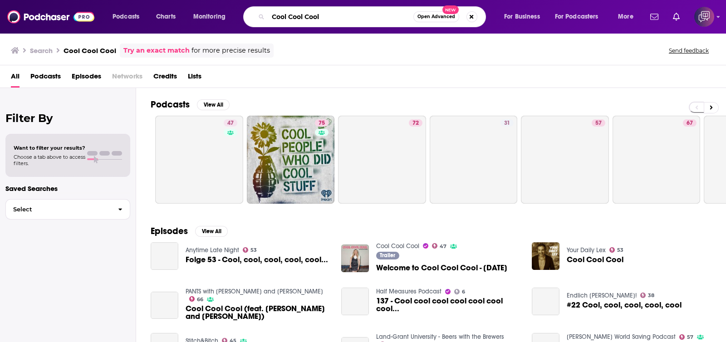
paste input "Music and Booze With Mo"
type input "Music and Booze With Mo"
click at [443, 11] on span "New" at bounding box center [450, 9] width 16 height 9
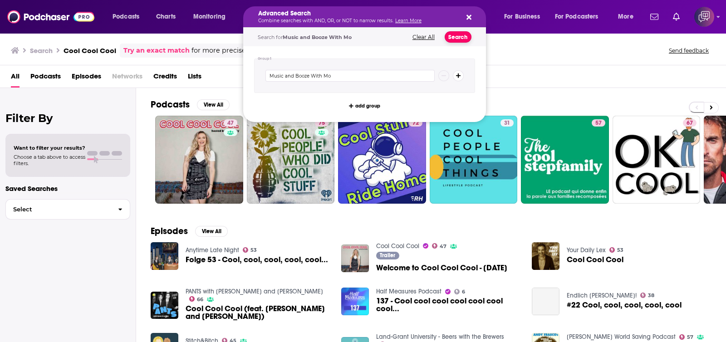
click at [457, 39] on button "Search" at bounding box center [457, 36] width 27 height 11
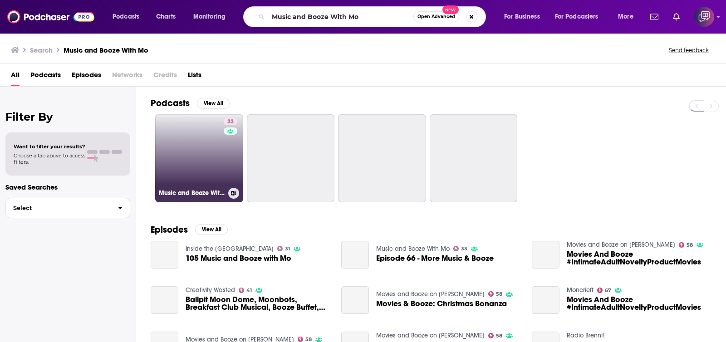
click at [209, 160] on link "33 Music and Booze With Mo" at bounding box center [199, 158] width 88 height 88
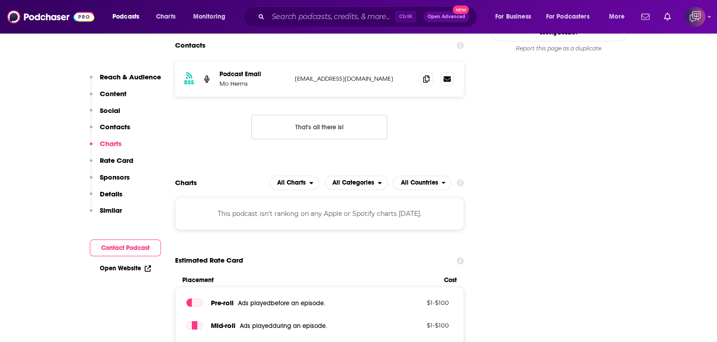
scroll to position [736, 0]
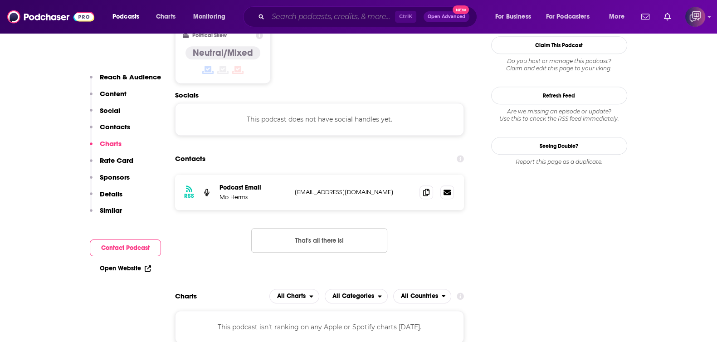
click at [314, 17] on input "Search podcasts, credits, & more..." at bounding box center [331, 17] width 127 height 15
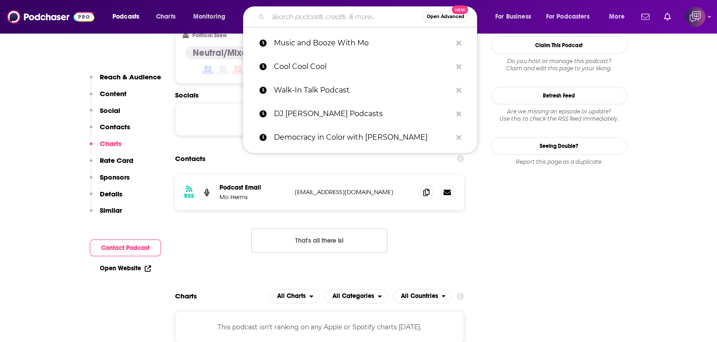
paste input "The Bookshop Podcast"
type input "The Bookshop Podcast"
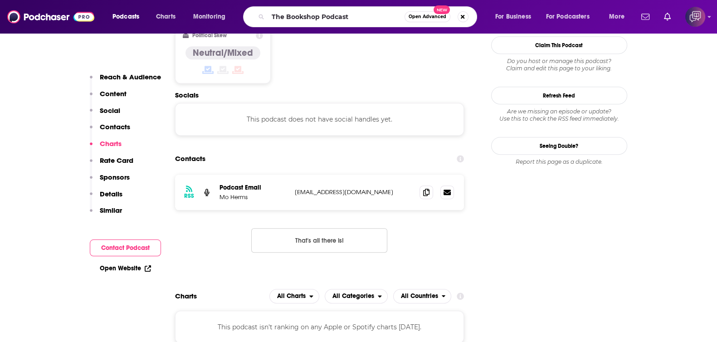
click at [431, 21] on button "Open Advanced New" at bounding box center [427, 16] width 46 height 11
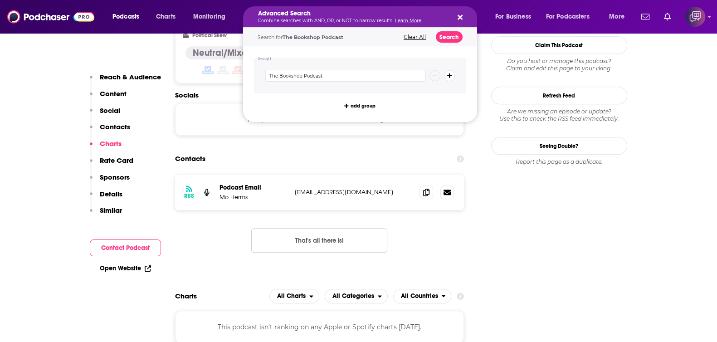
click at [451, 44] on div "Search for The Bookshop Podcast Clear All Search" at bounding box center [360, 37] width 234 height 19
click at [452, 39] on button "Search" at bounding box center [449, 36] width 27 height 11
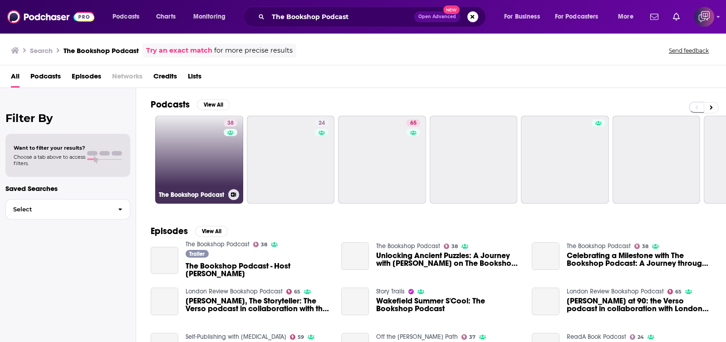
click at [193, 171] on link "38 The Bookshop Podcast" at bounding box center [199, 160] width 88 height 88
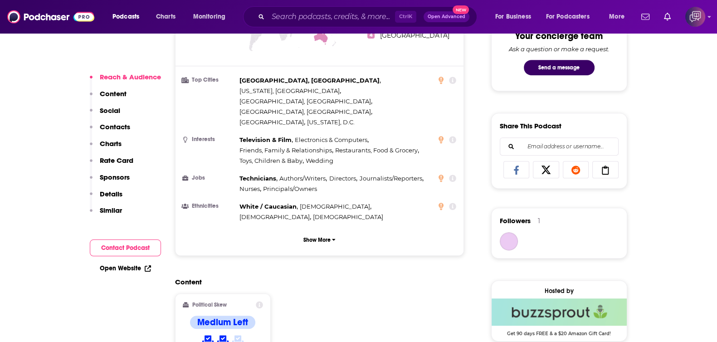
scroll to position [680, 0]
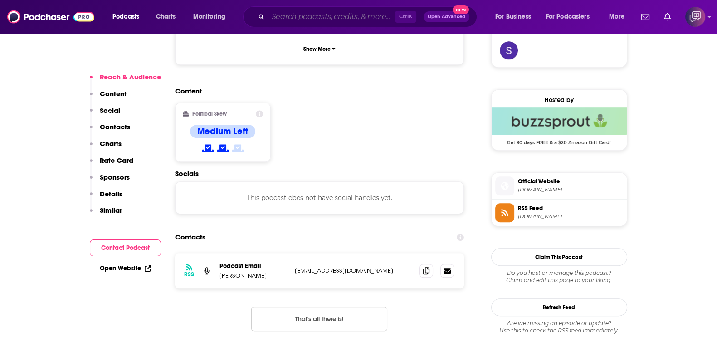
click at [339, 10] on input "Search podcasts, credits, & more..." at bounding box center [331, 17] width 127 height 15
paste input "The Melrose Place Podcast"
type input "The Melrose Place Podcast"
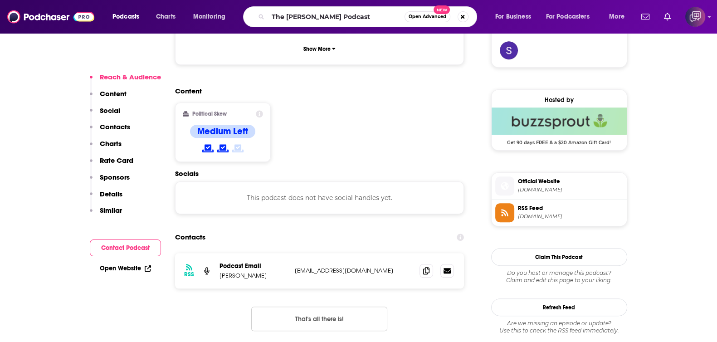
click at [429, 12] on button "Open Advanced New" at bounding box center [427, 16] width 46 height 11
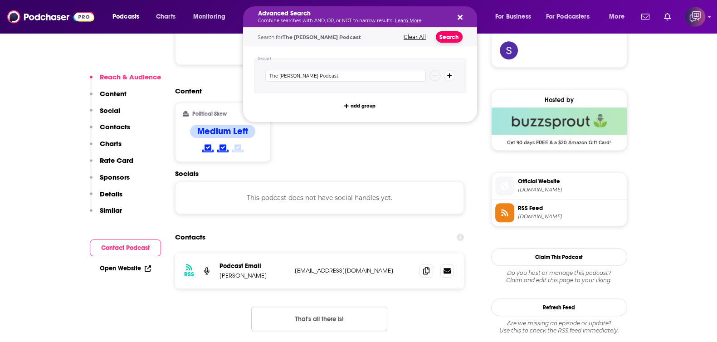
click at [455, 37] on button "Search" at bounding box center [449, 36] width 27 height 11
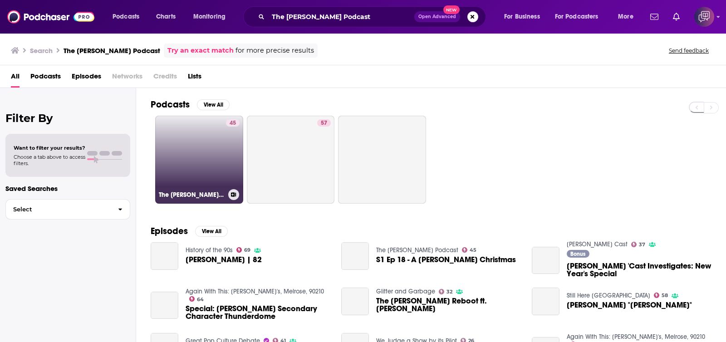
click at [175, 180] on link "45 The Melrose Place Podcast" at bounding box center [199, 160] width 88 height 88
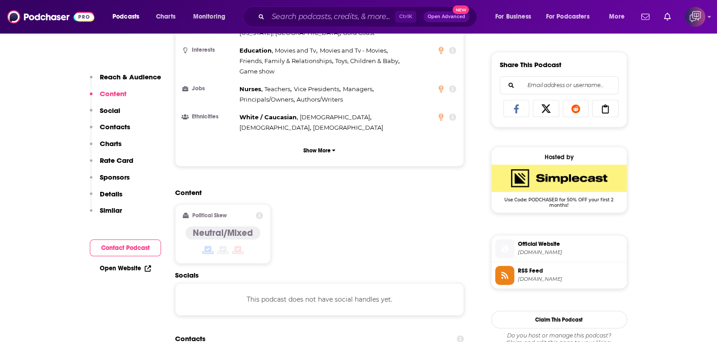
scroll to position [793, 0]
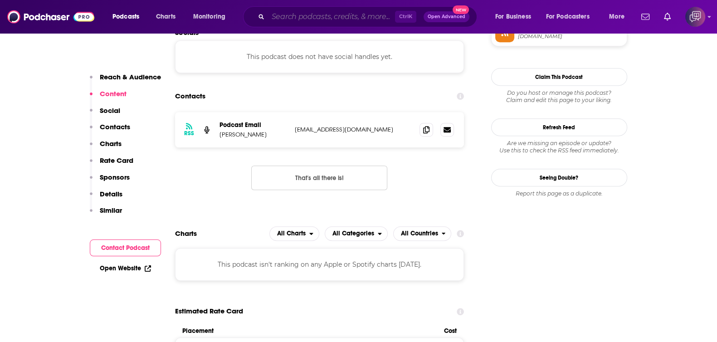
click at [308, 16] on input "Search podcasts, credits, & more..." at bounding box center [331, 17] width 127 height 15
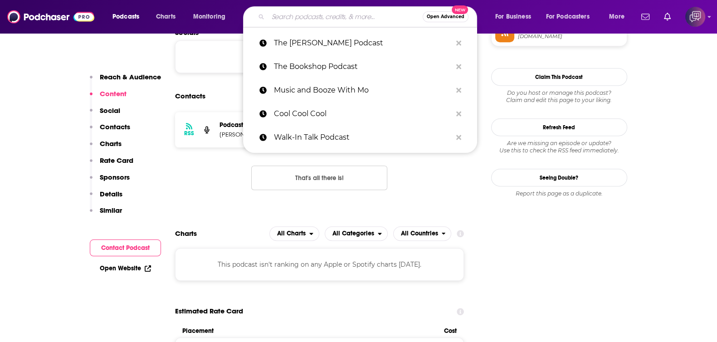
paste input "The Sleep Is A Skill Podcast"
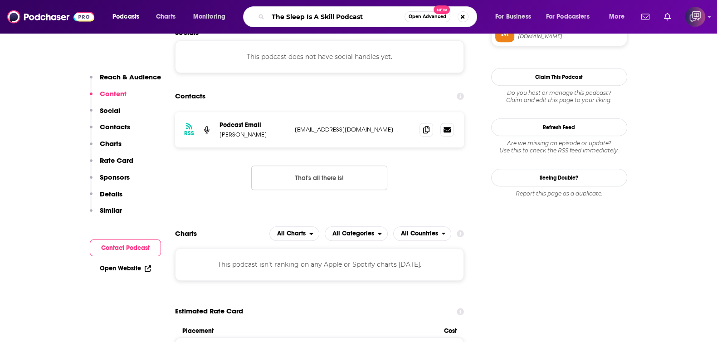
type input "The Sleep Is A Skill Podcast"
click at [408, 15] on button "Open Advanced New" at bounding box center [427, 16] width 46 height 11
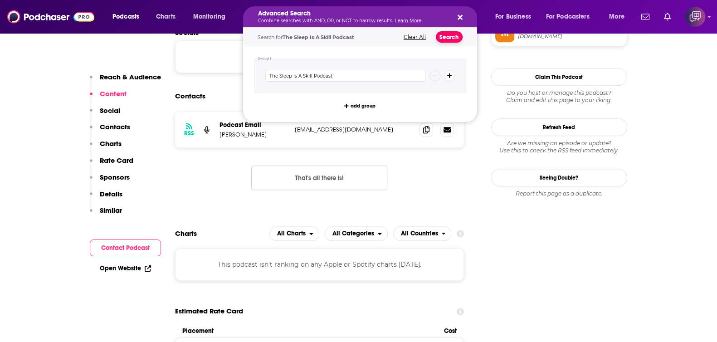
click at [438, 38] on button "Search" at bounding box center [449, 36] width 27 height 11
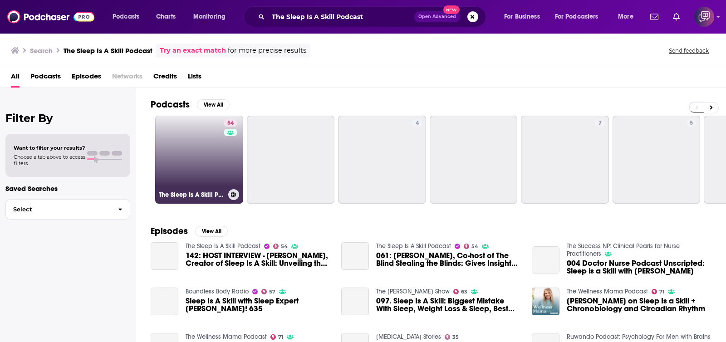
click at [177, 168] on link "54 The Sleep Is A Skill Podcast" at bounding box center [199, 160] width 88 height 88
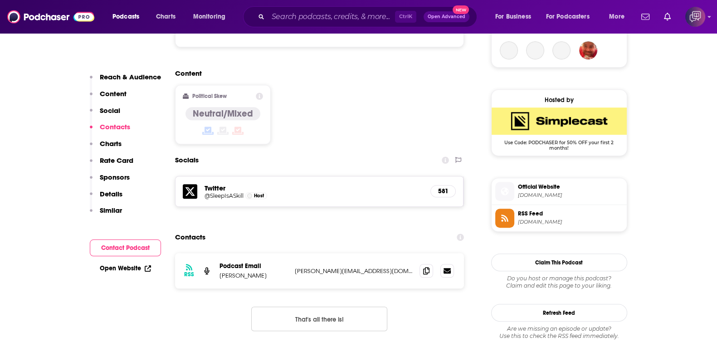
scroll to position [736, 0]
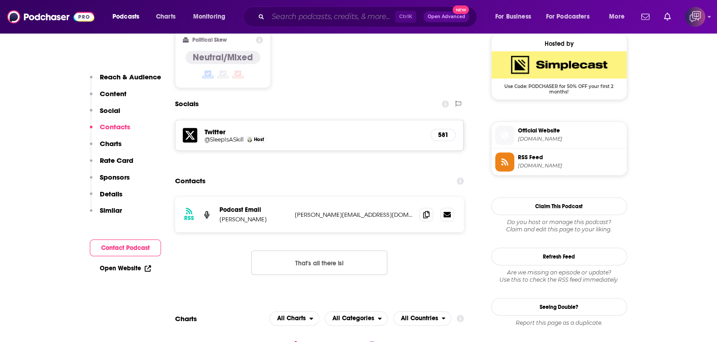
click at [353, 17] on input "Search podcasts, credits, & more..." at bounding box center [331, 17] width 127 height 15
paste input "ASIAN AMERICA: THE KEN FONG PODCAST"
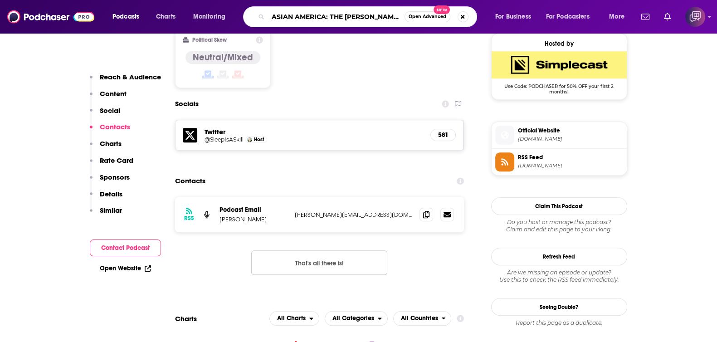
scroll to position [0, 14]
type input "ASIAN AMERICA: THE KEN FONG PODCAST"
click at [419, 17] on span "Open Advanced" at bounding box center [428, 17] width 38 height 5
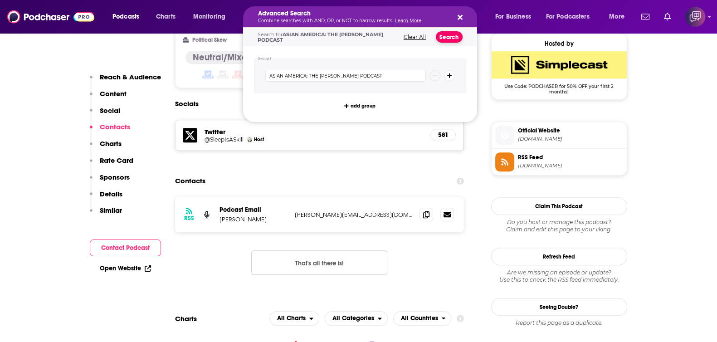
click at [442, 36] on button "Search" at bounding box center [449, 36] width 27 height 11
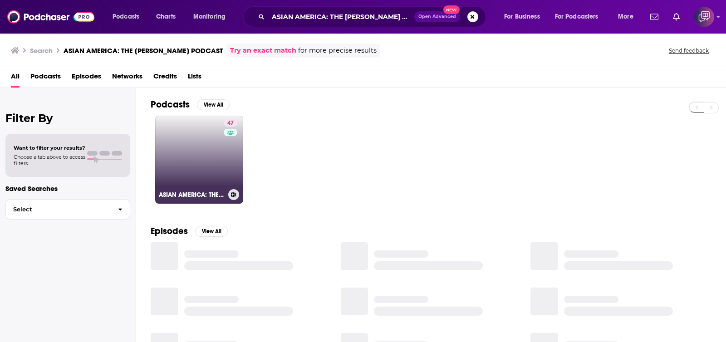
click at [197, 137] on link "47 ASIAN AMERICA: THE KEN FONG PODCAST" at bounding box center [199, 160] width 88 height 88
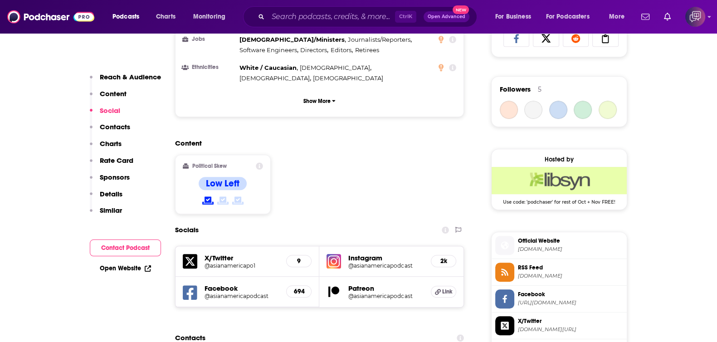
scroll to position [850, 0]
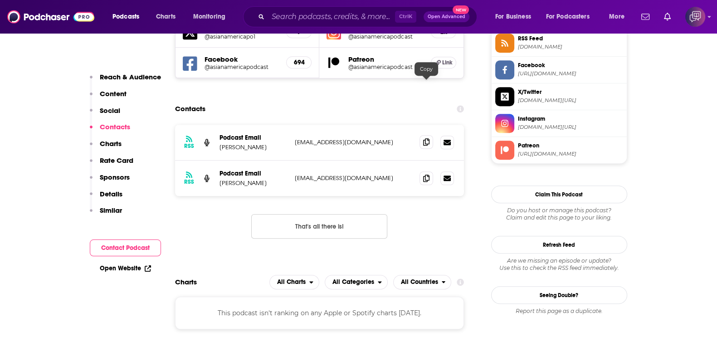
click at [425, 135] on span at bounding box center [426, 142] width 14 height 14
click at [306, 14] on input "Search podcasts, credits, & more..." at bounding box center [331, 17] width 127 height 15
paste input "The Mt. San Antonio College Podcast"
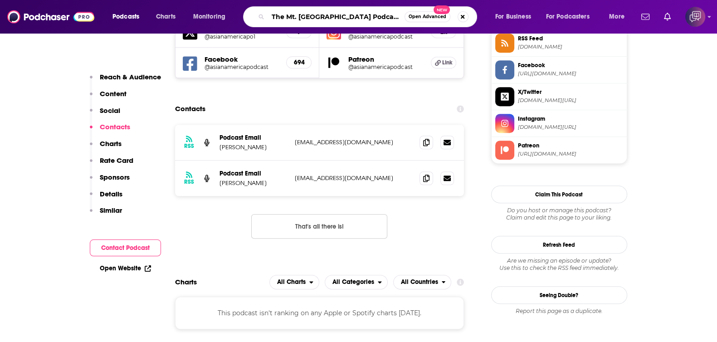
type input "The Mt. San Antonio College Podcast"
click at [427, 17] on span "Open Advanced" at bounding box center [428, 17] width 38 height 5
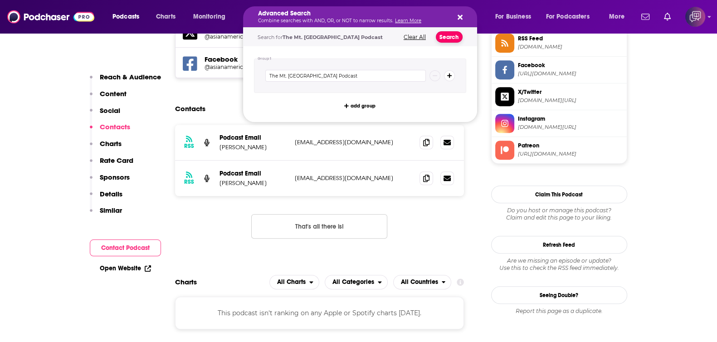
click at [447, 33] on button "Search" at bounding box center [449, 36] width 27 height 11
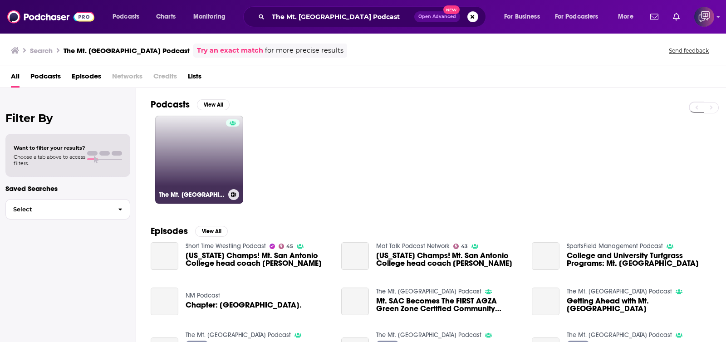
click at [196, 137] on link "The Mt. San Antonio College Podcast" at bounding box center [199, 160] width 88 height 88
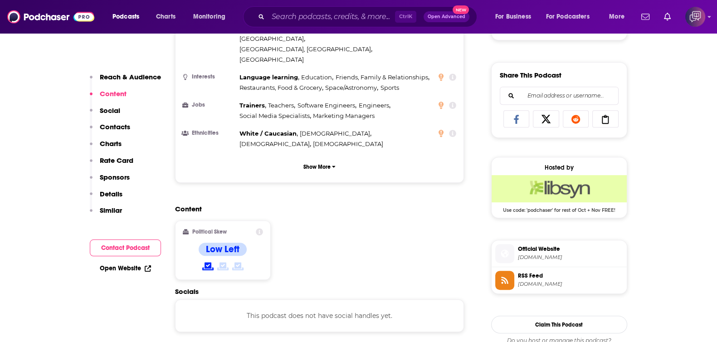
scroll to position [624, 0]
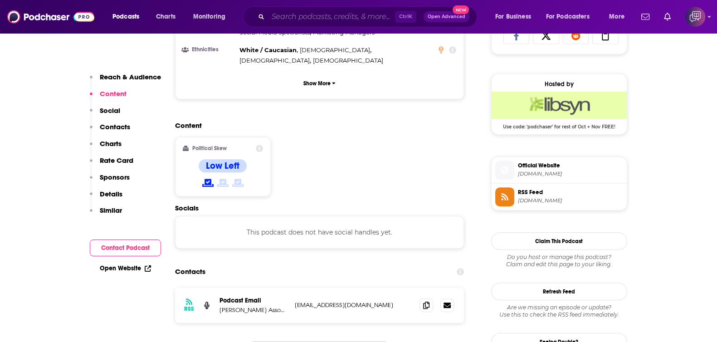
click at [311, 17] on input "Search podcasts, credits, & more..." at bounding box center [331, 17] width 127 height 15
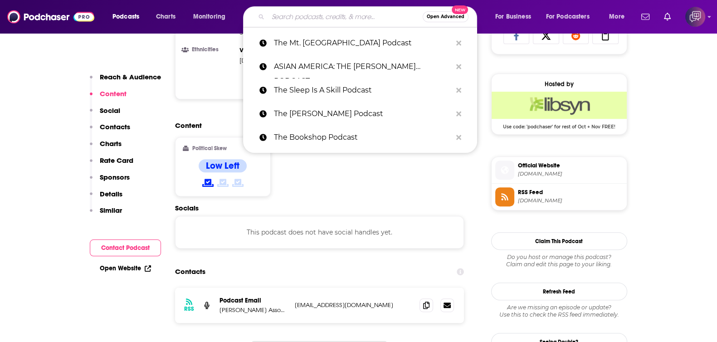
paste input "Titanic : Legacy"
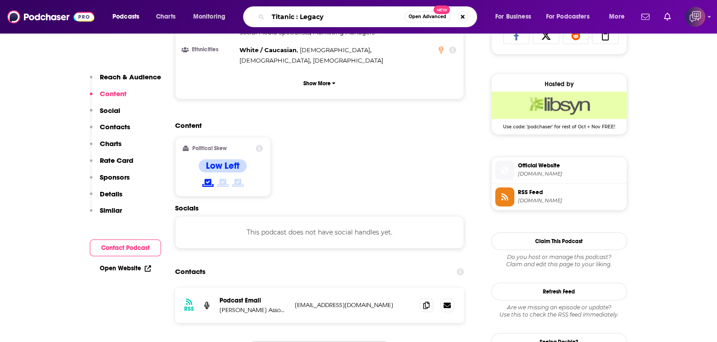
type input "Titanic : Legacy"
click at [416, 20] on button "Open Advanced New" at bounding box center [427, 16] width 46 height 11
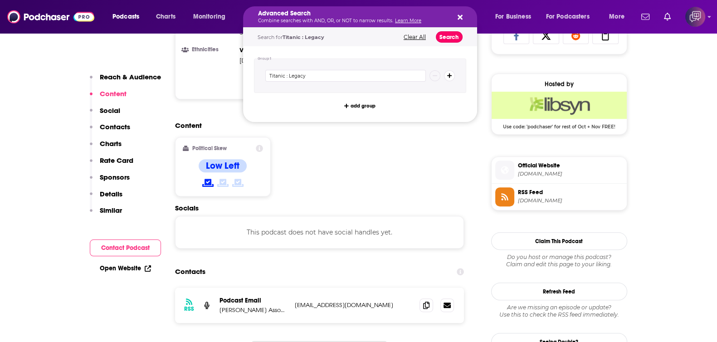
click at [438, 33] on button "Search" at bounding box center [449, 36] width 27 height 11
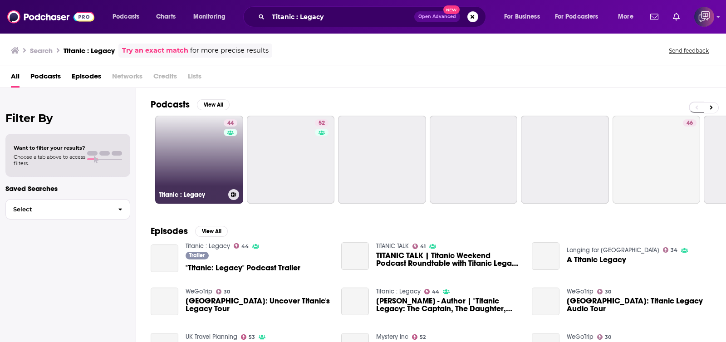
click at [190, 148] on link "44 Titanic : Legacy" at bounding box center [199, 160] width 88 height 88
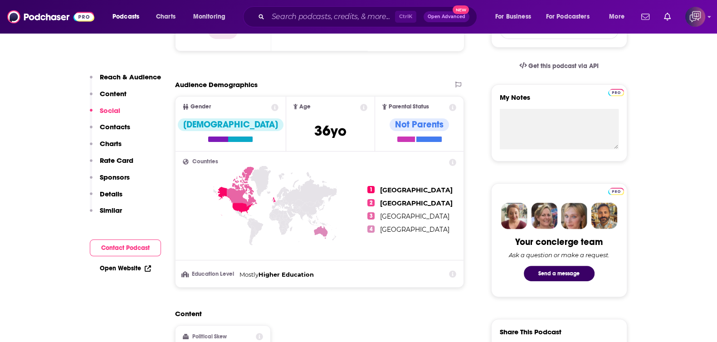
scroll to position [680, 0]
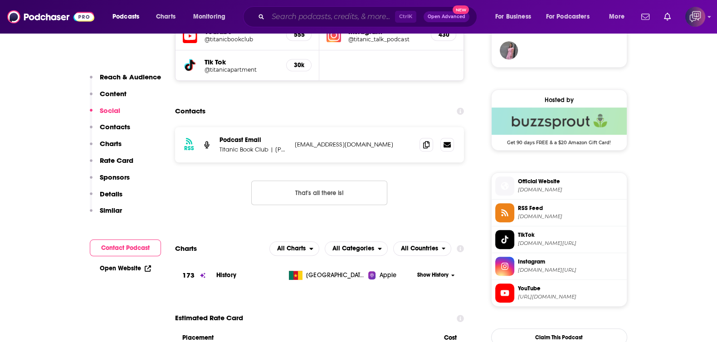
click at [299, 12] on input "Search podcasts, credits, & more..." at bounding box center [331, 17] width 127 height 15
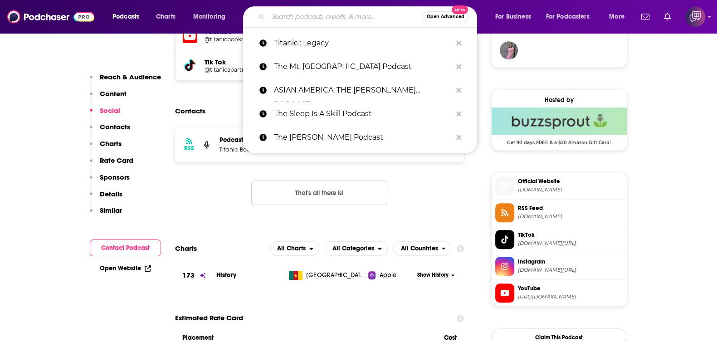
paste input "STREET GOSPEL PODCAST"
type input "STREET GOSPEL PODCAST"
click at [427, 15] on span "Open Advanced" at bounding box center [446, 17] width 38 height 5
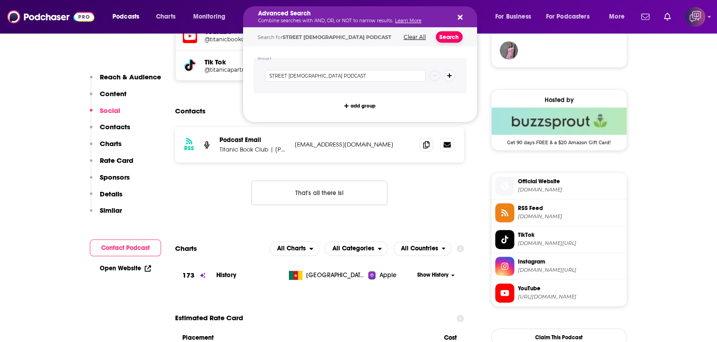
click at [443, 36] on button "Search" at bounding box center [449, 36] width 27 height 11
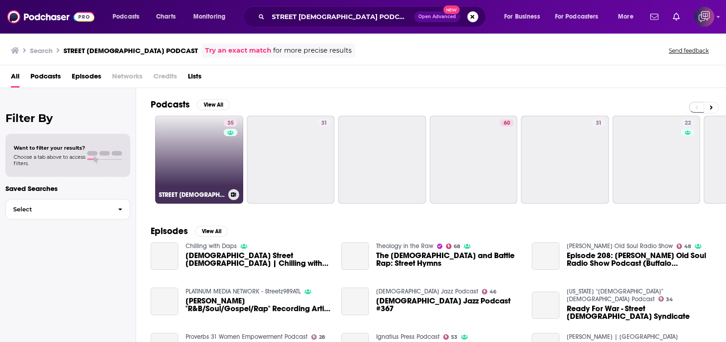
click at [161, 169] on link "35 STREET GOSPEL PODCAST" at bounding box center [199, 160] width 88 height 88
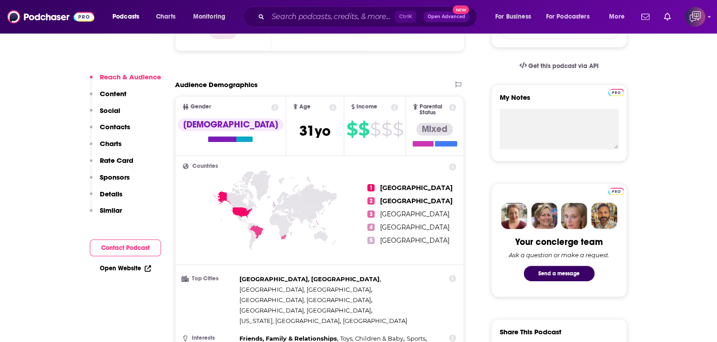
scroll to position [680, 0]
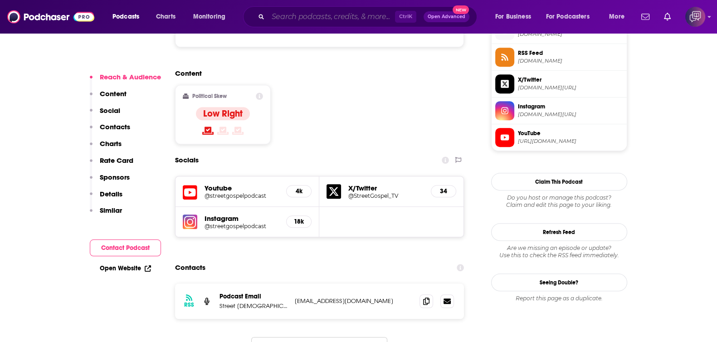
click at [324, 15] on input "Search podcasts, credits, & more..." at bounding box center [331, 17] width 127 height 15
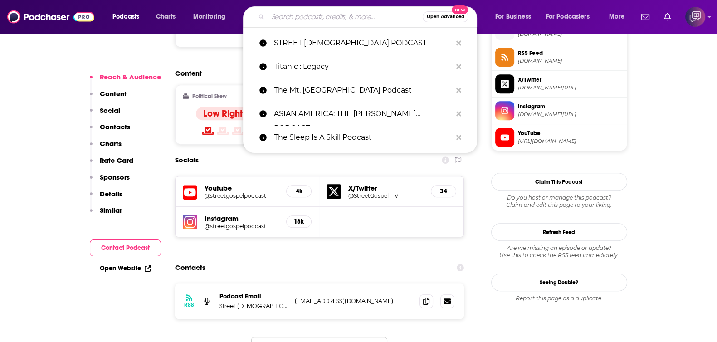
paste input "SBP Podcast Mobile Filmmaking"
type input "SBP Podcast Mobile Filmmaking"
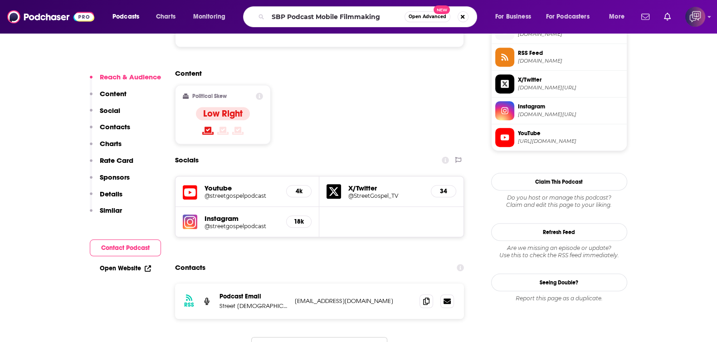
click at [429, 17] on span "Open Advanced" at bounding box center [428, 17] width 38 height 5
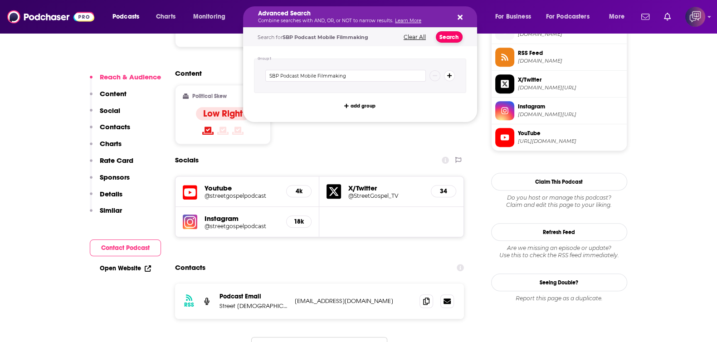
click at [449, 35] on button "Search" at bounding box center [449, 36] width 27 height 11
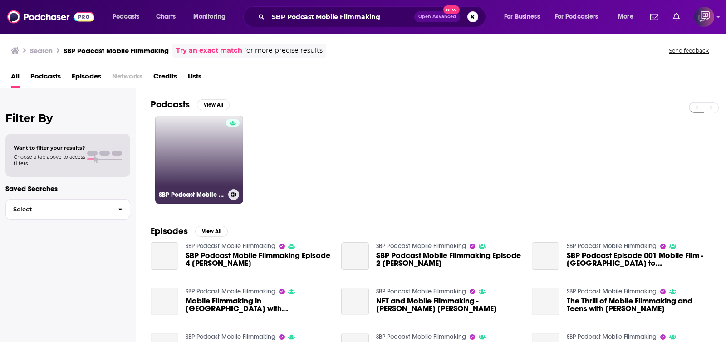
click at [224, 141] on link "SBP Podcast Mobile Filmmaking" at bounding box center [199, 160] width 88 height 88
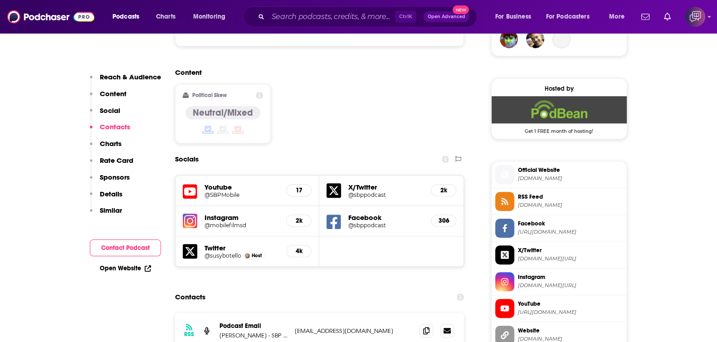
scroll to position [850, 0]
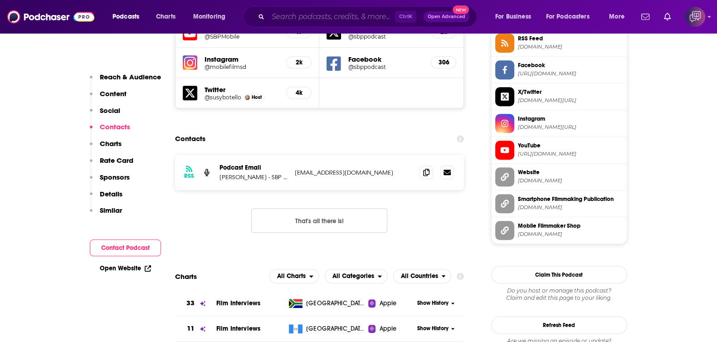
click at [351, 12] on input "Search podcasts, credits, & more..." at bounding box center [331, 17] width 127 height 15
paste input "The Future Of Work"
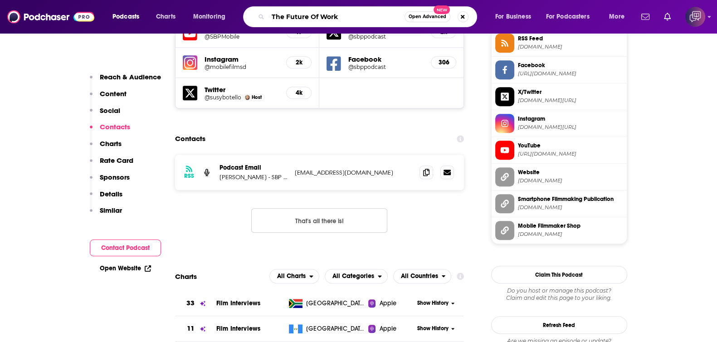
type input "The Future Of Work"
click at [413, 15] on span "Open Advanced" at bounding box center [428, 17] width 38 height 5
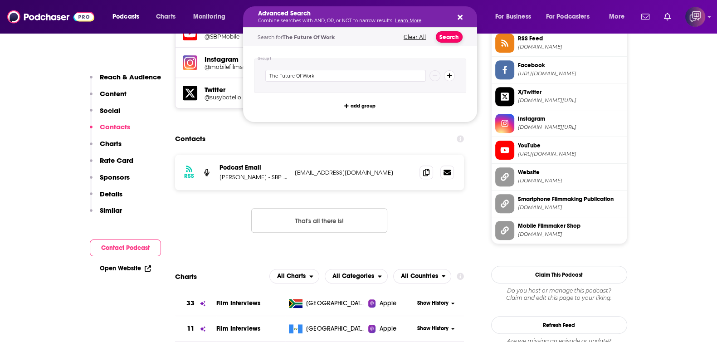
click at [453, 37] on button "Search" at bounding box center [449, 36] width 27 height 11
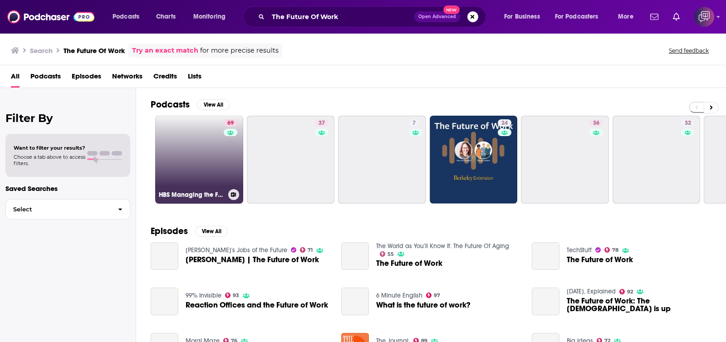
click at [214, 180] on link "69 HBS Managing the Future of Work" at bounding box center [199, 160] width 88 height 88
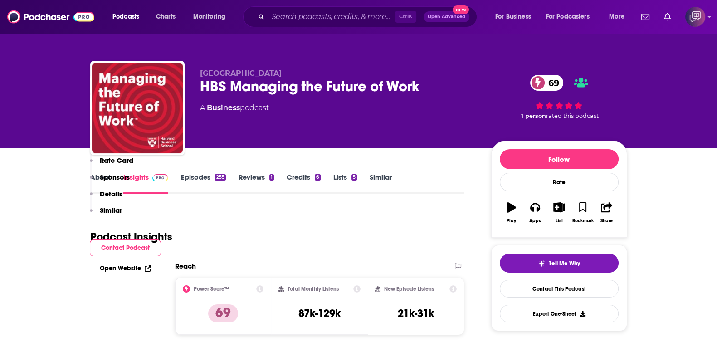
scroll to position [736, 0]
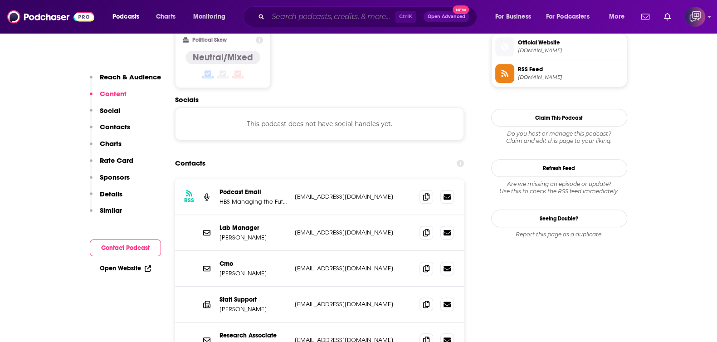
click at [324, 19] on input "Search podcasts, credits, & more..." at bounding box center [331, 17] width 127 height 15
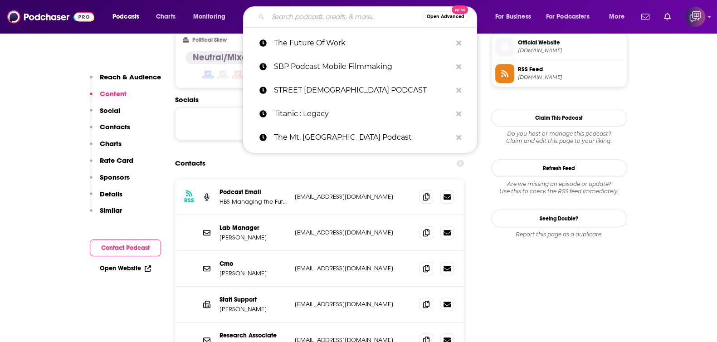
paste input "The OC, Again"
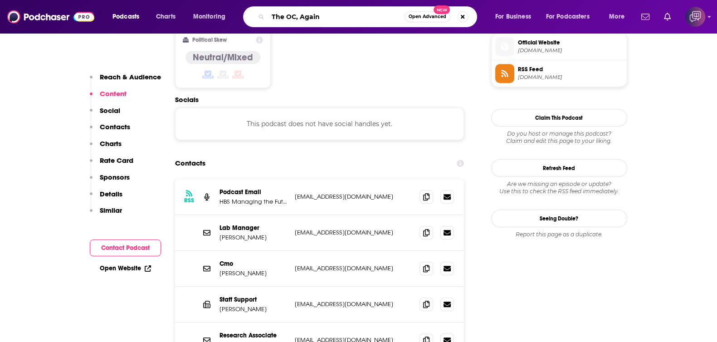
type input "The OC, Again"
click at [431, 15] on span "Open Advanced" at bounding box center [428, 17] width 38 height 5
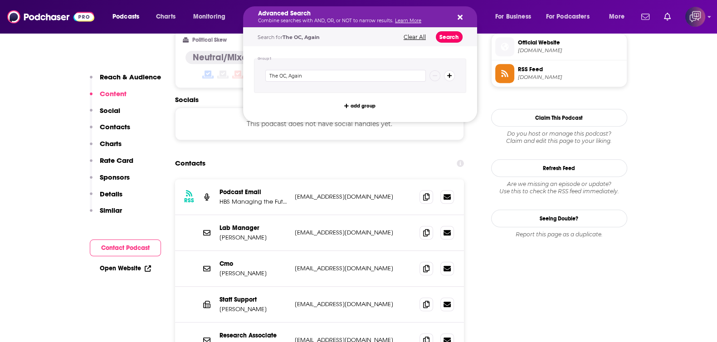
click at [443, 36] on button "Search" at bounding box center [449, 36] width 27 height 11
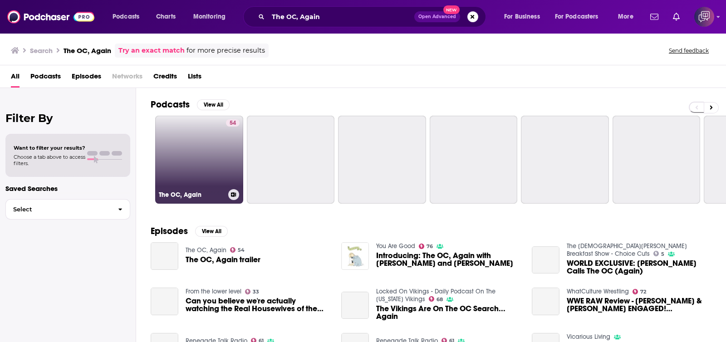
click at [198, 176] on link "54 The OC, Again" at bounding box center [199, 160] width 88 height 88
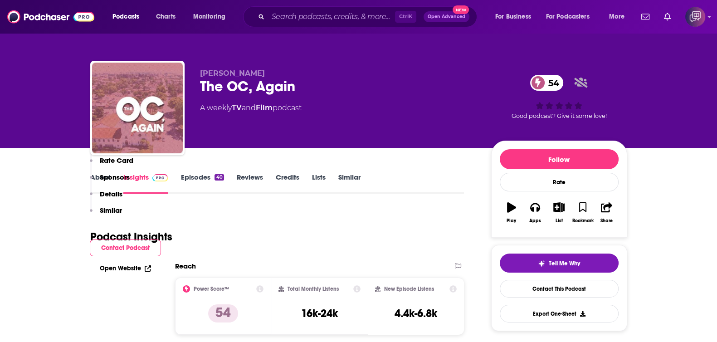
scroll to position [680, 0]
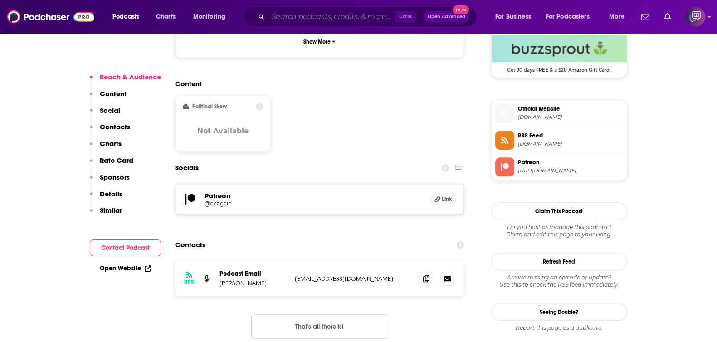
click at [335, 19] on input "Search podcasts, credits, & more..." at bounding box center [331, 17] width 127 height 15
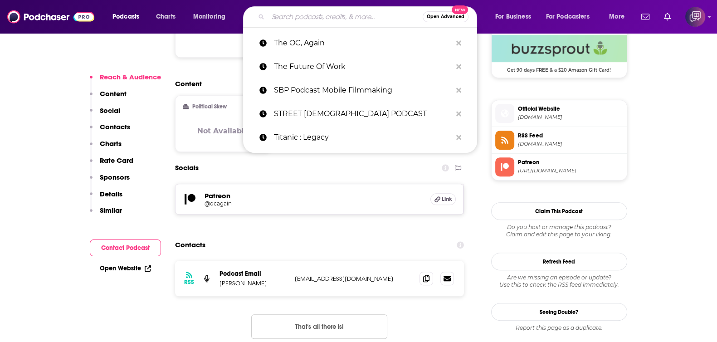
paste input "RADIO FREE HOLLYWOOD"
type input "RADIO FREE HOLLYWOOD"
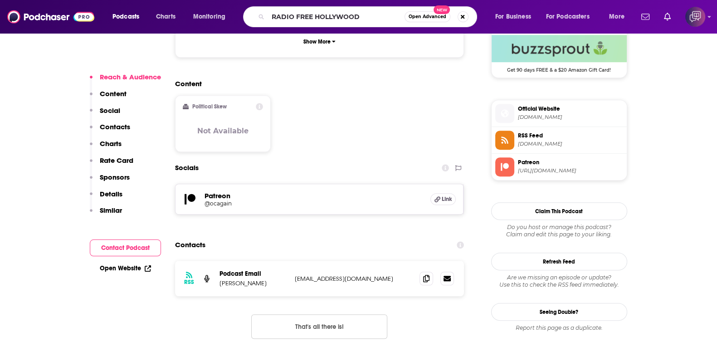
click at [424, 17] on span "Open Advanced" at bounding box center [428, 17] width 38 height 5
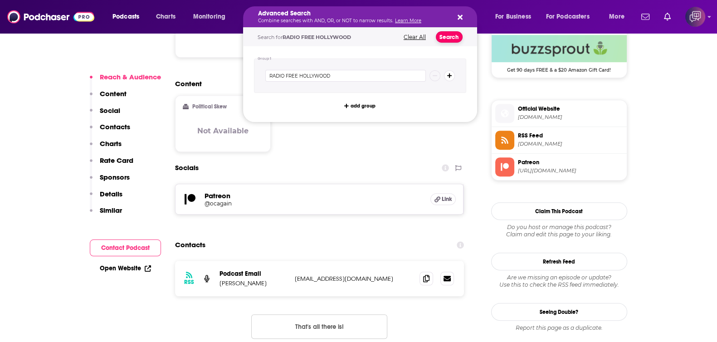
click at [451, 38] on button "Search" at bounding box center [449, 36] width 27 height 11
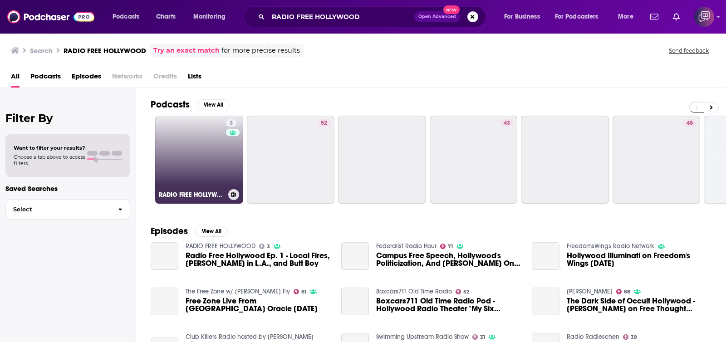
click at [206, 174] on link "3 RADIO FREE HOLLYWOOD" at bounding box center [199, 160] width 88 height 88
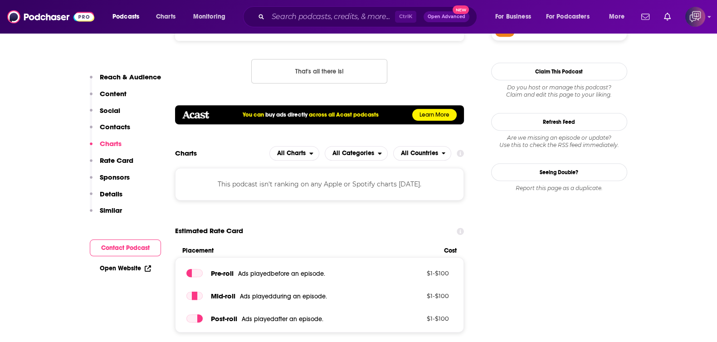
scroll to position [736, 0]
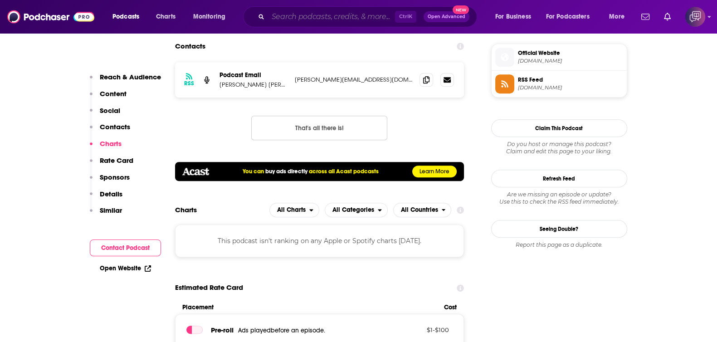
click at [347, 10] on input "Search podcasts, credits, & more..." at bounding box center [331, 17] width 127 height 15
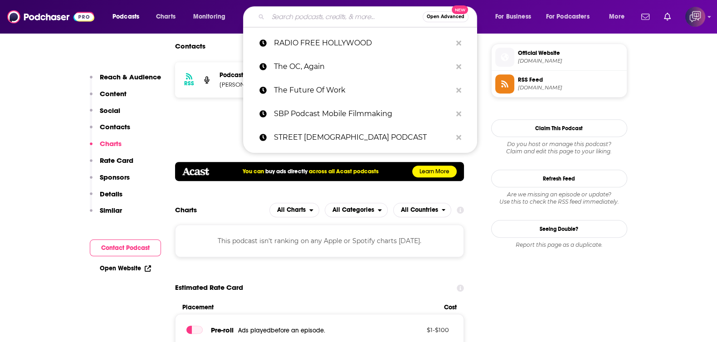
paste input "The Cassandra McClure Show"
type input "The Cassandra McClure Show"
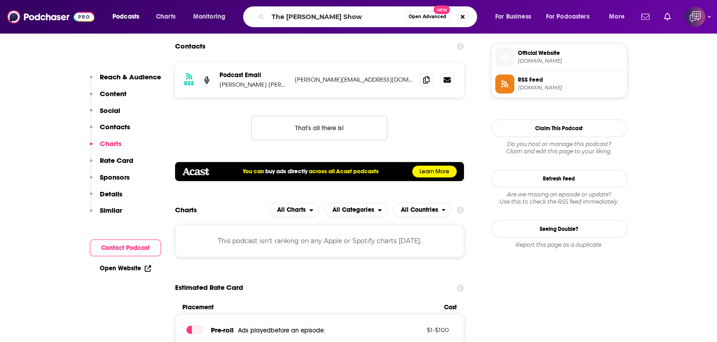
click at [418, 13] on button "Open Advanced New" at bounding box center [427, 16] width 46 height 11
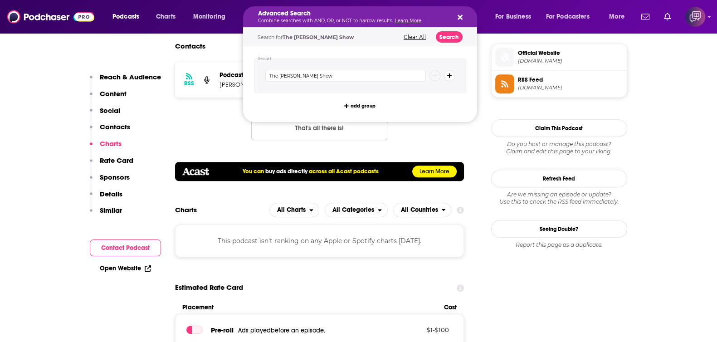
click at [444, 29] on div "Search for The Cassandra McClure Show Clear All Search" at bounding box center [360, 37] width 234 height 19
click at [447, 35] on button "Search" at bounding box center [449, 36] width 27 height 11
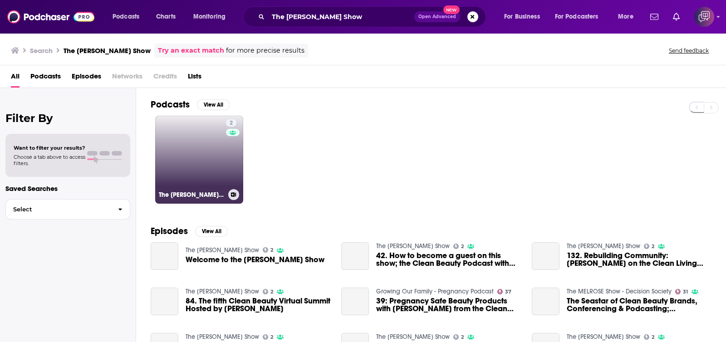
click at [197, 163] on link "2 The Cassandra McClure Show" at bounding box center [199, 160] width 88 height 88
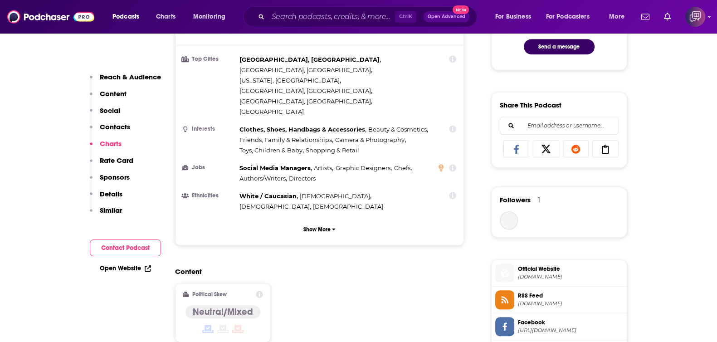
scroll to position [850, 0]
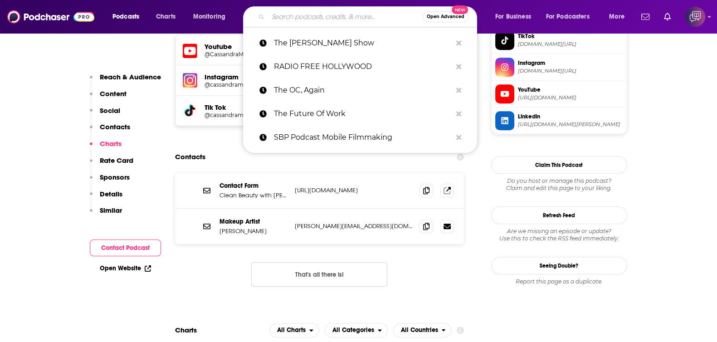
click at [346, 16] on input "Search podcasts, credits, & more..." at bounding box center [345, 17] width 155 height 15
paste input "Deutsch in California"
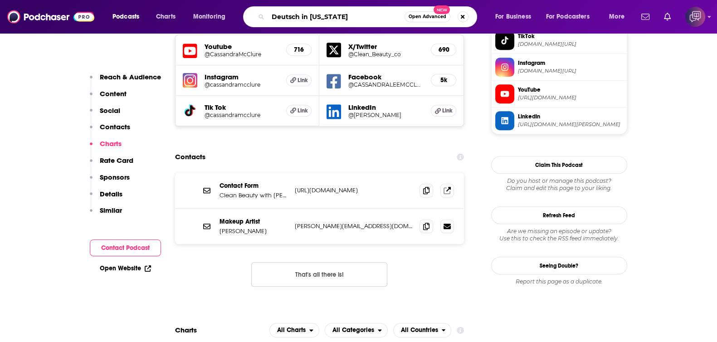
type input "Deutsch in California"
click at [431, 17] on span "Open Advanced" at bounding box center [428, 17] width 38 height 5
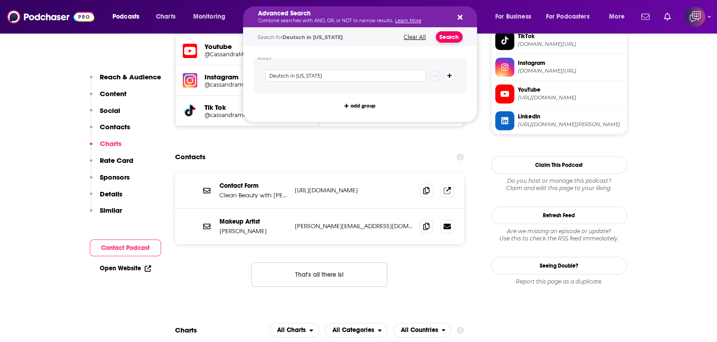
click at [449, 38] on button "Search" at bounding box center [449, 36] width 27 height 11
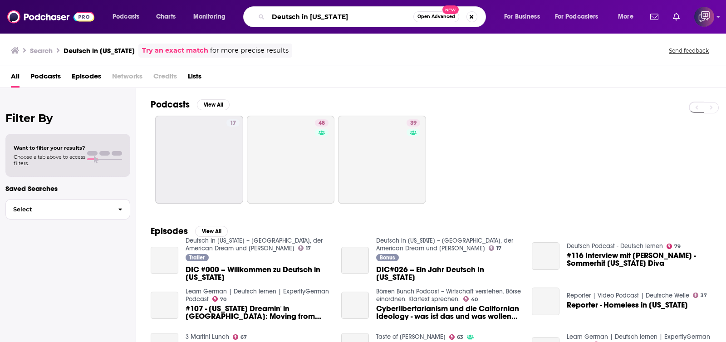
click at [343, 15] on input "Deutsch in California" at bounding box center [340, 17] width 145 height 15
paste input "The DancePreneuring Studio"
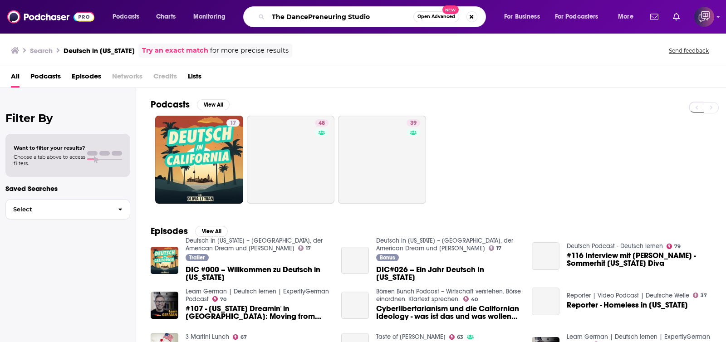
type input "The DancePreneuring Studio"
click at [422, 10] on div "The DancePreneuring Studio Open Advanced New" at bounding box center [364, 16] width 243 height 21
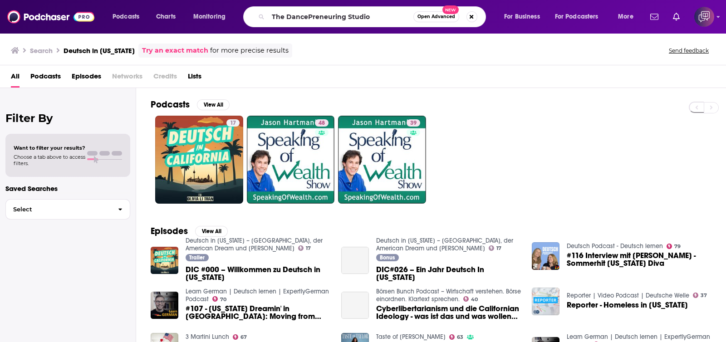
click at [437, 17] on span "Open Advanced" at bounding box center [436, 17] width 38 height 5
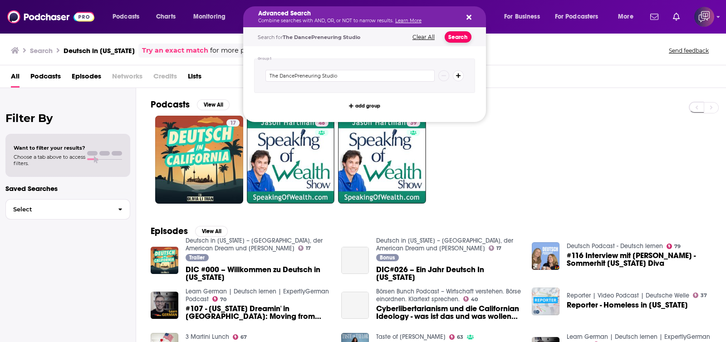
click at [458, 38] on button "Search" at bounding box center [457, 36] width 27 height 11
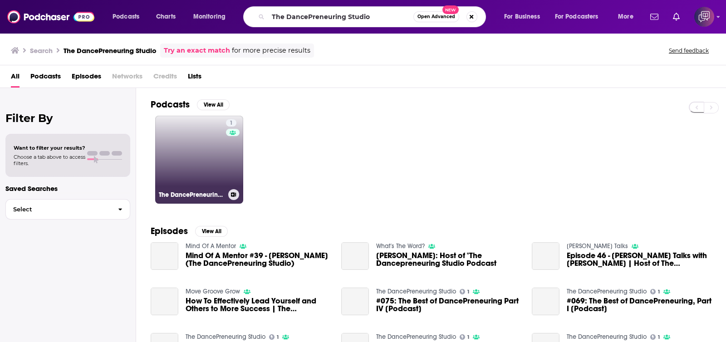
click at [209, 178] on link "1 The DancePreneuring Studio" at bounding box center [199, 160] width 88 height 88
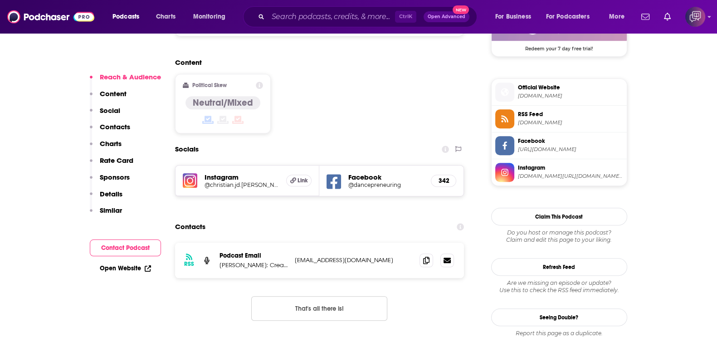
scroll to position [736, 0]
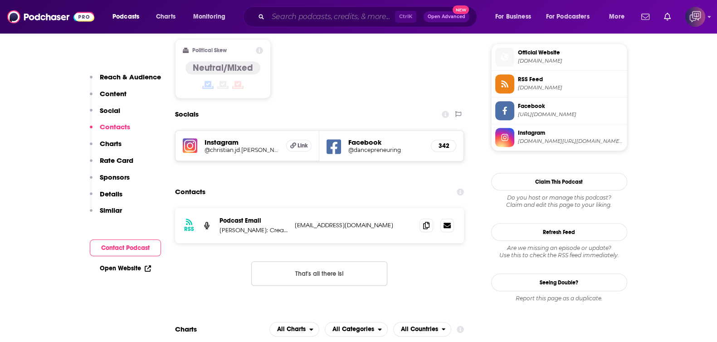
click at [362, 17] on input "Search podcasts, credits, & more..." at bounding box center [331, 17] width 127 height 15
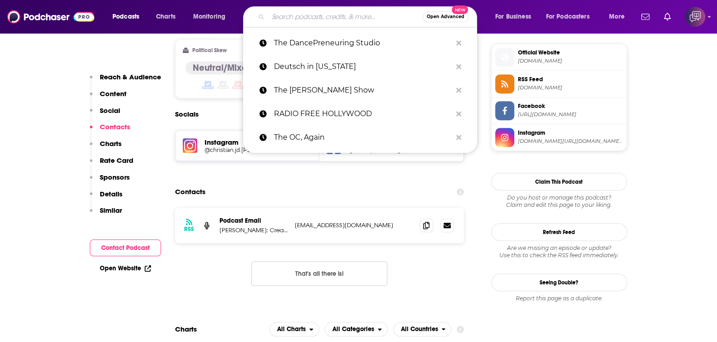
paste input "Alberto Crane Show"
type input "Alberto Crane Show"
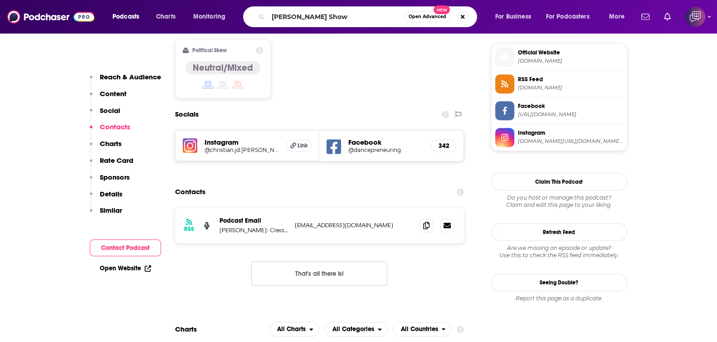
click at [418, 17] on span "Open Advanced" at bounding box center [428, 17] width 38 height 5
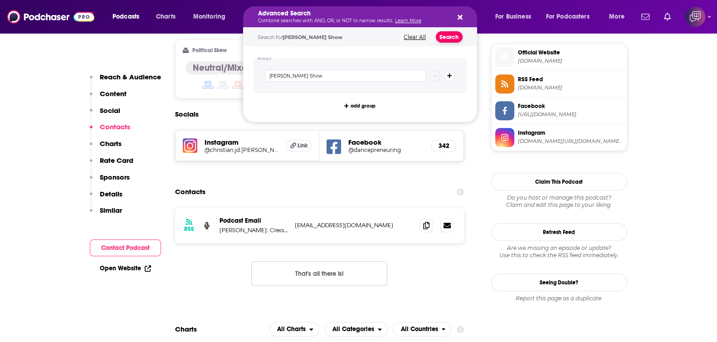
click at [444, 39] on button "Search" at bounding box center [449, 36] width 27 height 11
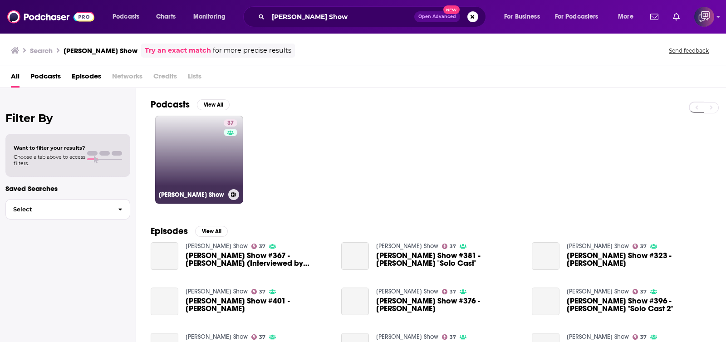
click at [200, 156] on link "37 Alberto Crane Show" at bounding box center [199, 160] width 88 height 88
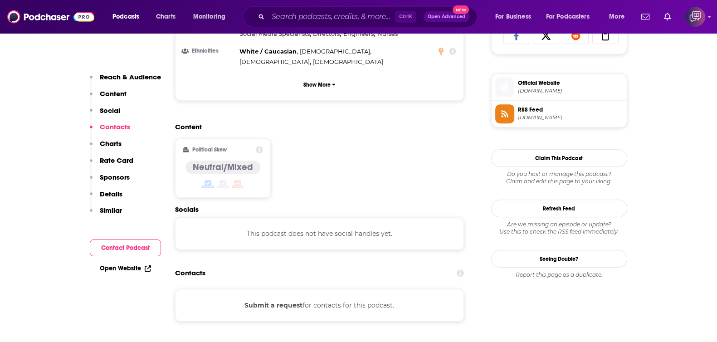
scroll to position [680, 0]
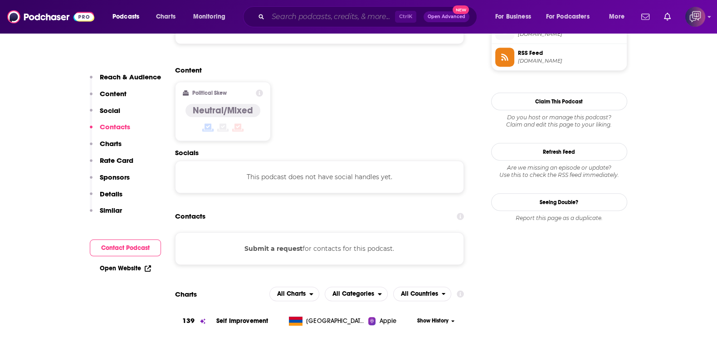
click at [329, 17] on input "Search podcasts, credits, & more..." at bounding box center [331, 17] width 127 height 15
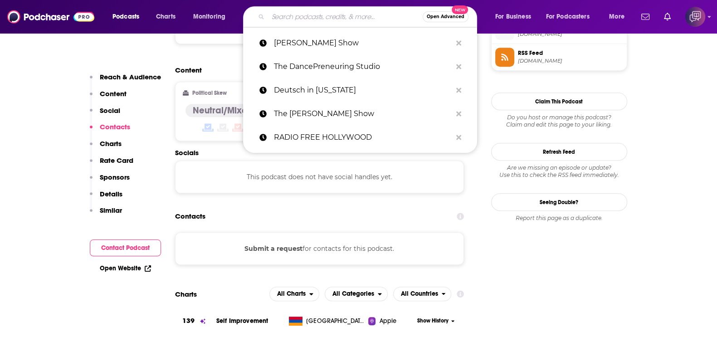
paste input "Profiles With [PERSON_NAME]"
type input "Profiles With [PERSON_NAME]"
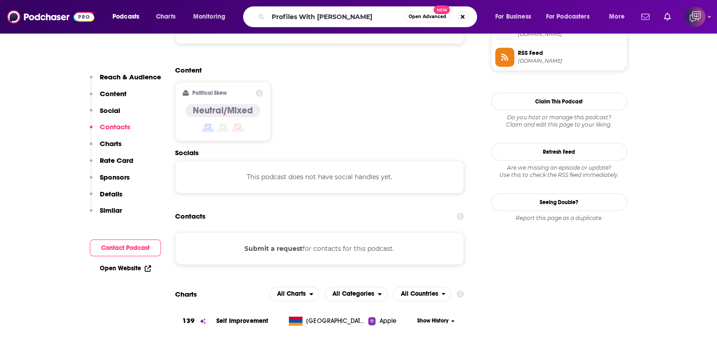
click at [434, 19] on span "Open Advanced" at bounding box center [428, 17] width 38 height 5
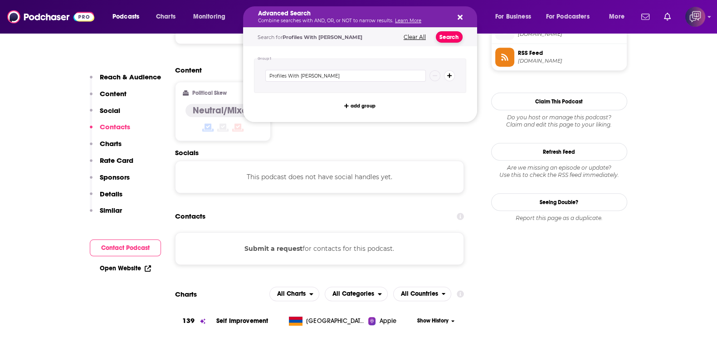
click at [441, 38] on button "Search" at bounding box center [449, 36] width 27 height 11
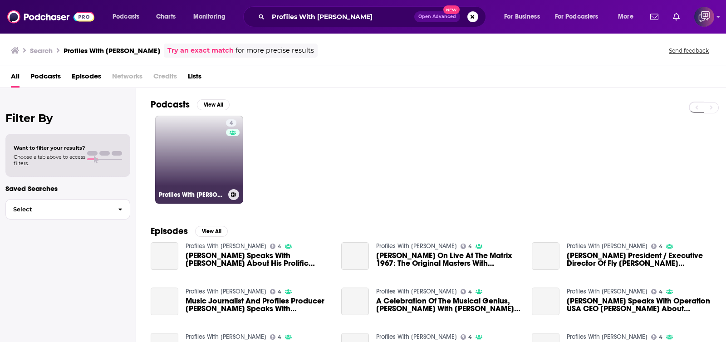
click at [219, 157] on link "4 Profiles With Maggie LePique" at bounding box center [199, 160] width 88 height 88
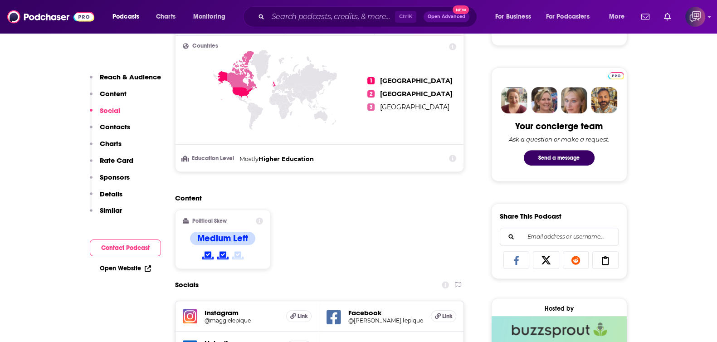
scroll to position [567, 0]
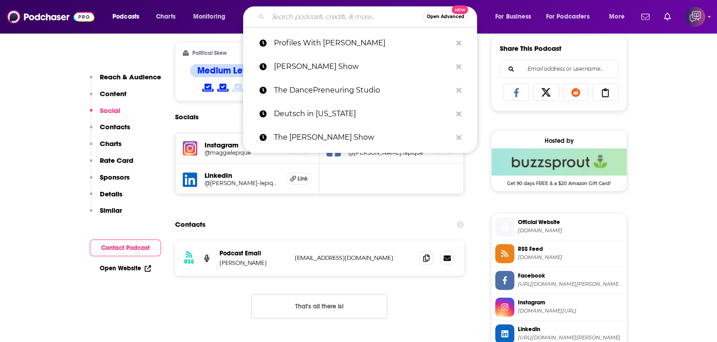
click at [352, 16] on input "Search podcasts, credits, & more..." at bounding box center [345, 17] width 155 height 15
paste input "Love You Even More with [PERSON_NAME]"
type input "Love You Even More with [PERSON_NAME]"
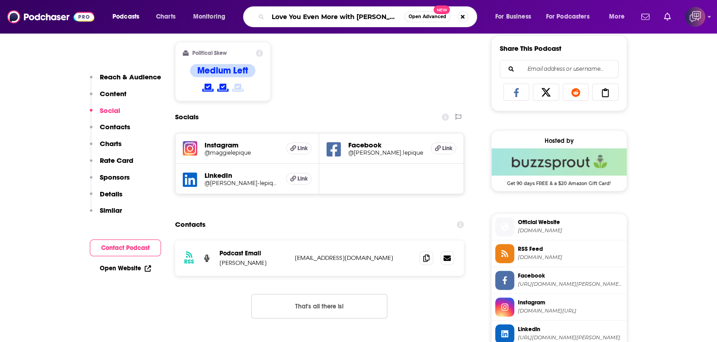
scroll to position [0, 10]
click at [442, 21] on button "Open Advanced New" at bounding box center [427, 16] width 46 height 11
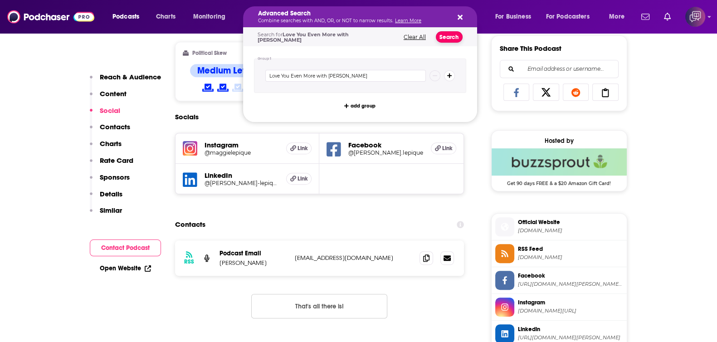
click at [451, 35] on button "Search" at bounding box center [449, 36] width 27 height 11
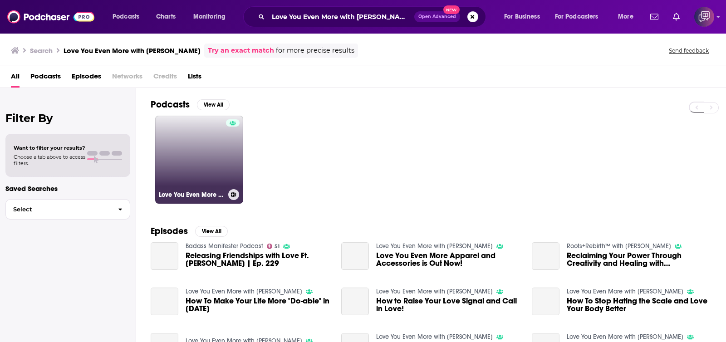
click at [200, 137] on link "Love You Even More with [PERSON_NAME]" at bounding box center [199, 160] width 88 height 88
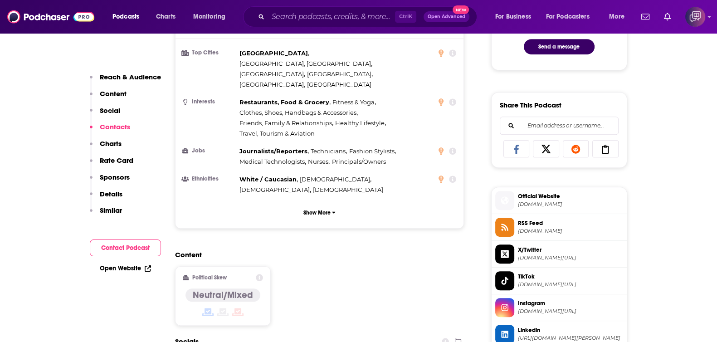
scroll to position [793, 0]
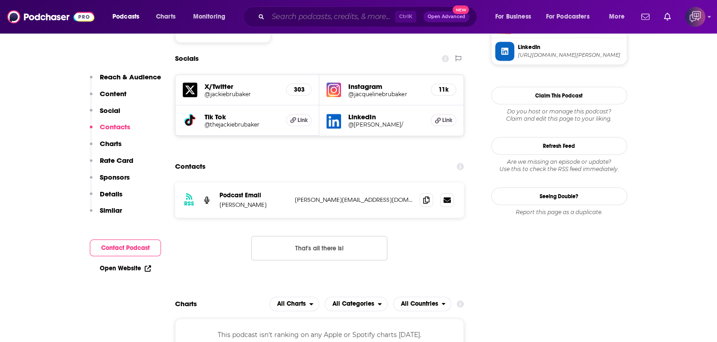
click at [348, 17] on input "Search podcasts, credits, & more..." at bounding box center [331, 17] width 127 height 15
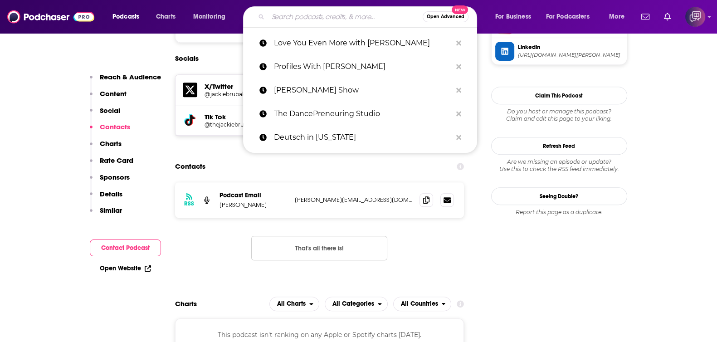
paste input "My SGV Podcast"
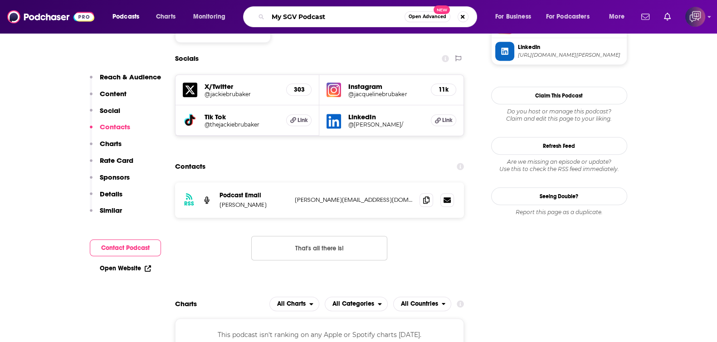
type input "My SGV Podcast"
click at [419, 16] on span "Open Advanced" at bounding box center [428, 17] width 38 height 5
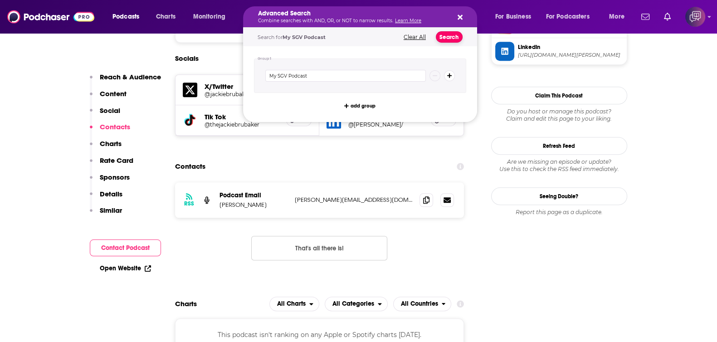
click at [443, 38] on button "Search" at bounding box center [449, 36] width 27 height 11
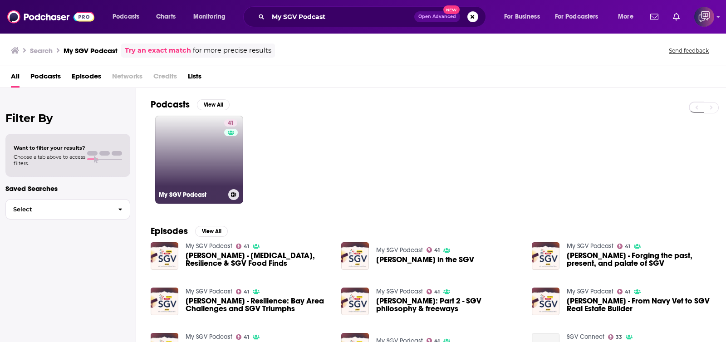
click at [194, 165] on link "41 My SGV Podcast" at bounding box center [199, 160] width 88 height 88
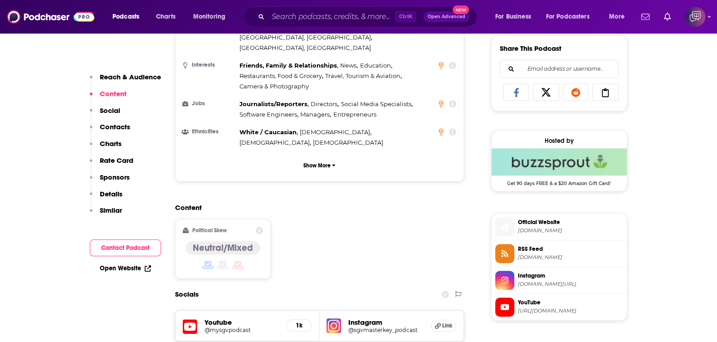
scroll to position [850, 0]
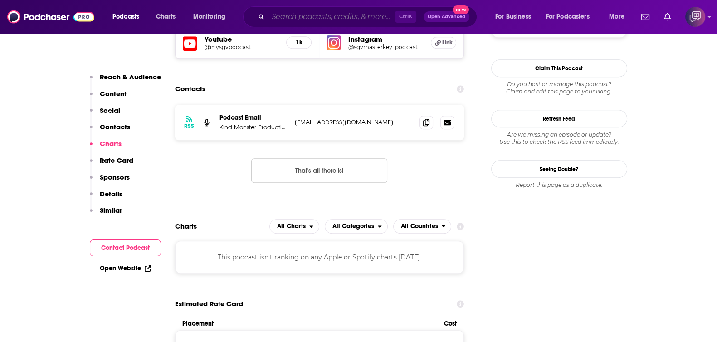
click at [297, 15] on input "Search podcasts, credits, & more..." at bounding box center [331, 17] width 127 height 15
paste input "Razorcake"
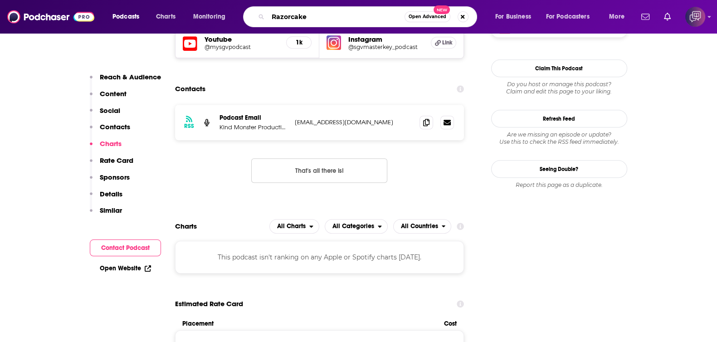
type input "Razorcake"
click at [425, 19] on button "Open Advanced New" at bounding box center [427, 16] width 46 height 11
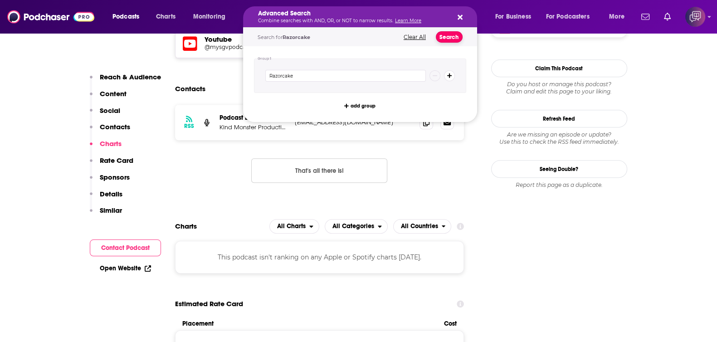
click at [442, 35] on button "Search" at bounding box center [449, 36] width 27 height 11
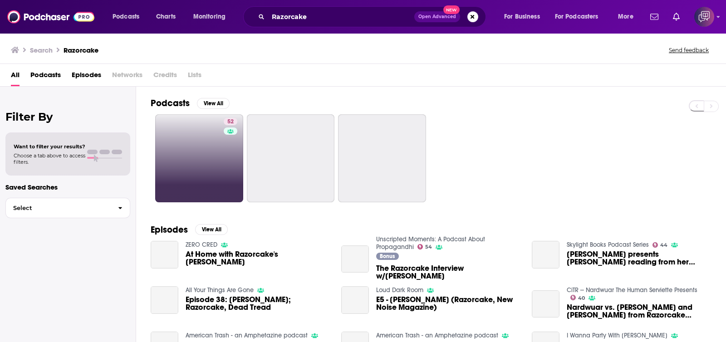
click at [210, 146] on link "52" at bounding box center [199, 158] width 88 height 88
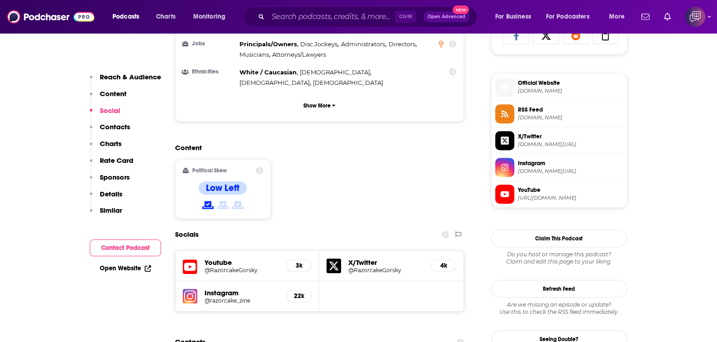
scroll to position [850, 0]
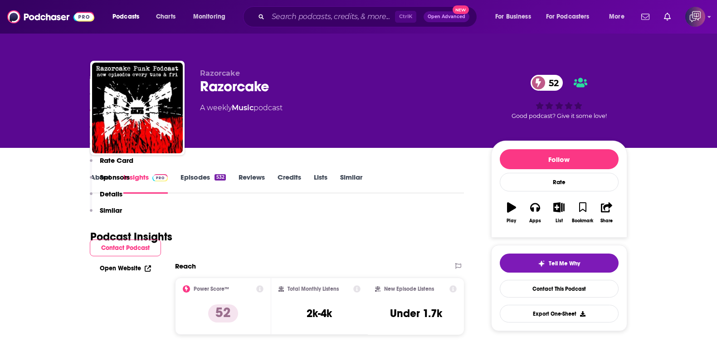
scroll to position [850, 0]
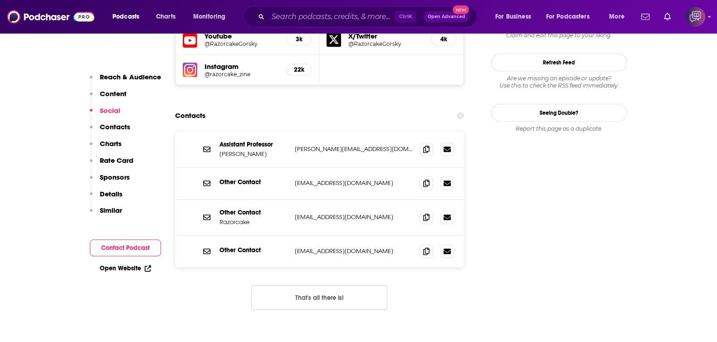
click at [319, 24] on div "Ctrl K Open Advanced New" at bounding box center [360, 16] width 234 height 21
click at [359, 16] on input "Search podcasts, credits, & more..." at bounding box center [331, 17] width 127 height 15
paste input "Don’t Be Alone with [PERSON_NAME]"
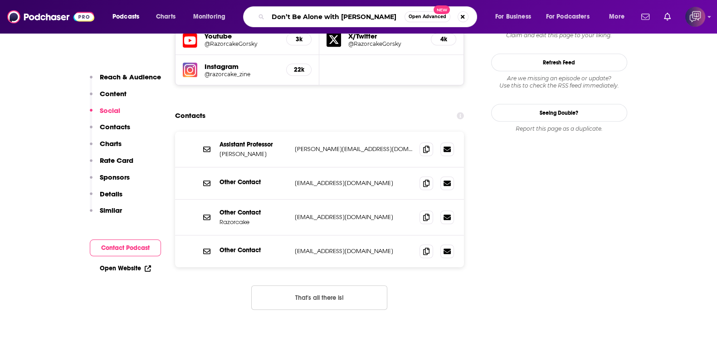
type input "Don’t Be Alone with [PERSON_NAME]"
click at [424, 18] on span "Open Advanced" at bounding box center [428, 17] width 38 height 5
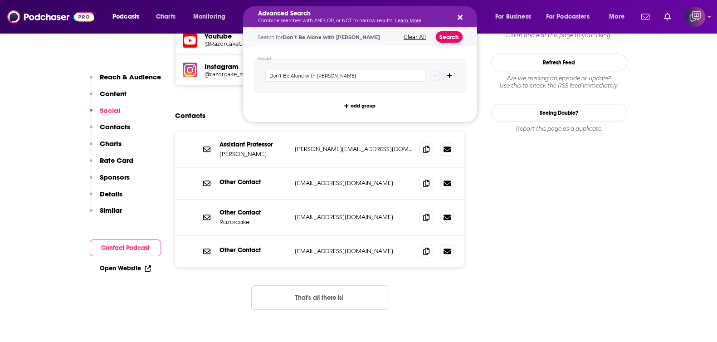
click at [444, 37] on button "Search" at bounding box center [449, 36] width 27 height 11
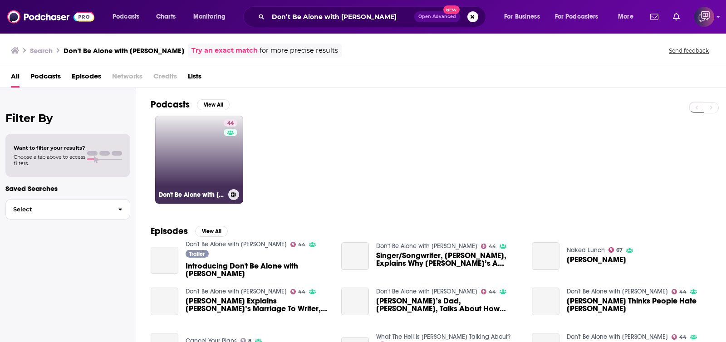
click at [201, 151] on link "44 Don't Be Alone with [PERSON_NAME]" at bounding box center [199, 160] width 88 height 88
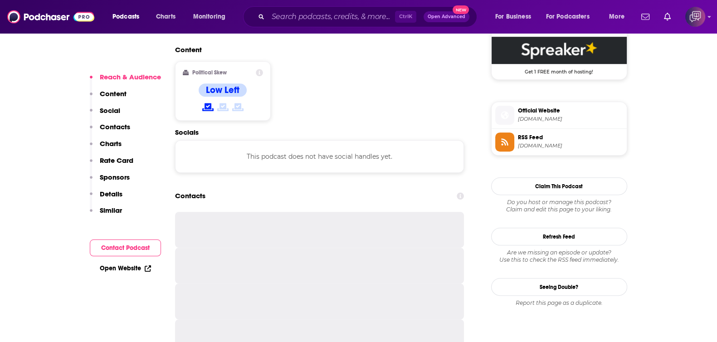
scroll to position [680, 0]
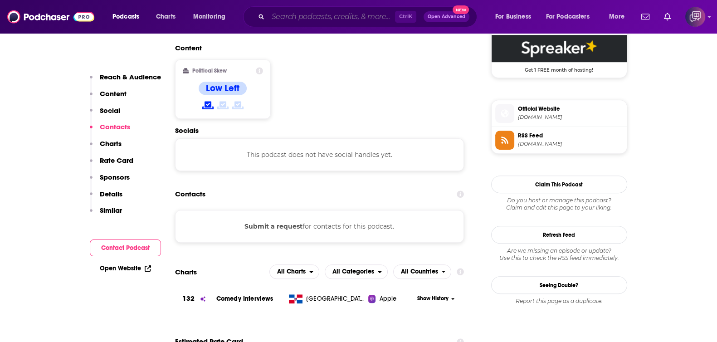
click at [343, 18] on input "Search podcasts, credits, & more..." at bounding box center [331, 17] width 127 height 15
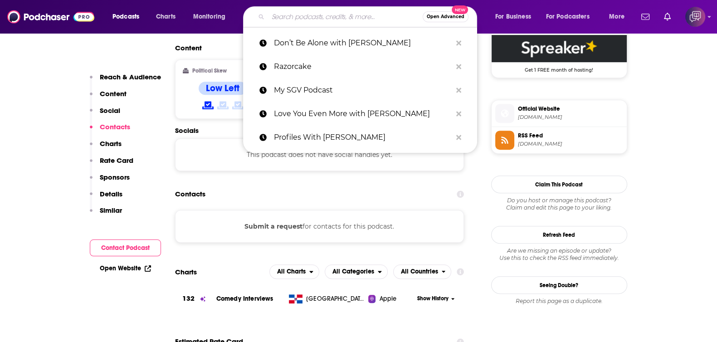
paste input "Ojai: Talk of the Town"
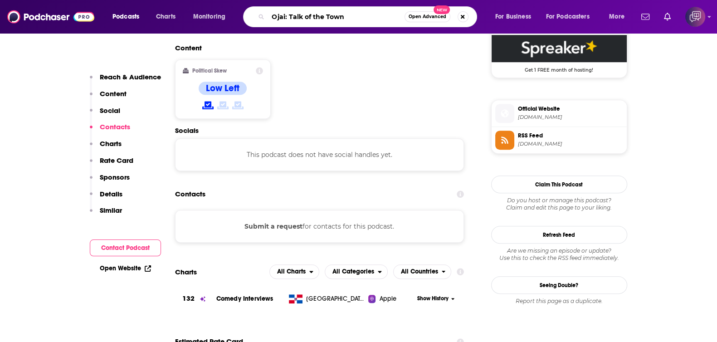
type input "Ojai: Talk of the Town"
click at [433, 19] on span "Open Advanced" at bounding box center [428, 17] width 38 height 5
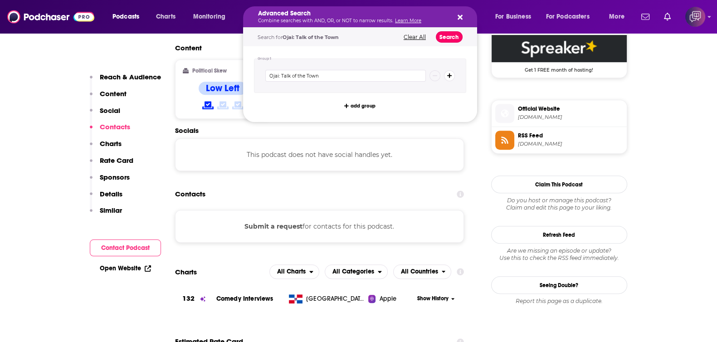
click at [449, 35] on button "Search" at bounding box center [449, 36] width 27 height 11
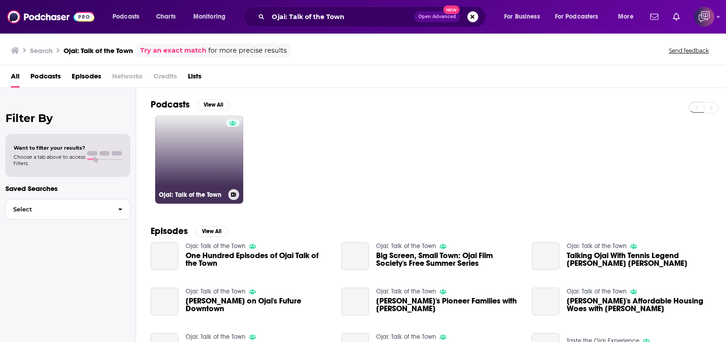
click at [185, 143] on link "Ojai: Talk of the Town" at bounding box center [199, 160] width 88 height 88
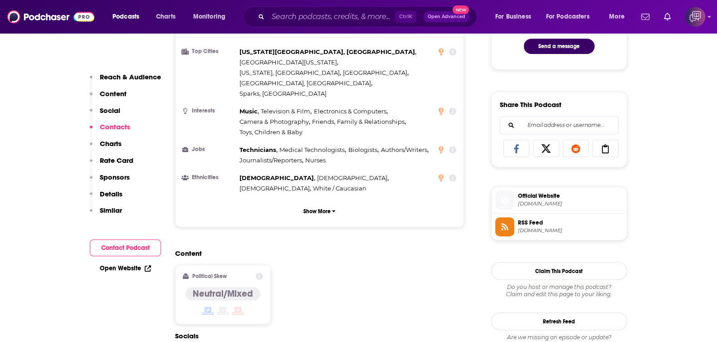
scroll to position [736, 0]
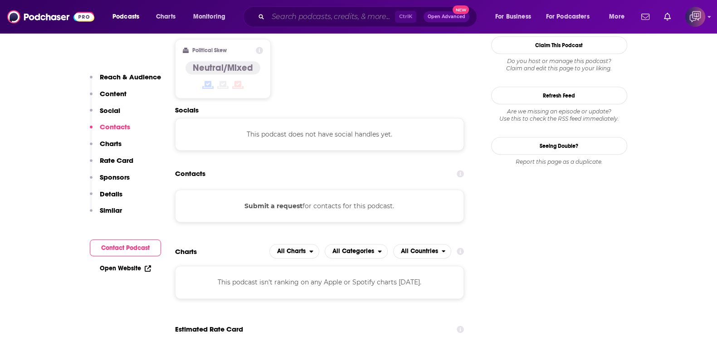
click at [332, 14] on input "Search podcasts, credits, & more..." at bounding box center [331, 17] width 127 height 15
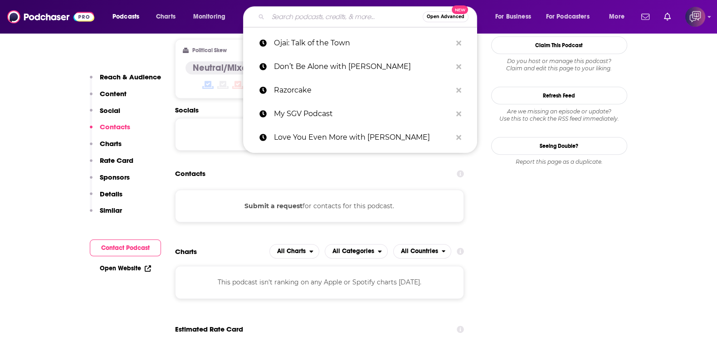
paste input "Neighbours Aftershow"
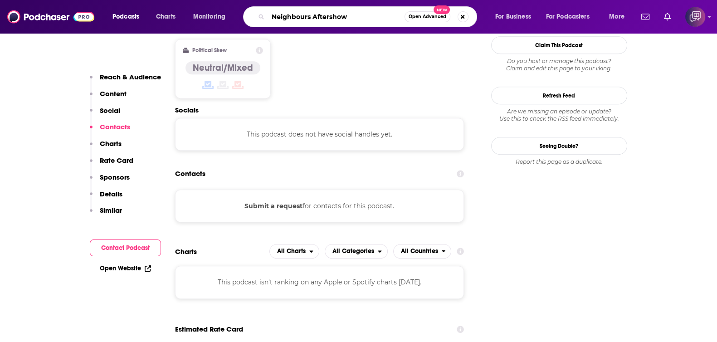
type input "Neighbours Aftershow"
click at [429, 21] on button "Open Advanced New" at bounding box center [427, 16] width 46 height 11
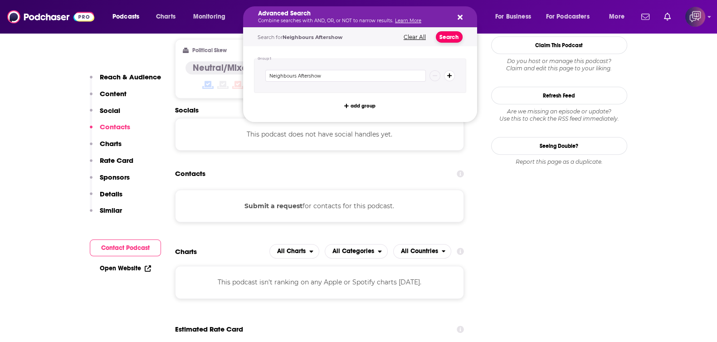
click at [448, 38] on button "Search" at bounding box center [449, 36] width 27 height 11
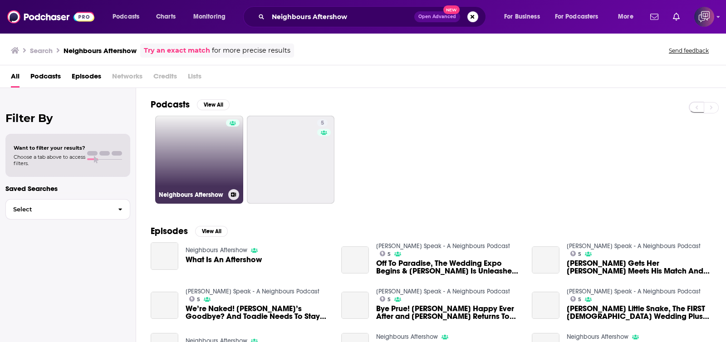
click at [197, 161] on link "Neighbours Aftershow" at bounding box center [199, 160] width 88 height 88
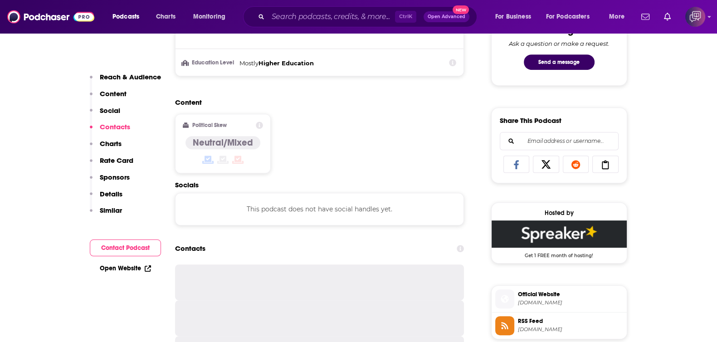
scroll to position [624, 0]
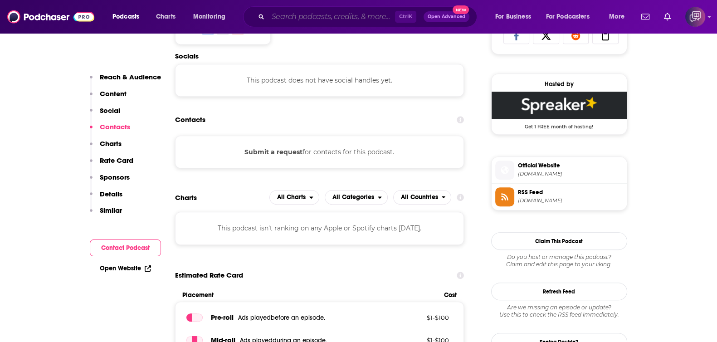
click at [286, 12] on input "Search podcasts, credits, & more..." at bounding box center [331, 17] width 127 height 15
paste input "Los Angeles Rams [DATE]"
type input "Los Angeles Rams [DATE]"
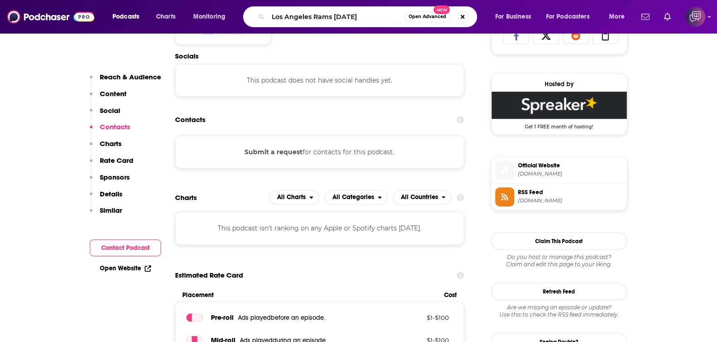
click at [413, 12] on button "Open Advanced New" at bounding box center [427, 16] width 46 height 11
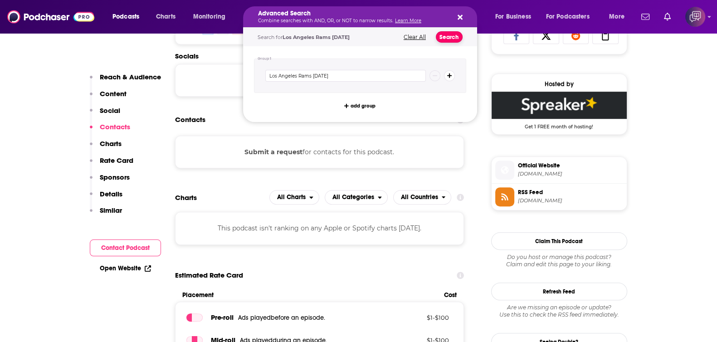
click at [446, 34] on button "Search" at bounding box center [449, 36] width 27 height 11
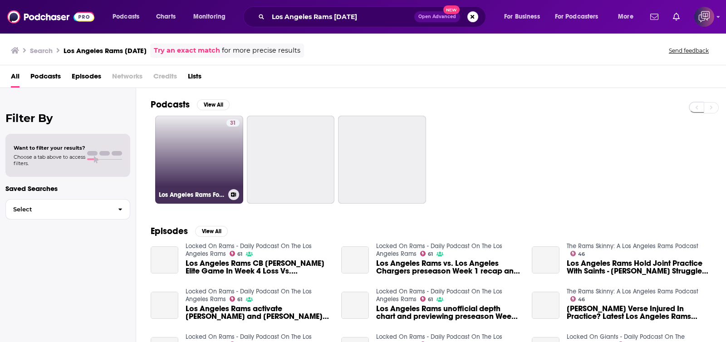
click at [180, 169] on link "31 Los Angeles Rams Football [DATE] | 2 Min News | The Daily News Now!" at bounding box center [199, 160] width 88 height 88
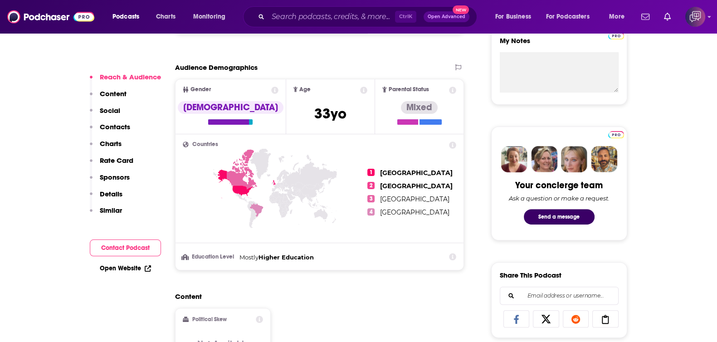
scroll to position [680, 0]
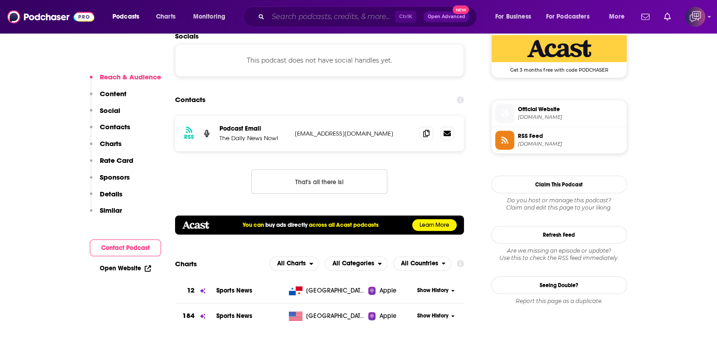
click at [313, 10] on input "Search podcasts, credits, & more..." at bounding box center [331, 17] width 127 height 15
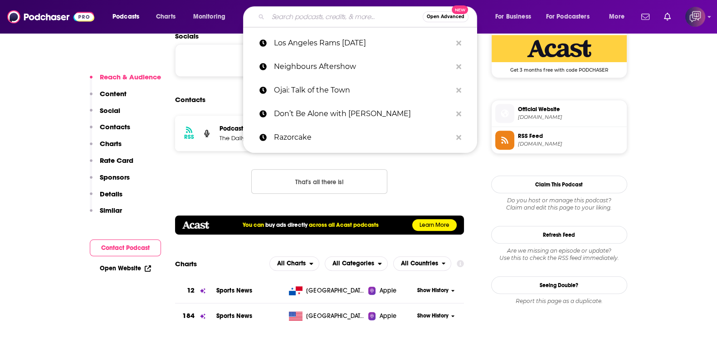
paste input "Conversations From A Room"
type input "Conversations From A Room"
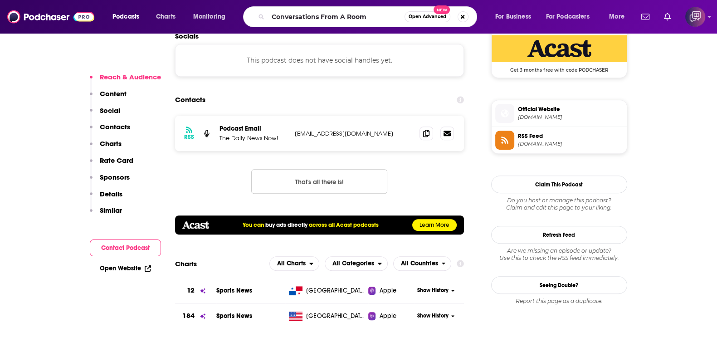
click at [408, 21] on button "Open Advanced New" at bounding box center [427, 16] width 46 height 11
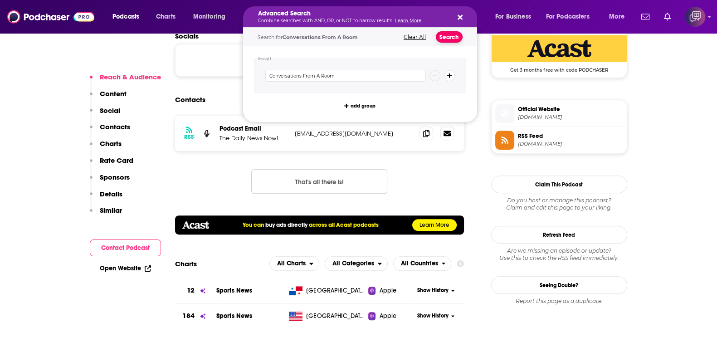
click at [438, 37] on button "Search" at bounding box center [449, 36] width 27 height 11
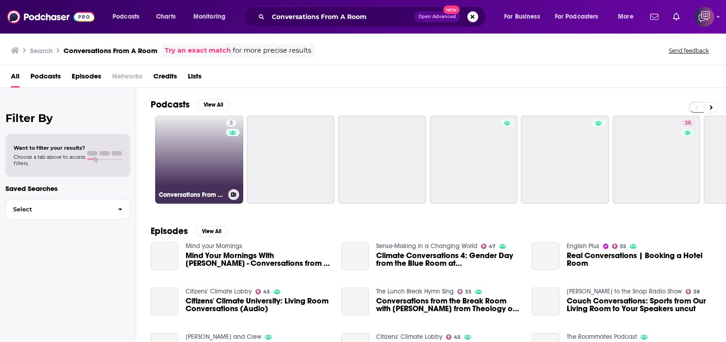
click at [190, 160] on link "3 Conversations From A Room" at bounding box center [199, 160] width 88 height 88
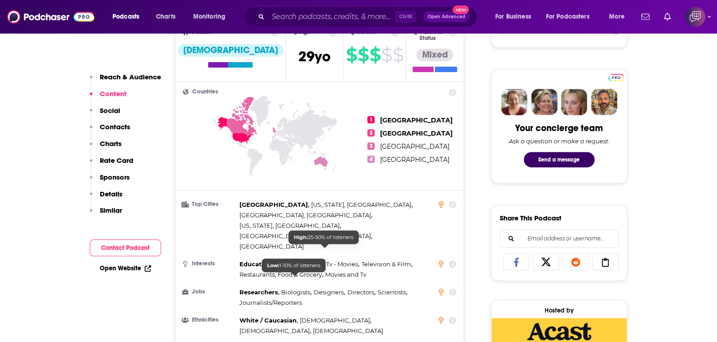
scroll to position [736, 0]
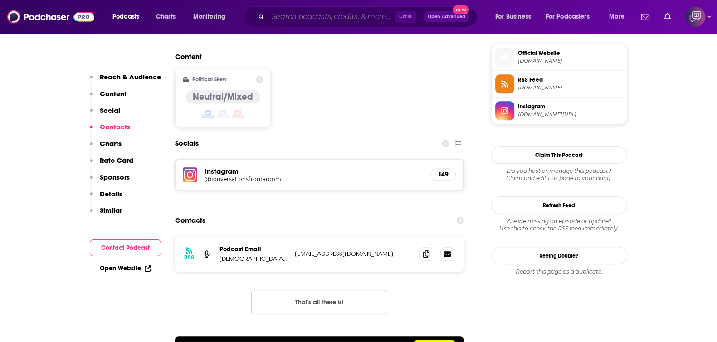
click at [315, 17] on input "Search podcasts, credits, & more..." at bounding box center [331, 17] width 127 height 15
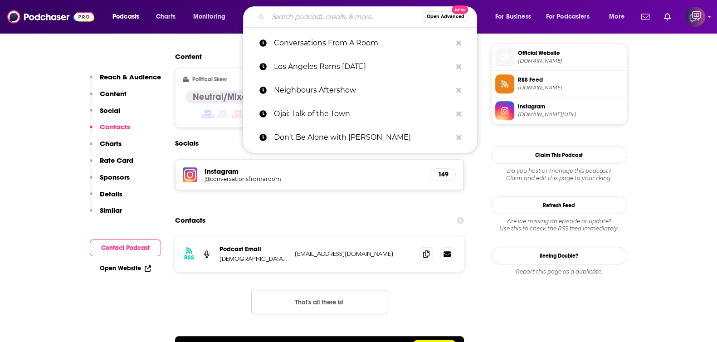
paste input "Coffeez for Closers with [PERSON_NAME]"
type input "Coffeez for Closers with [PERSON_NAME]"
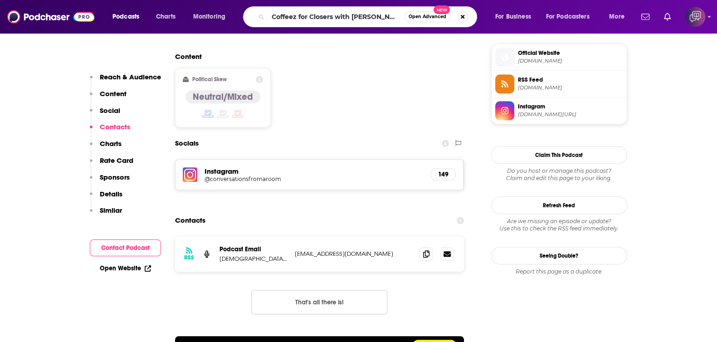
click at [429, 19] on span "Open Advanced" at bounding box center [428, 17] width 38 height 5
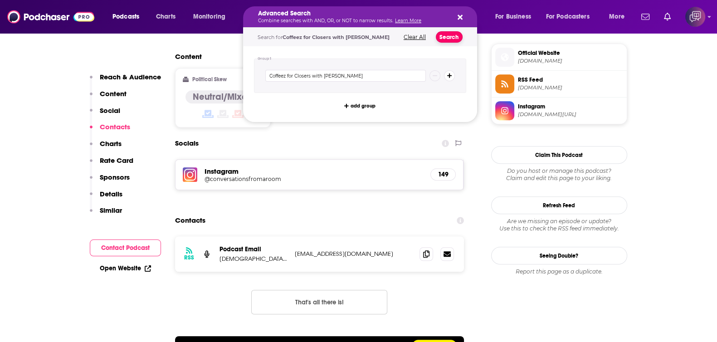
click at [449, 40] on button "Search" at bounding box center [449, 36] width 27 height 11
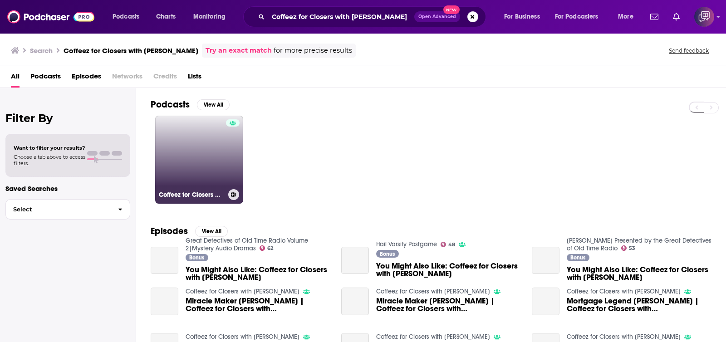
click at [186, 140] on link "Coffeez for Closers with [PERSON_NAME]" at bounding box center [199, 160] width 88 height 88
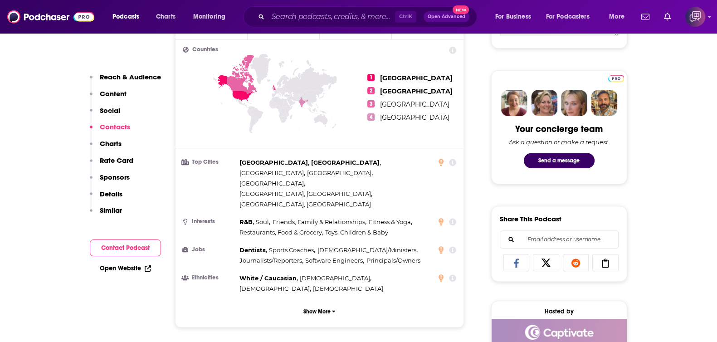
scroll to position [680, 0]
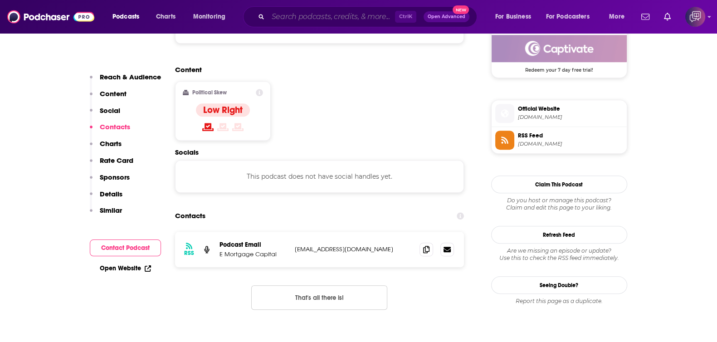
click at [295, 15] on input "Search podcasts, credits, & more..." at bounding box center [331, 17] width 127 height 15
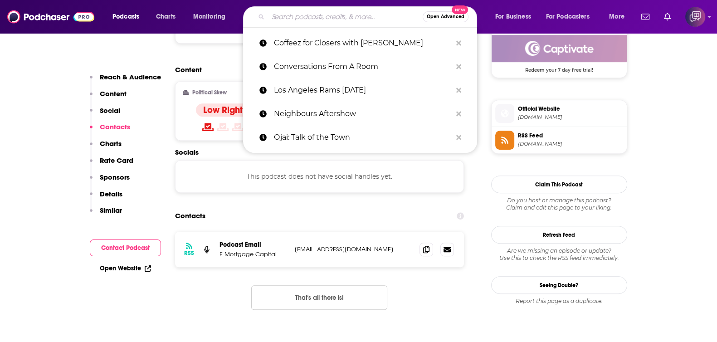
paste input "Conversation Live: Altadena Rising with [PERSON_NAME]"
type input "Conversation Live: Altadena Rising with [PERSON_NAME]"
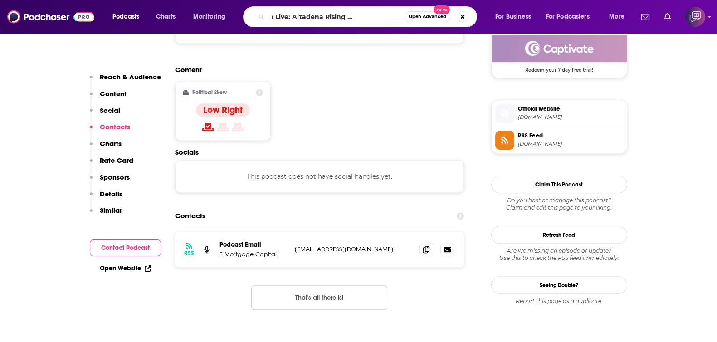
click at [430, 19] on button "Open Advanced New" at bounding box center [427, 16] width 46 height 11
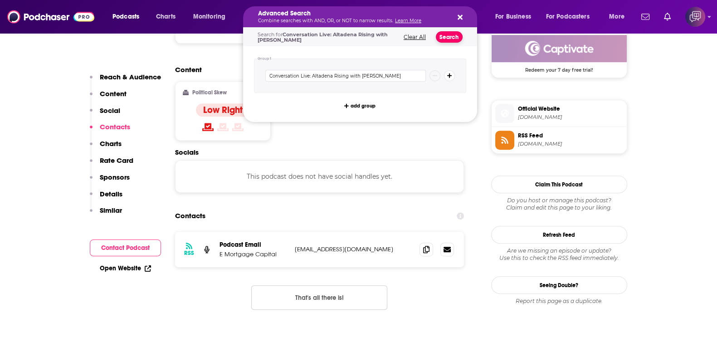
click at [442, 39] on button "Search" at bounding box center [449, 36] width 27 height 11
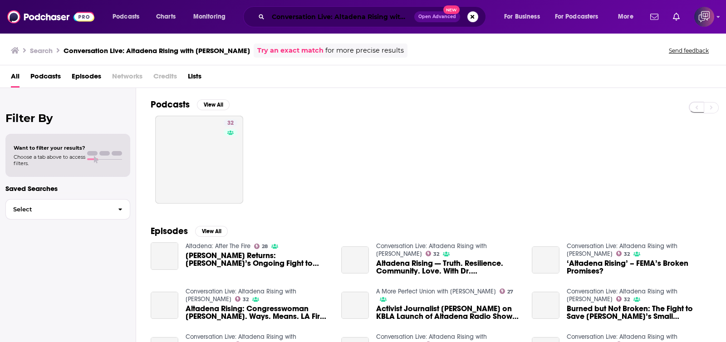
click at [303, 18] on input "Conversation Live: Altadena Rising with [PERSON_NAME]" at bounding box center [341, 17] width 146 height 15
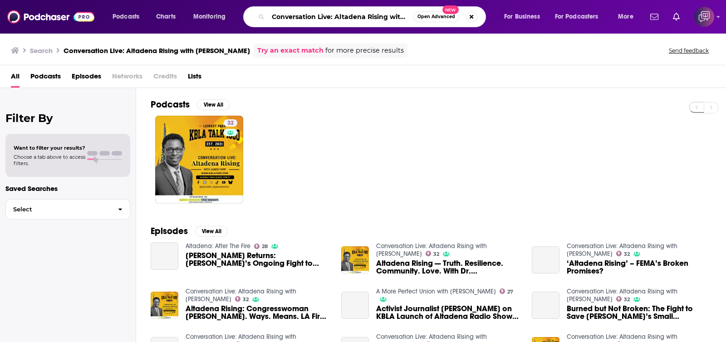
paste input "Language Therapy with Dr. K"
type input "Language Therapy with Dr. K"
click at [439, 16] on span "Open Advanced" at bounding box center [436, 17] width 38 height 5
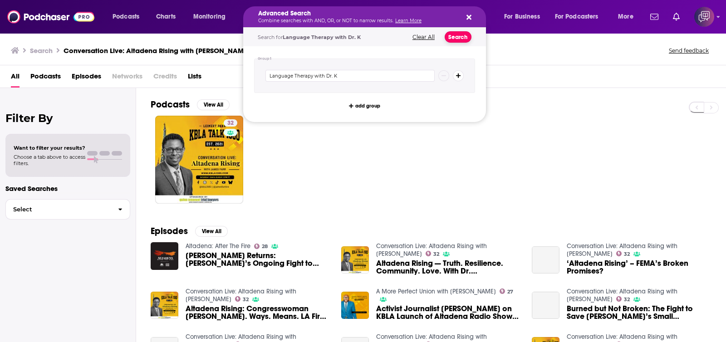
click at [456, 34] on button "Search" at bounding box center [457, 36] width 27 height 11
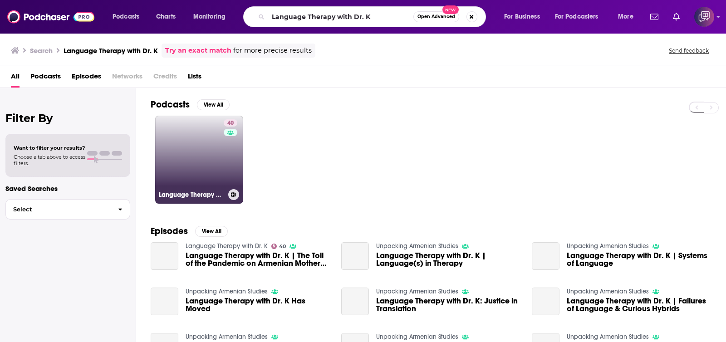
click at [206, 172] on link "40 Language Therapy with Dr. K" at bounding box center [199, 160] width 88 height 88
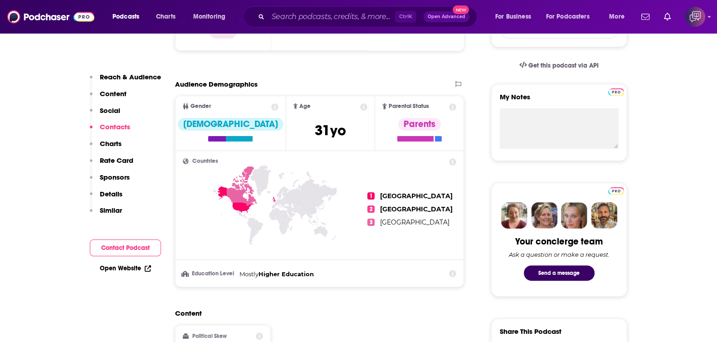
scroll to position [567, 0]
